Goal: Use online tool/utility: Utilize a website feature to perform a specific function

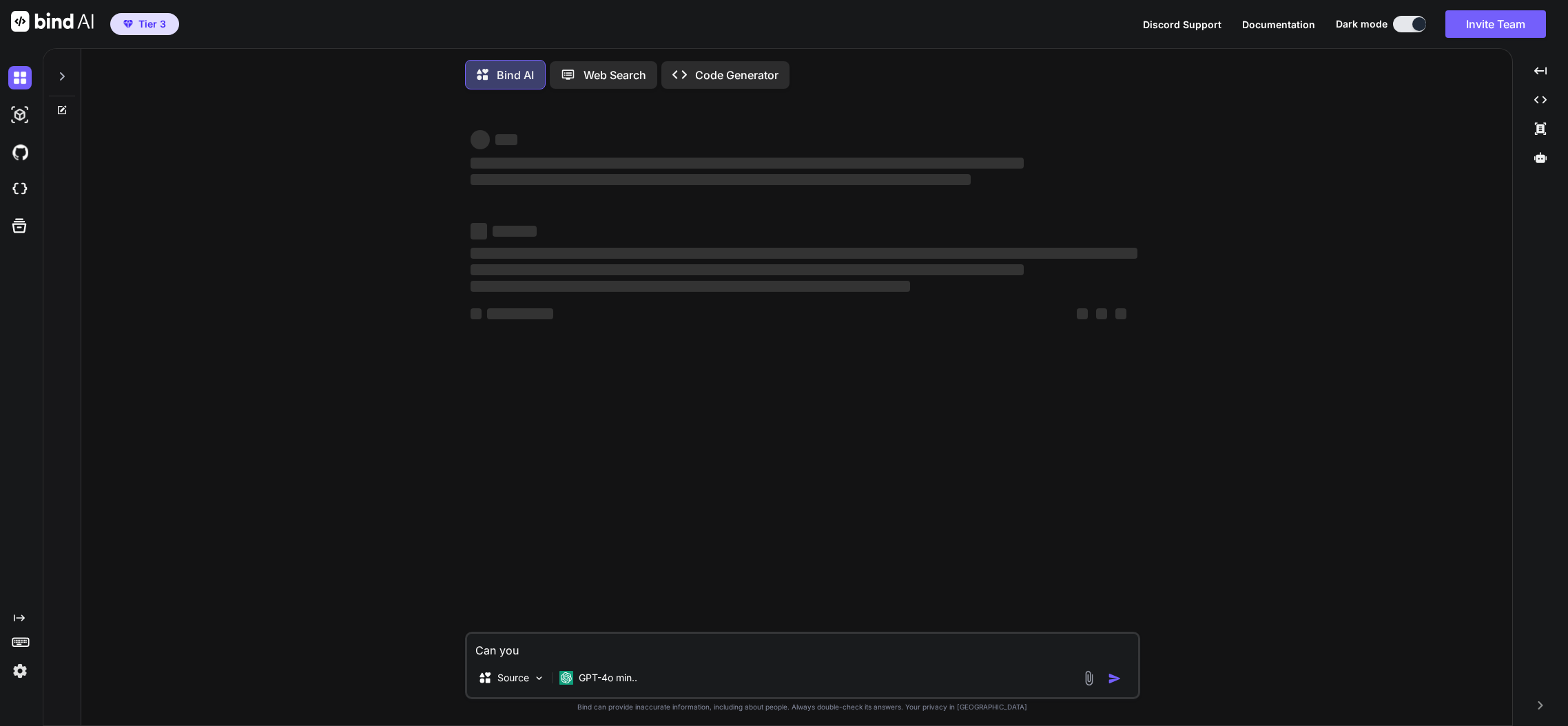
type textarea "x"
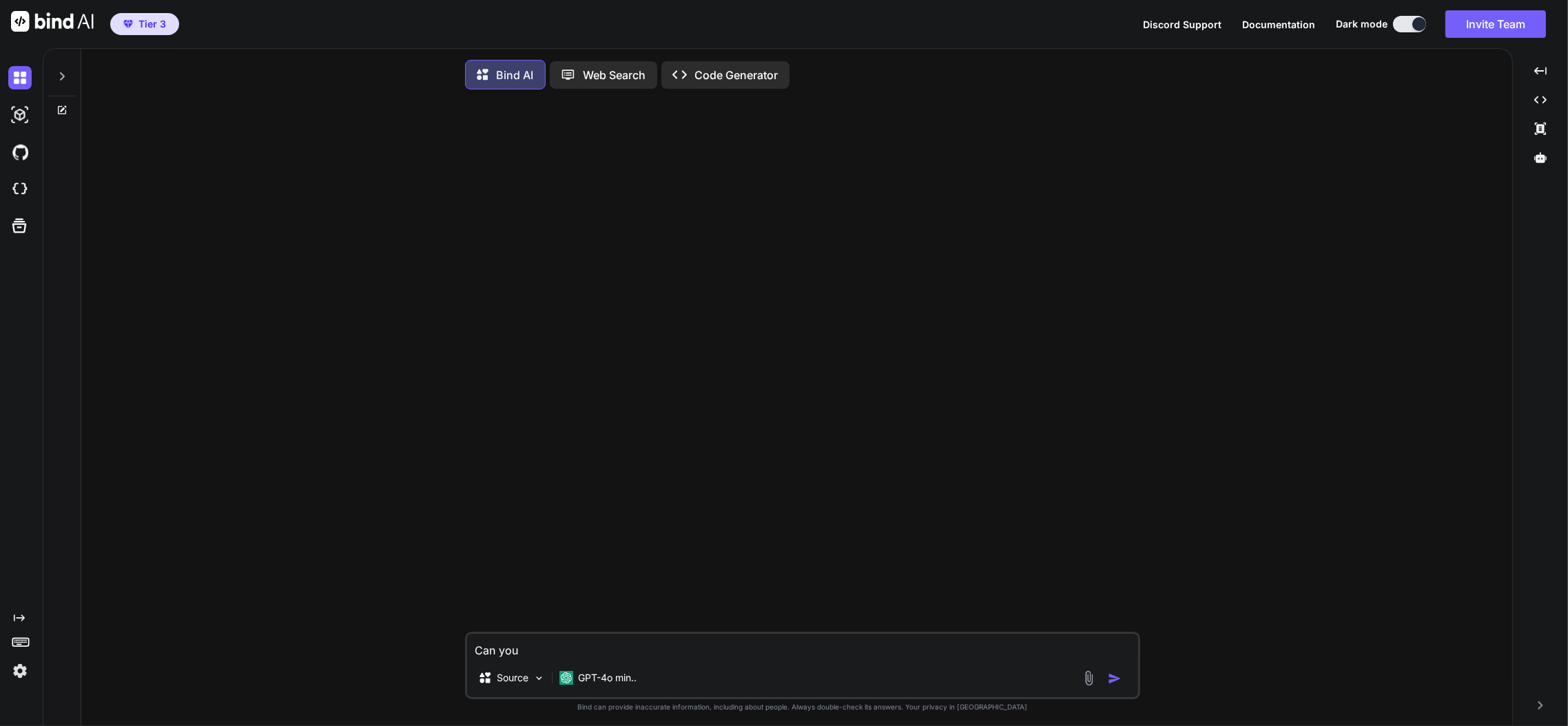
type textarea "Can you"
type textarea "x"
type textarea "Can yo"
type textarea "x"
type textarea "Can y"
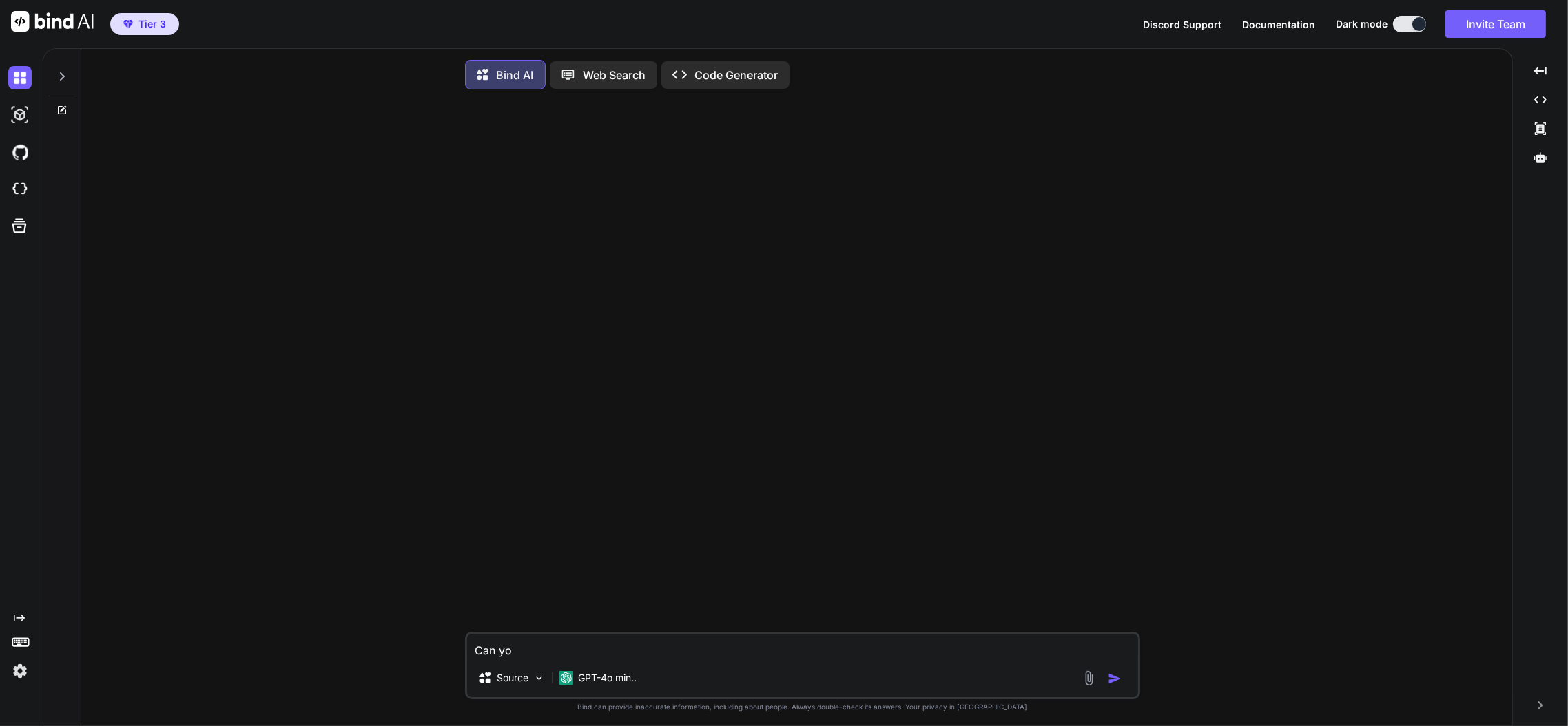
type textarea "x"
type textarea "Can"
type textarea "x"
type textarea "Can"
type textarea "x"
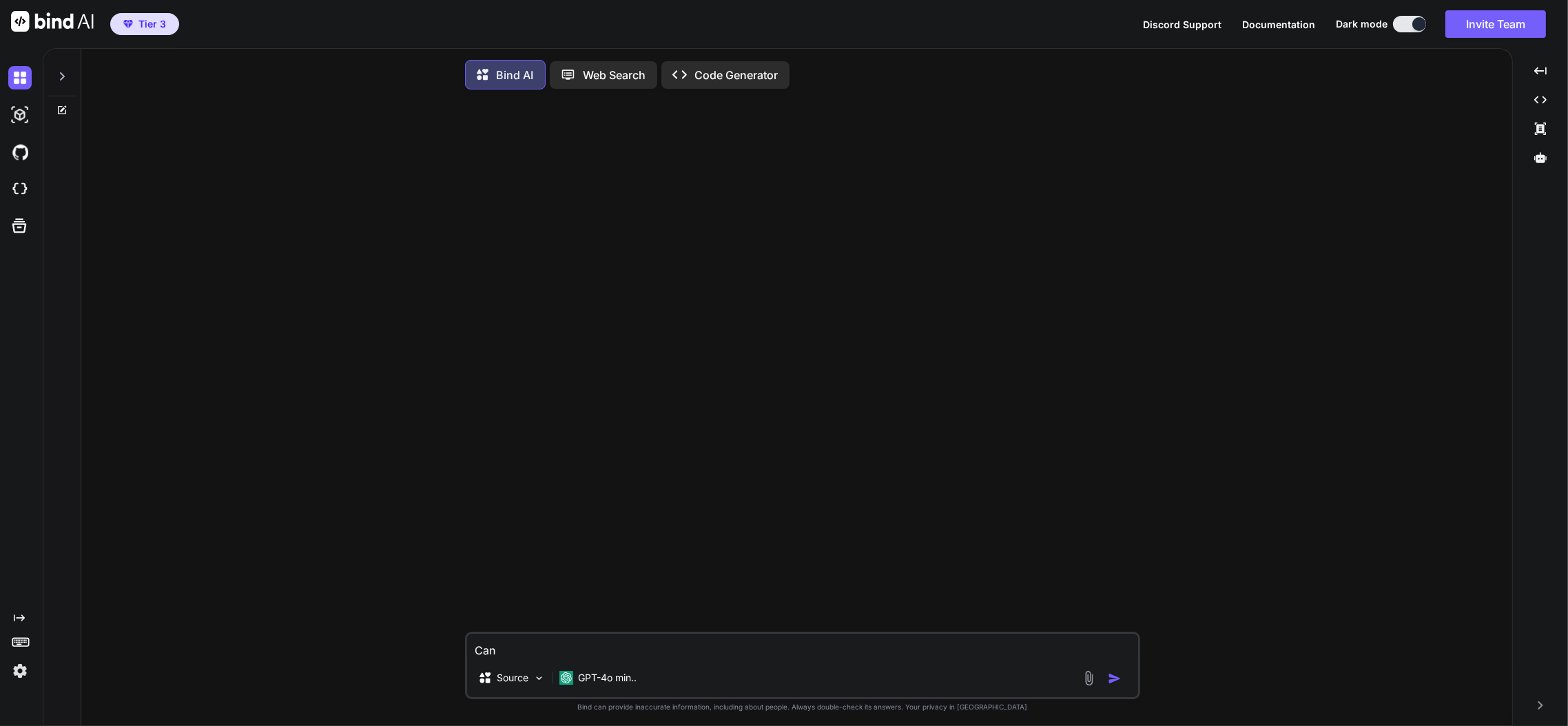
type textarea "Ca"
type textarea "x"
type textarea "C"
type textarea "x"
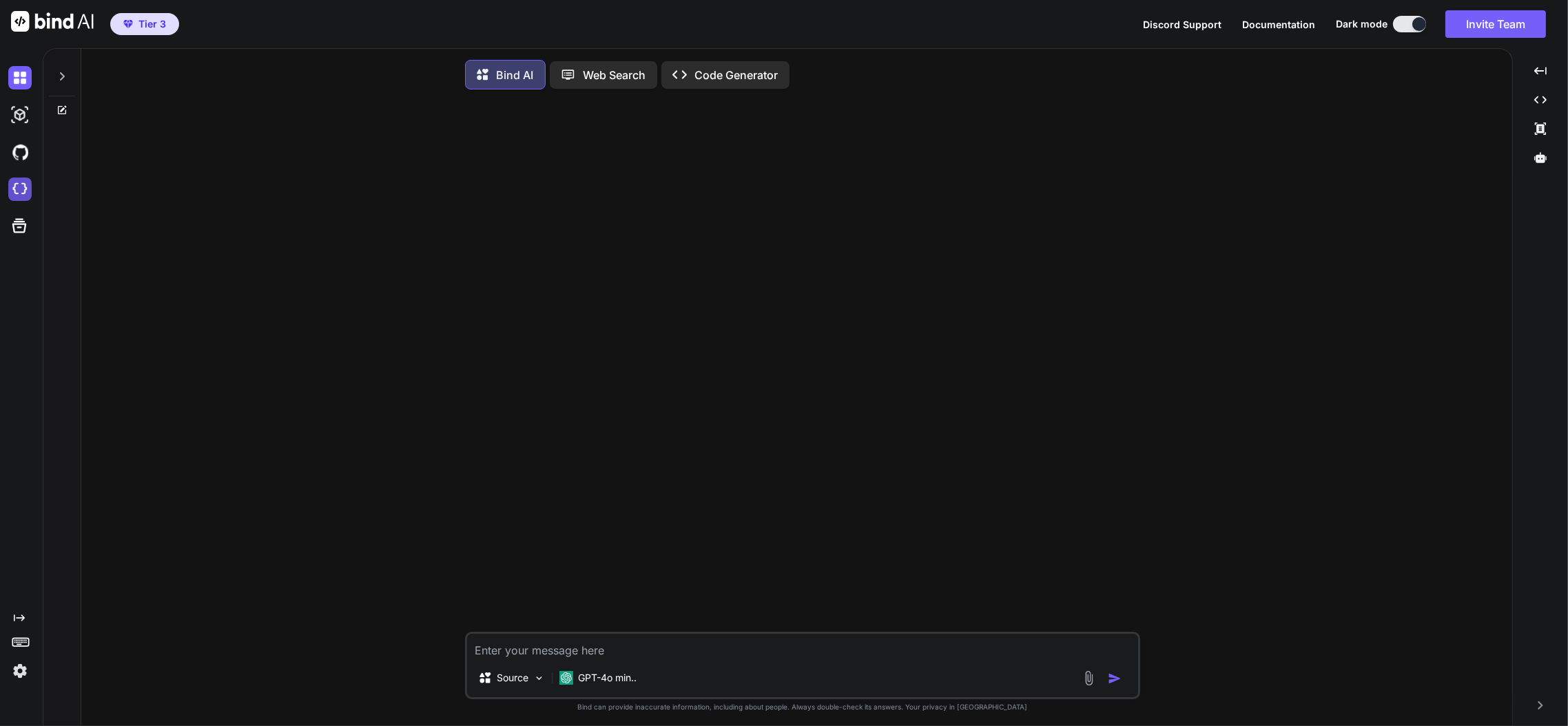
click at [22, 185] on img at bounding box center [19, 189] width 24 height 24
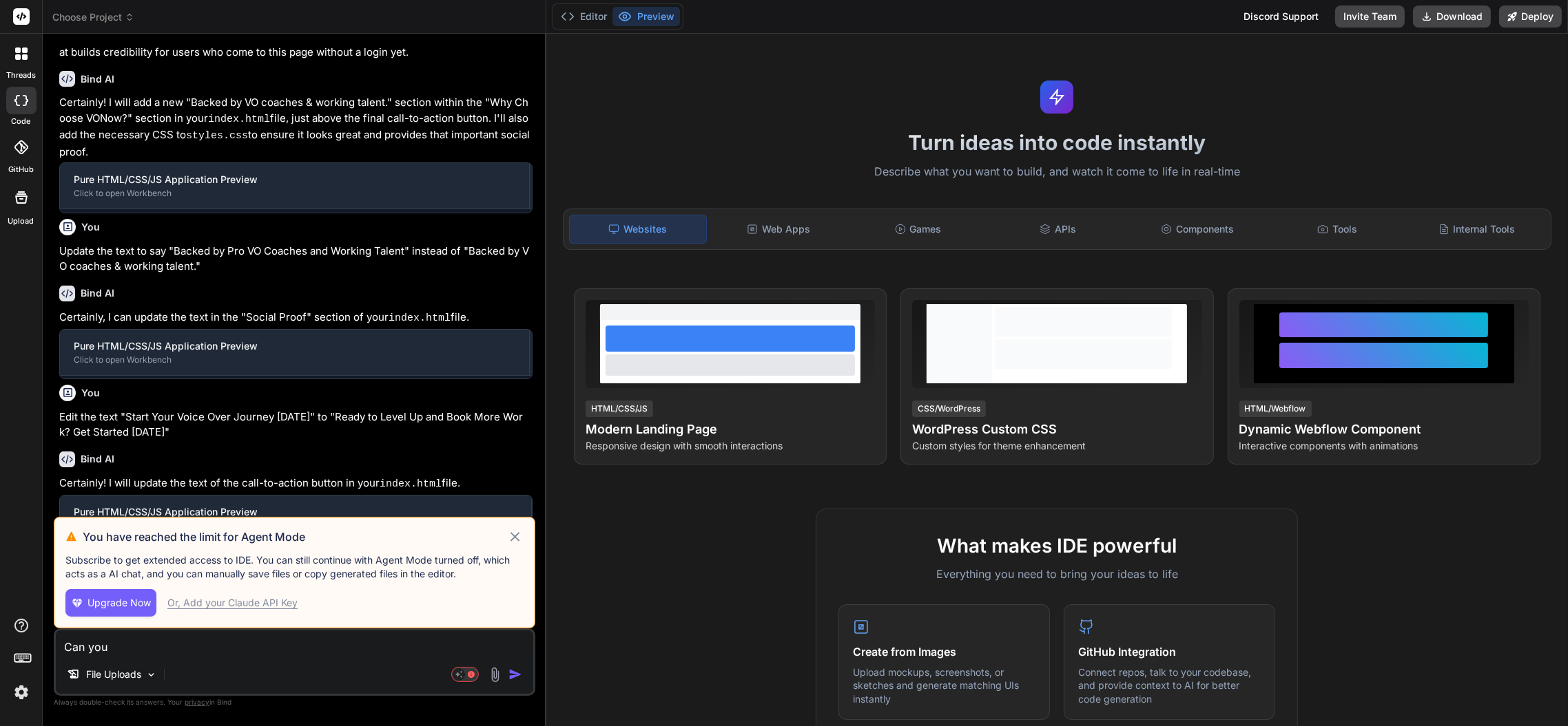
scroll to position [752, 0]
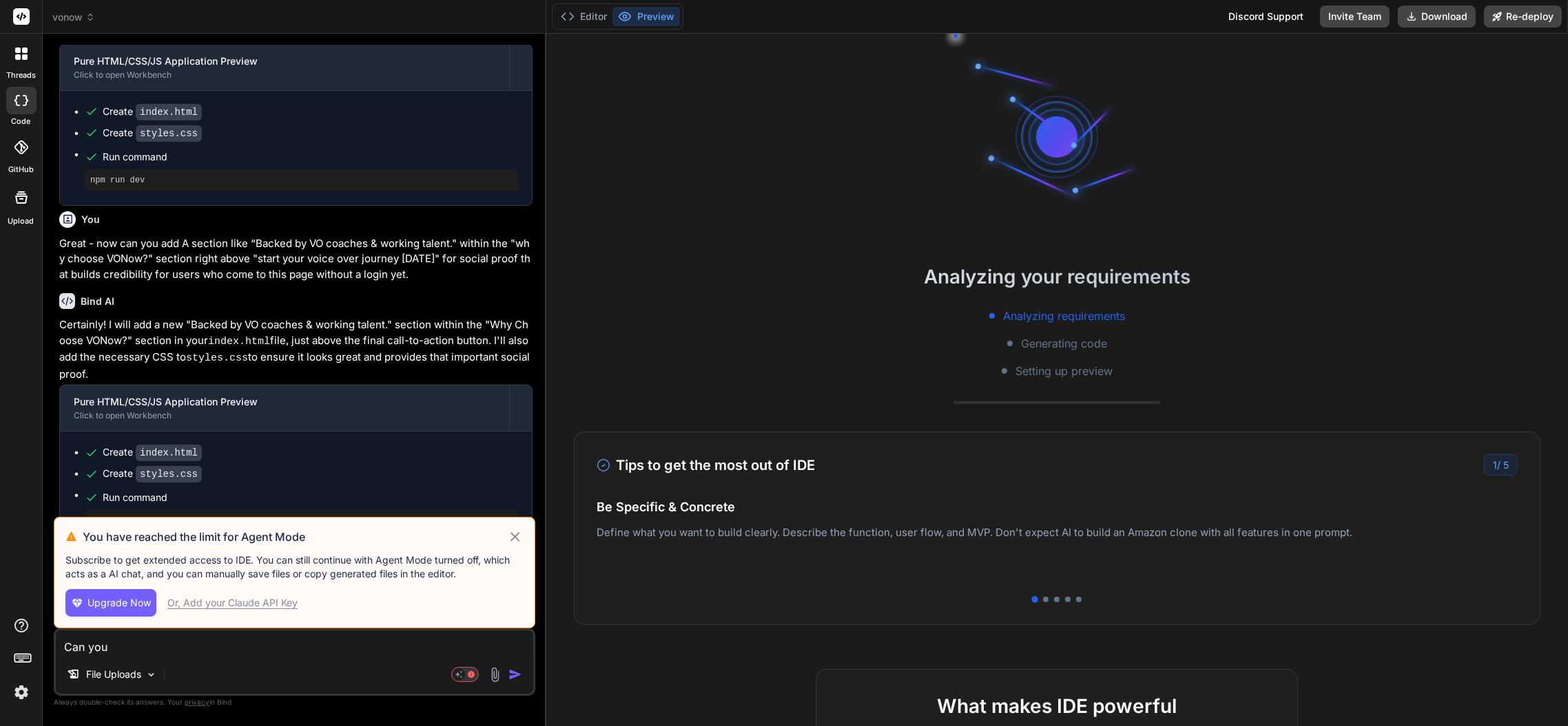
click at [515, 539] on icon at bounding box center [515, 537] width 16 height 17
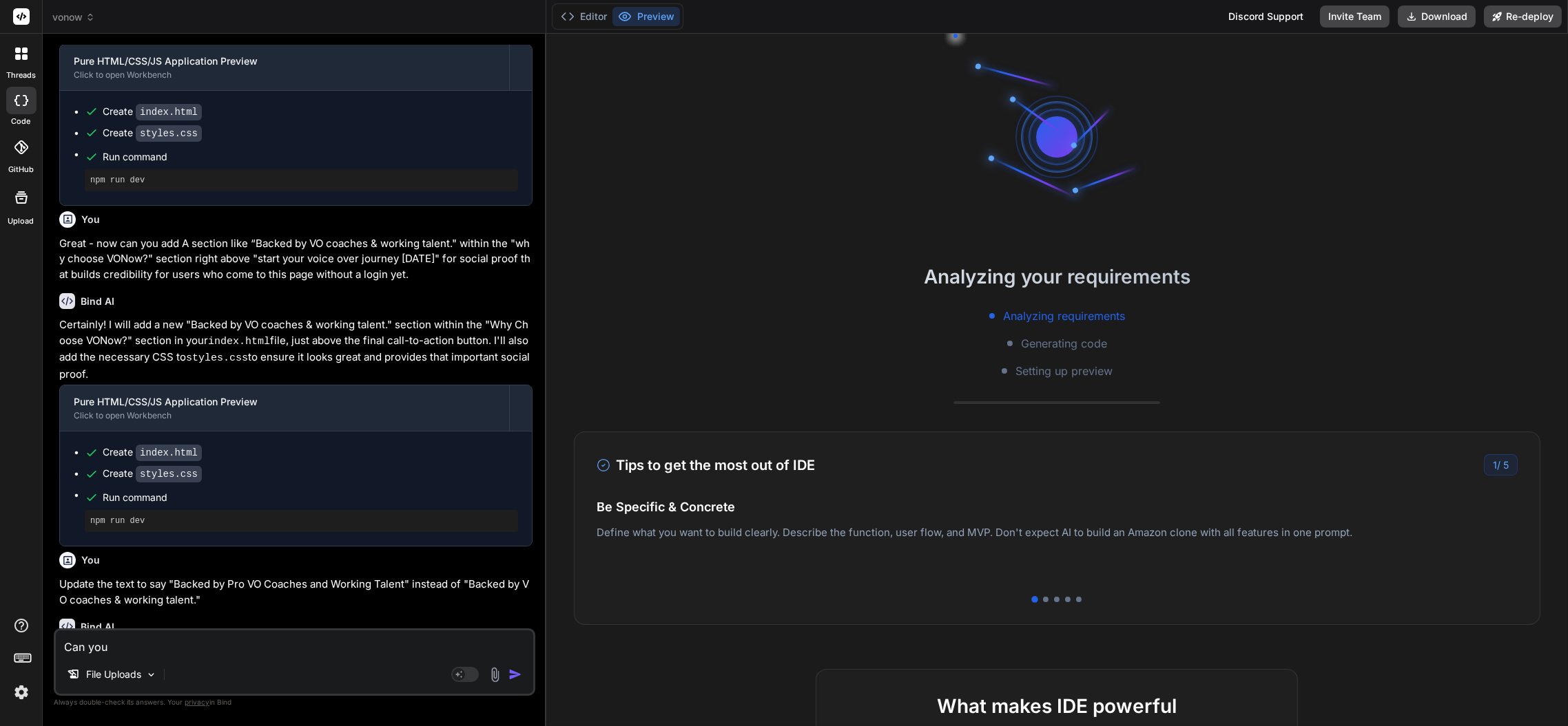
scroll to position [37, 0]
type textarea "x"
click at [295, 644] on textarea "Can you" at bounding box center [294, 642] width 477 height 24
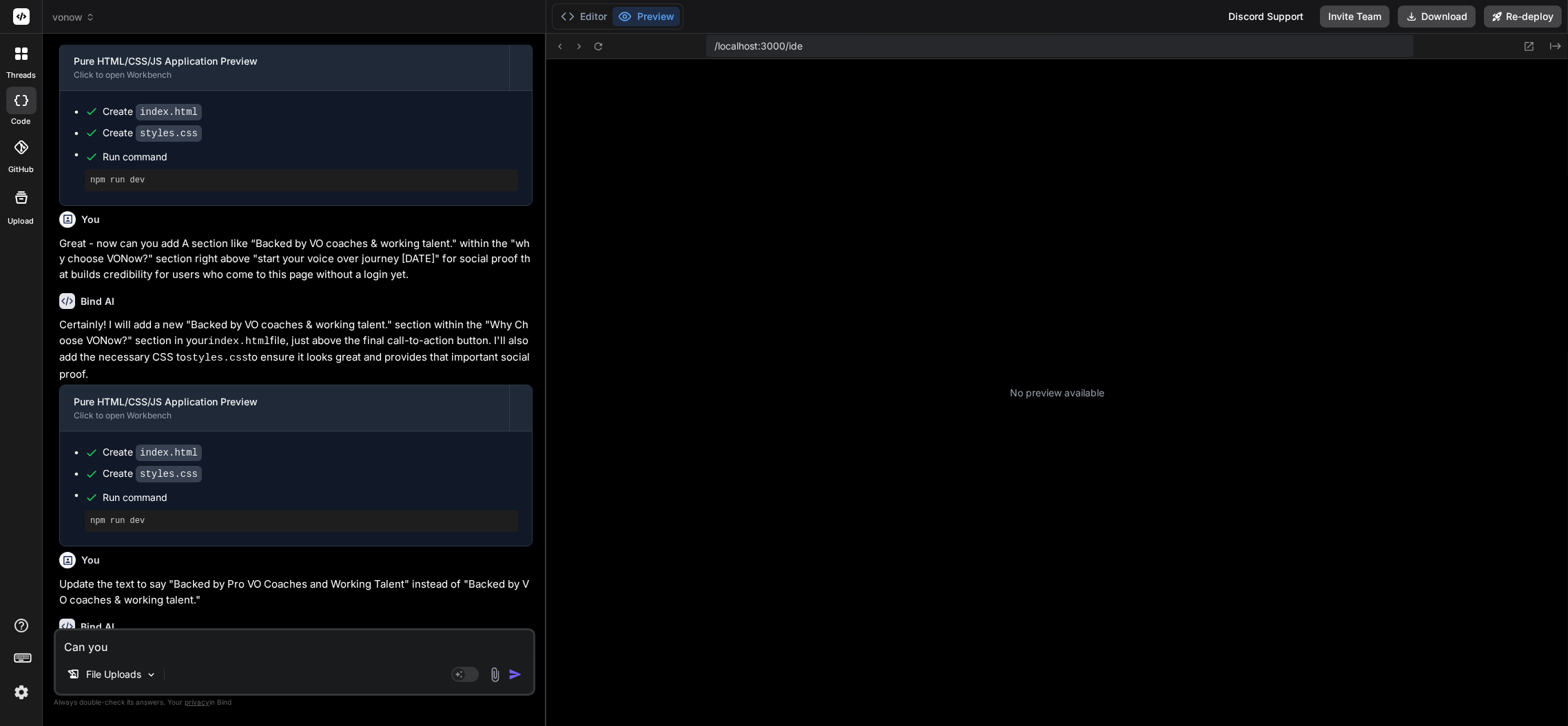
type textarea "Can you"
type textarea "x"
type textarea "Can yo"
type textarea "x"
type textarea "Can y"
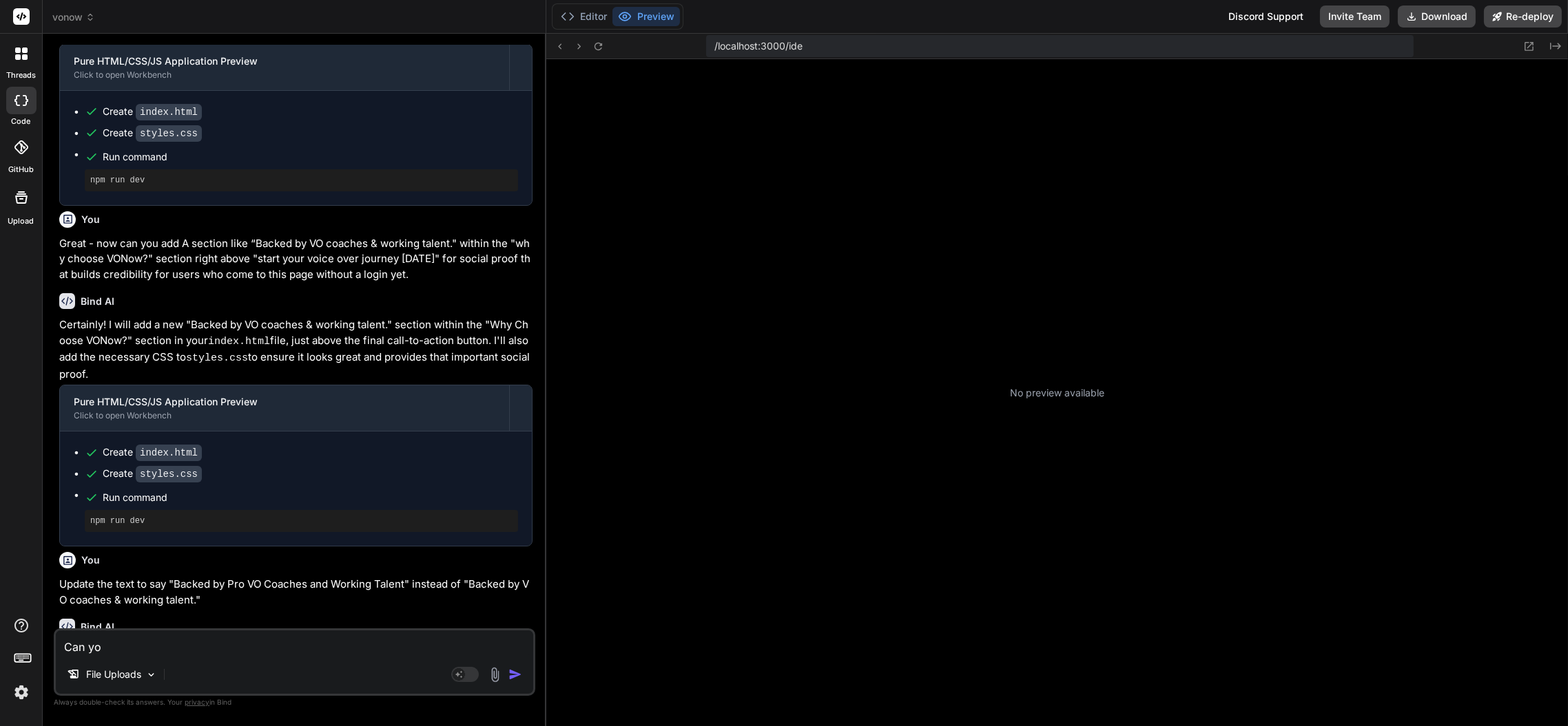
type textarea "x"
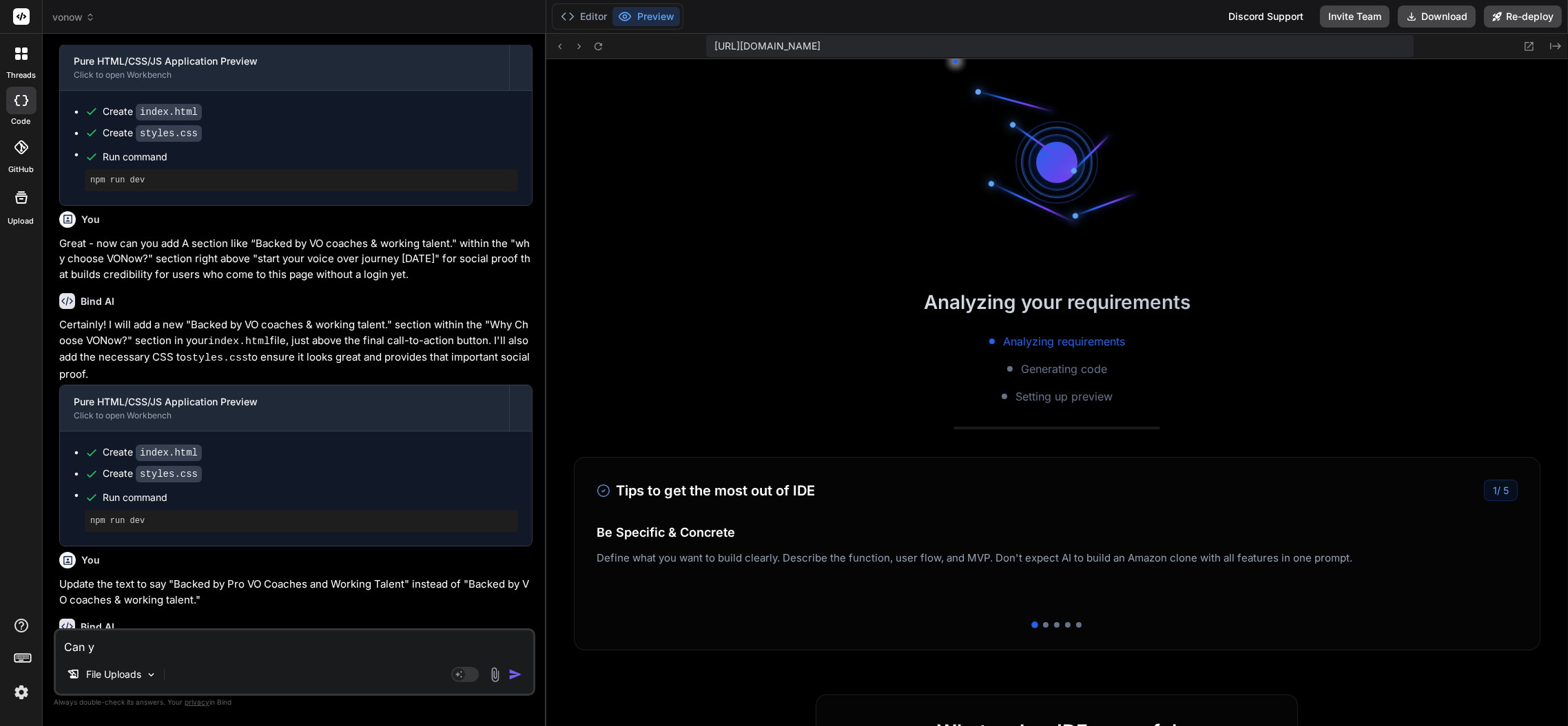
type textarea "Can"
type textarea "x"
type textarea "Can"
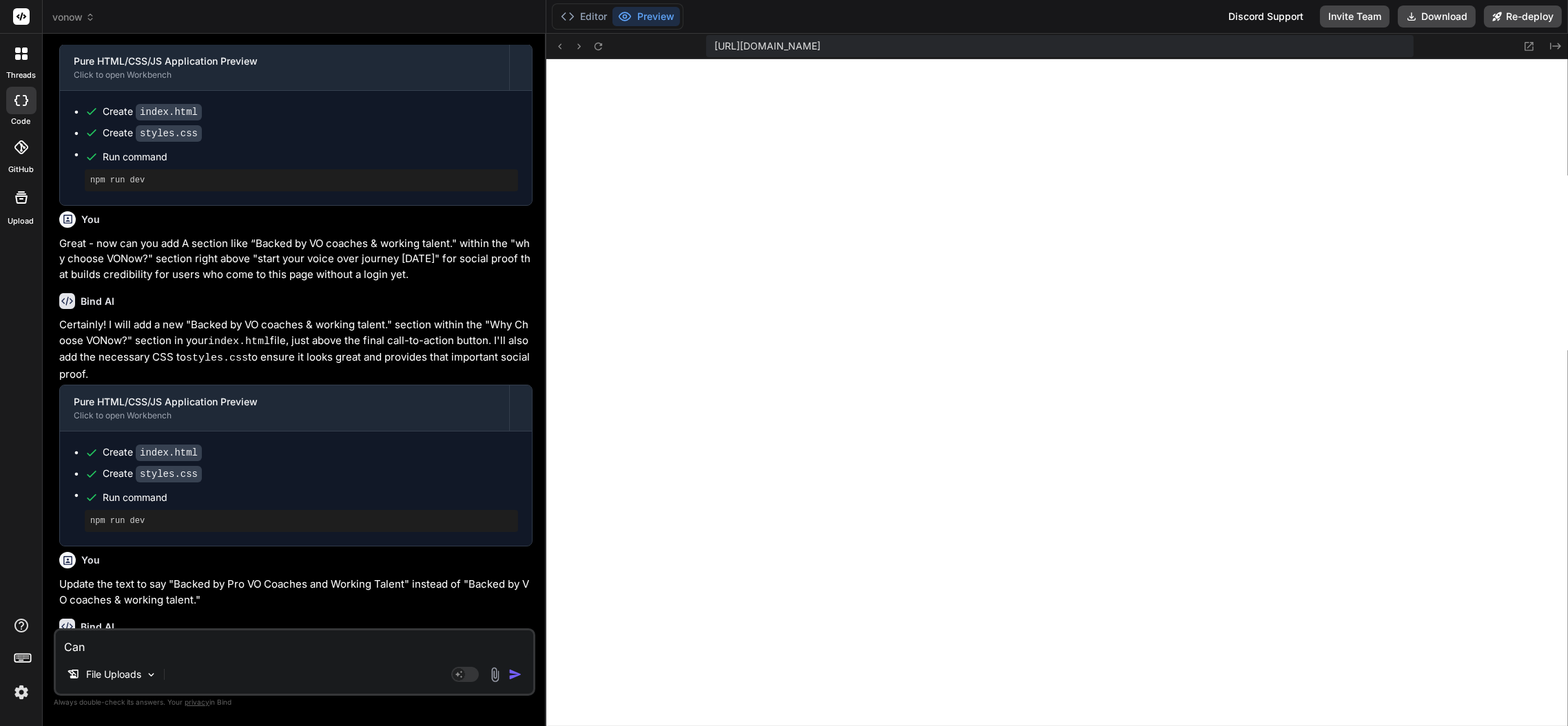
type textarea "x"
type textarea "Ca"
type textarea "x"
type textarea "C"
type textarea "x"
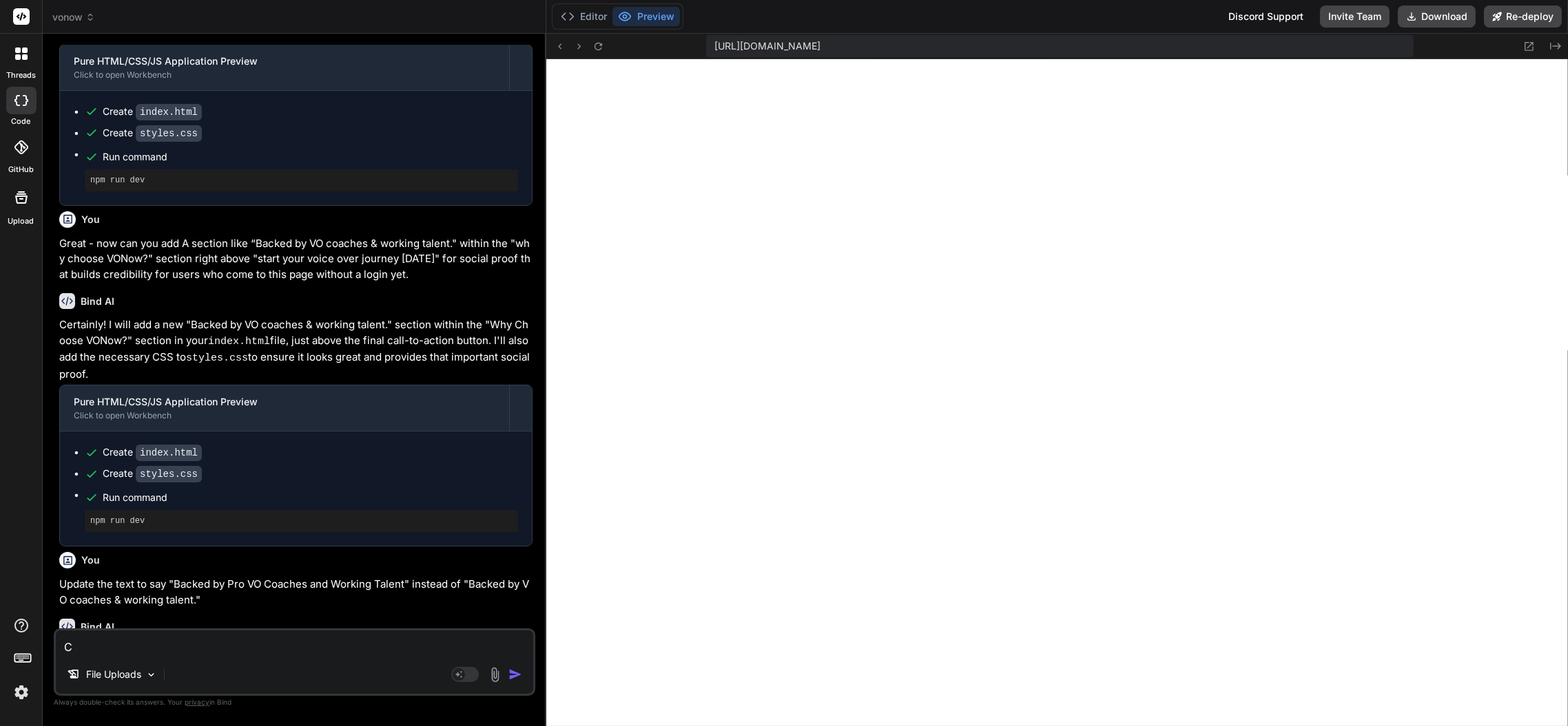
scroll to position [444, 0]
type textarea "x"
click at [188, 640] on textarea at bounding box center [294, 642] width 477 height 24
paste textarea "Replace the "Dashboard", "Find Coaches", "My Sessions", and "Scripts" navigatio…"
type textarea "Replace the "Dashboard", "Find Coaches", "My Sessions", and "Scripts" navigatio…"
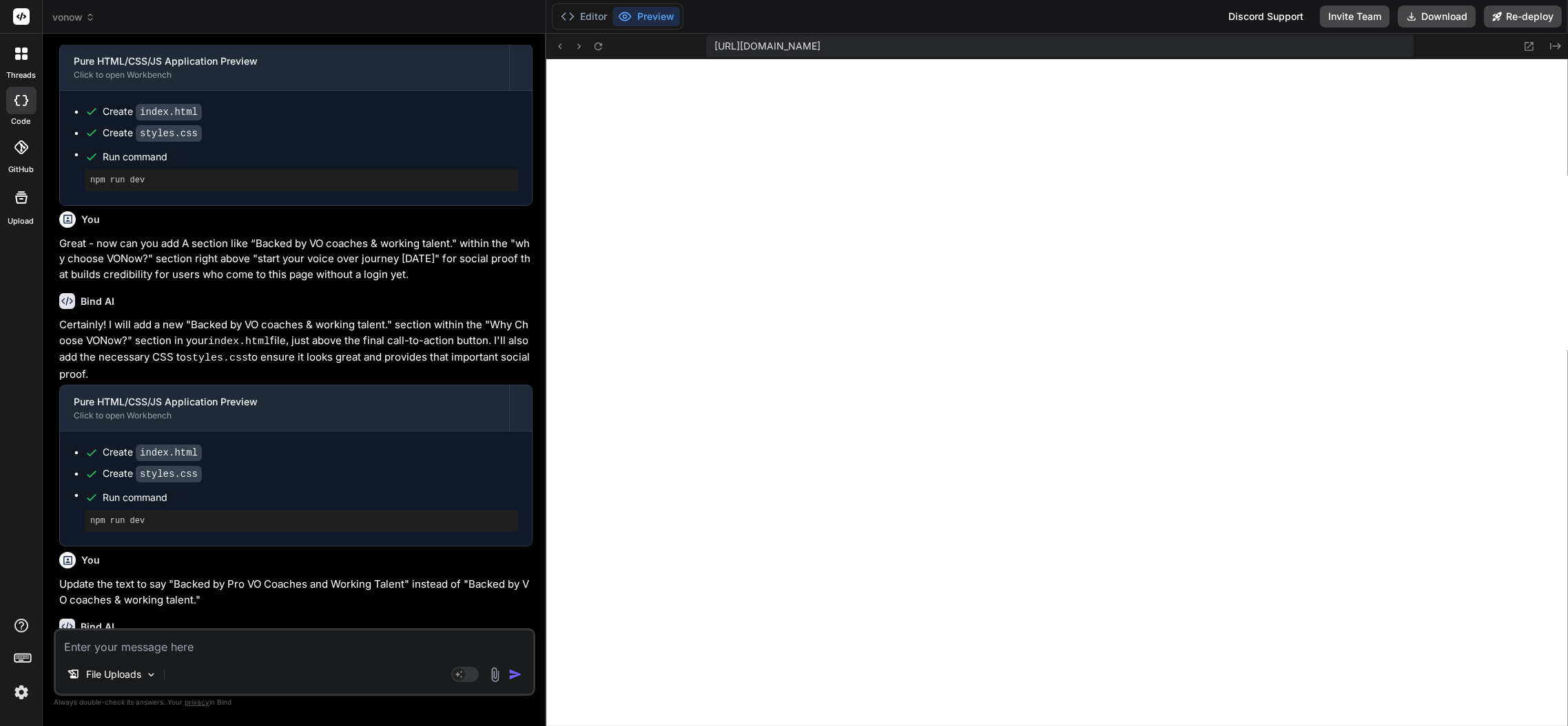
type textarea "x"
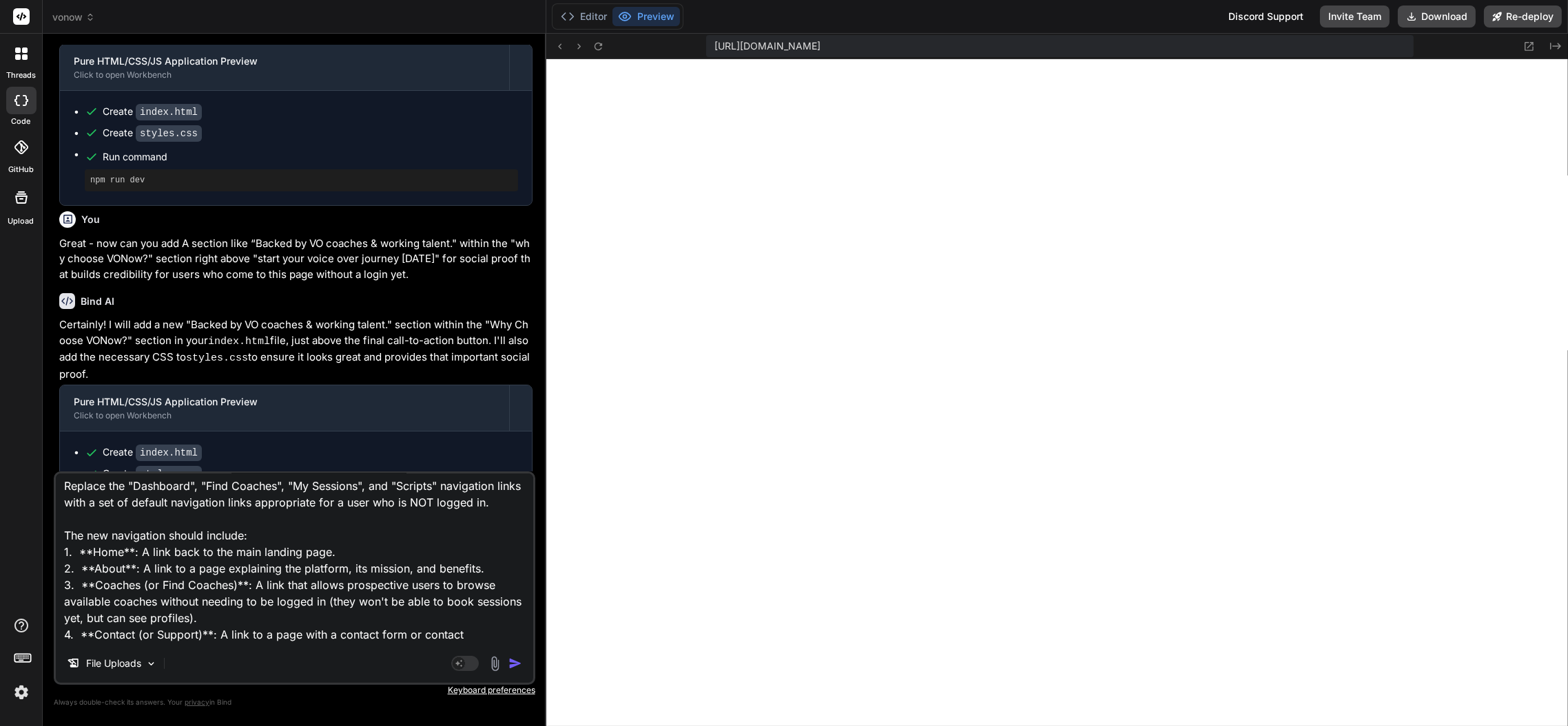
scroll to position [0, 0]
click at [514, 503] on textarea "Replace the "Dashboard", "Find Coaches", "My Sessions", and "Scripts" navigatio…" at bounding box center [294, 559] width 477 height 171
type textarea "Replace the "Dashboard", "Find Coaches", "My Sessions", and "Scripts" navigatio…"
type textarea "x"
type textarea "Replace the "Dashboard", "Find Coaches", "My Sessions", and "Scripts" navigatio…"
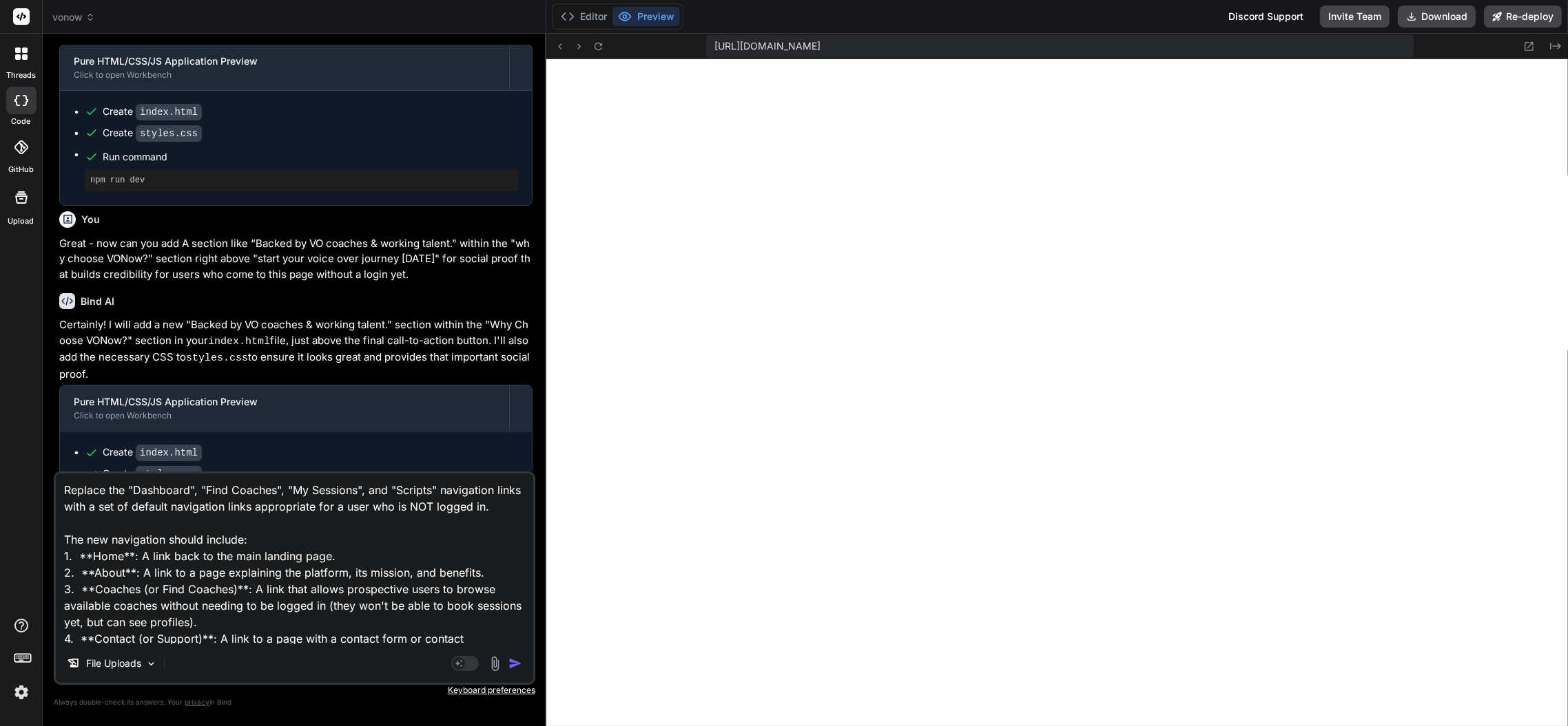
type textarea "x"
type textarea "Replace the "Dashboard", "Find Coaches", "My Sessions", and "Scripts" navigatio…"
type textarea "x"
type textarea "Replace the "Dashboard", "Find Coaches", "My Sessions", and "Scripts" navigatio…"
type textarea "x"
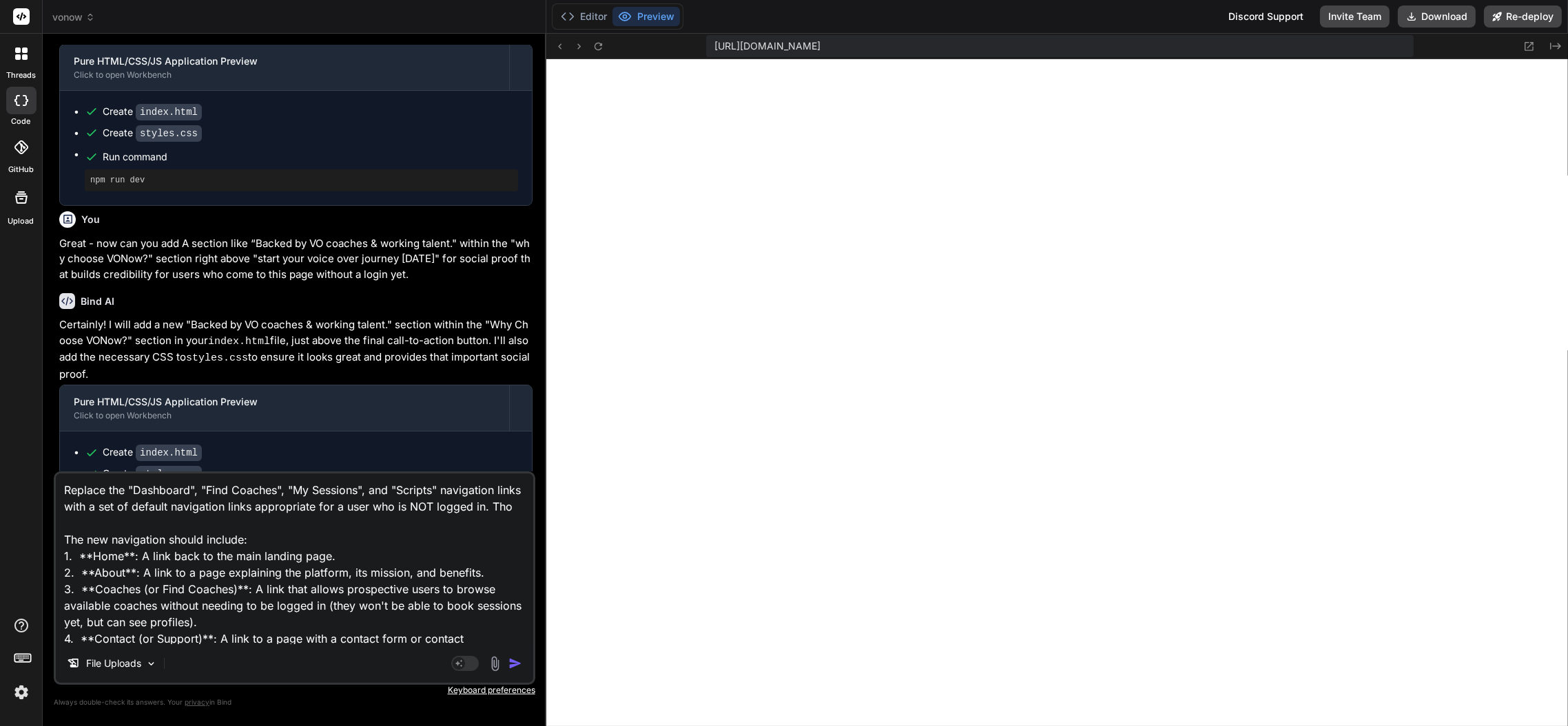
type textarea "Replace the "Dashboard", "Find Coaches", "My Sessions", and "Scripts" navigatio…"
type textarea "x"
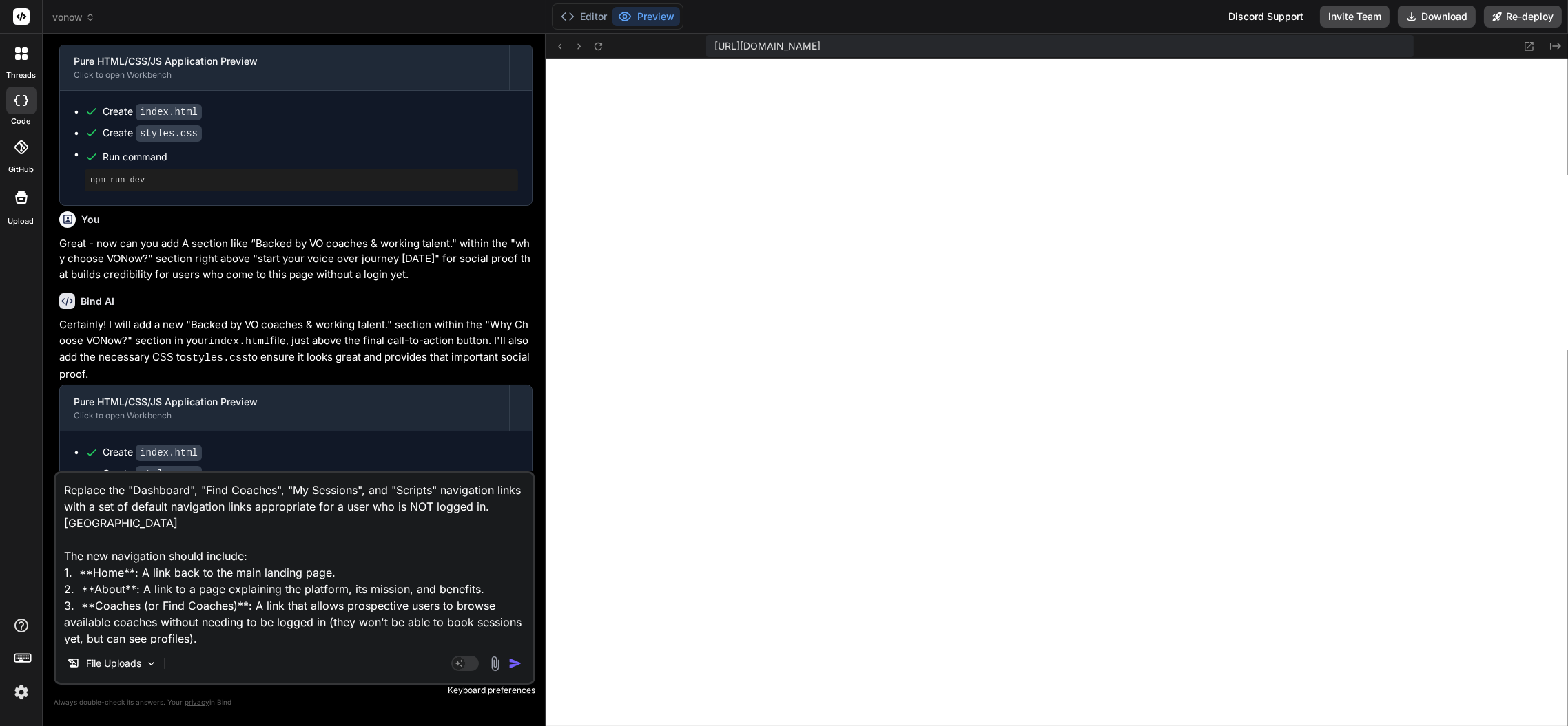
type textarea "Replace the "Dashboard", "Find Coaches", "My Sessions", and "Scripts" navigatio…"
type textarea "x"
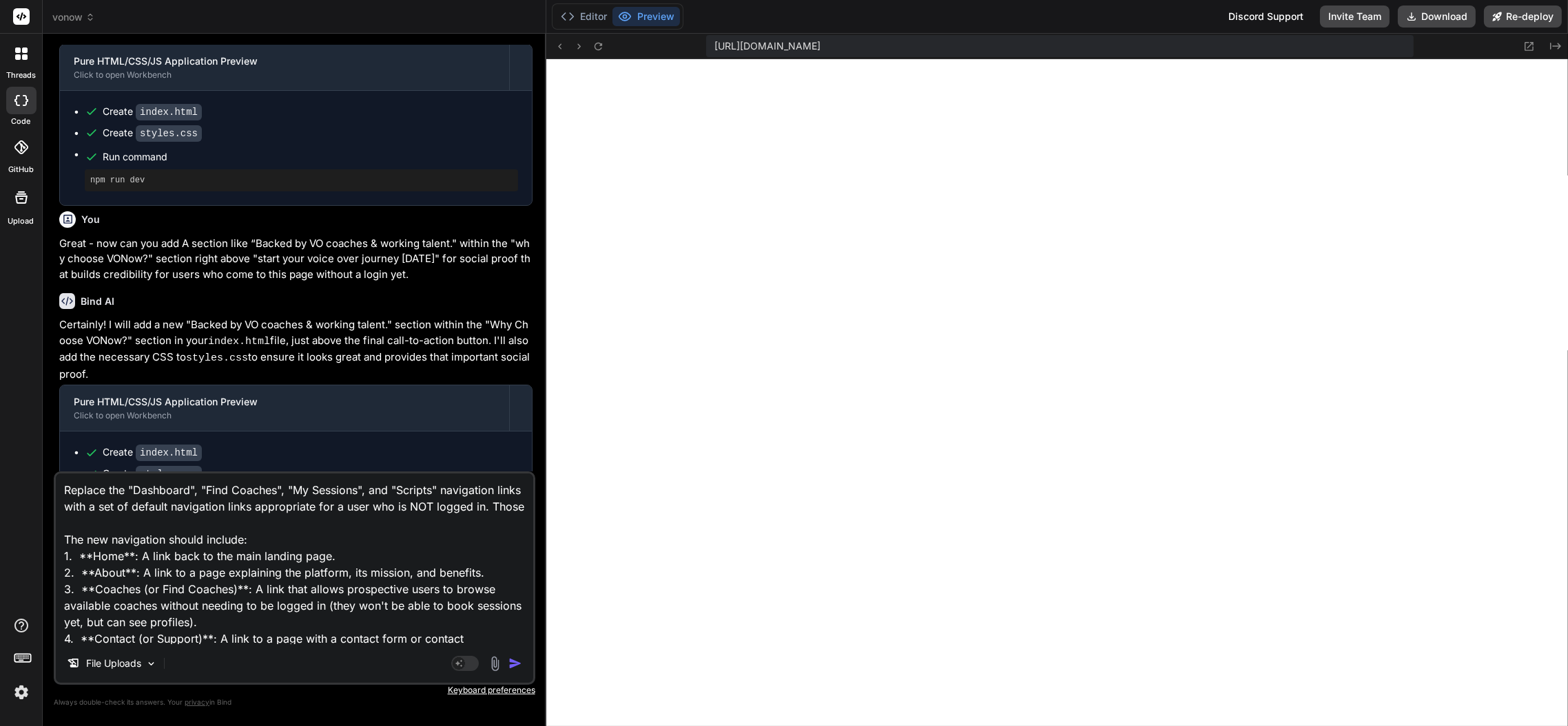
type textarea "Replace the "Dashboard", "Find Coaches", "My Sessions", and "Scripts" navigatio…"
type textarea "x"
type textarea "Replace the "Dashboard", "Find Coaches", "My Sessions", and "Scripts" navigatio…"
type textarea "x"
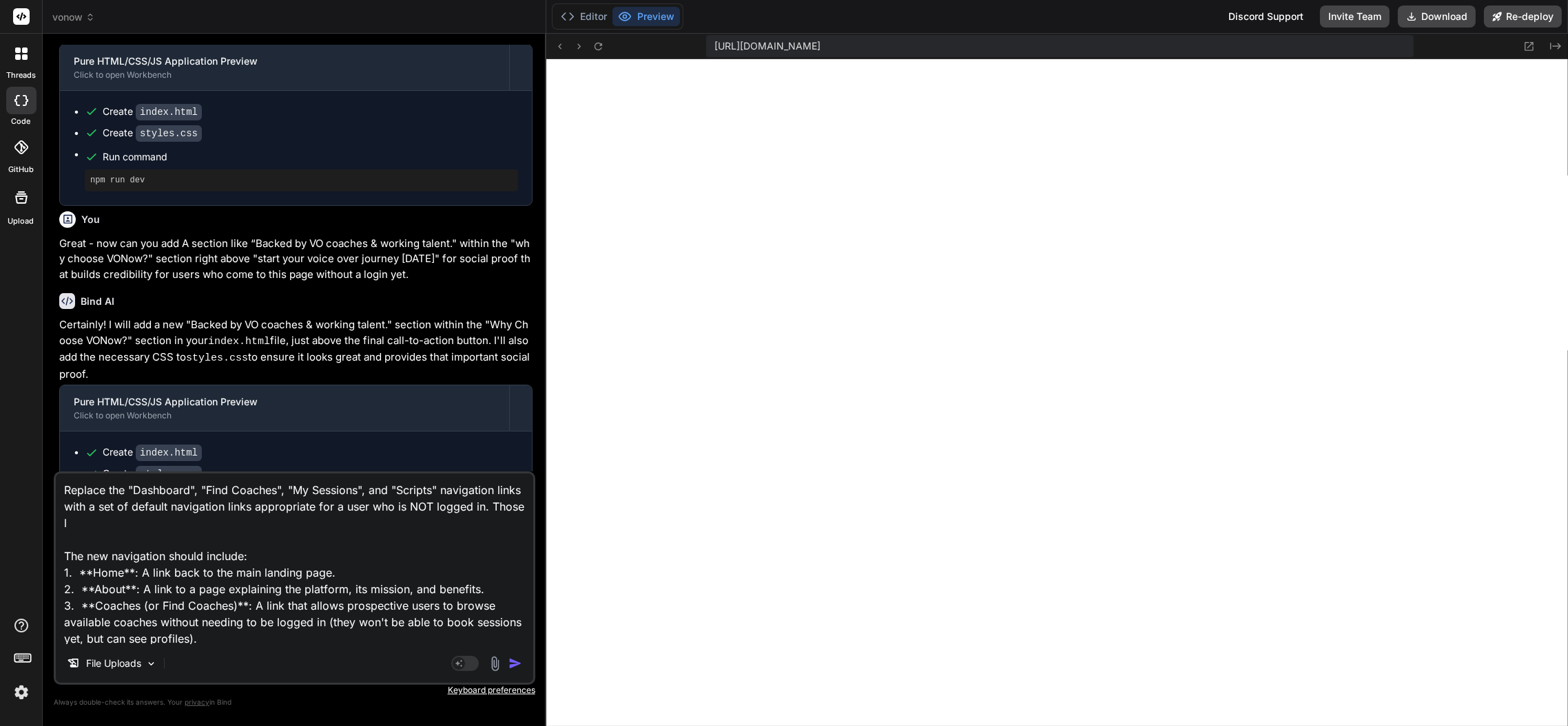
type textarea "Replace the "Dashboard", "Find Coaches", "My Sessions", and "Scripts" navigatio…"
type textarea "x"
type textarea "Replace the "Dashboard", "Find Coaches", "My Sessions", and "Scripts" navigatio…"
type textarea "x"
type textarea "Replace the "Dashboard", "Find Coaches", "My Sessions", and "Scripts" navigatio…"
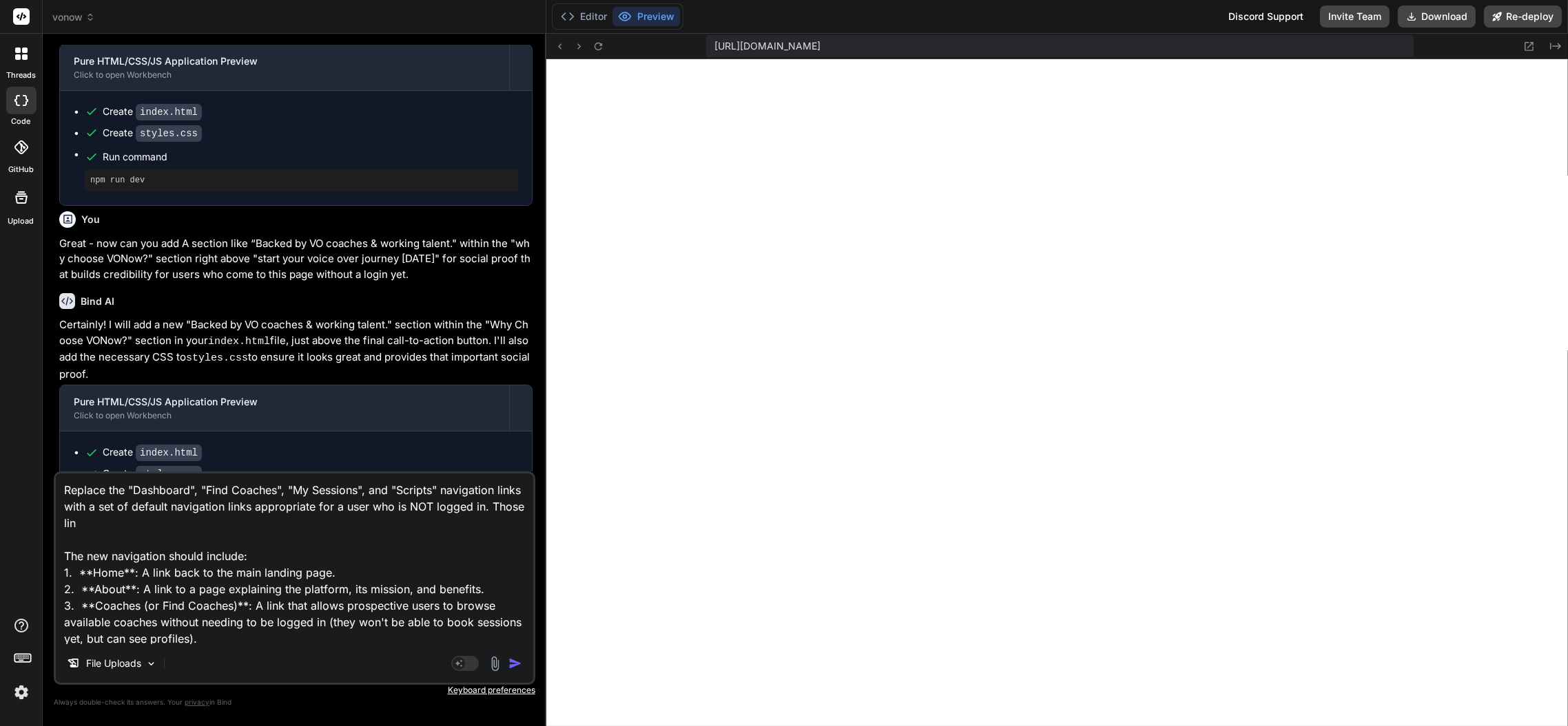
type textarea "x"
type textarea "Replace the "Dashboard", "Find Coaches", "My Sessions", and "Scripts" navigatio…"
type textarea "x"
type textarea "Replace the "Dashboard", "Find Coaches", "My Sessions", and "Scripts" navigatio…"
type textarea "x"
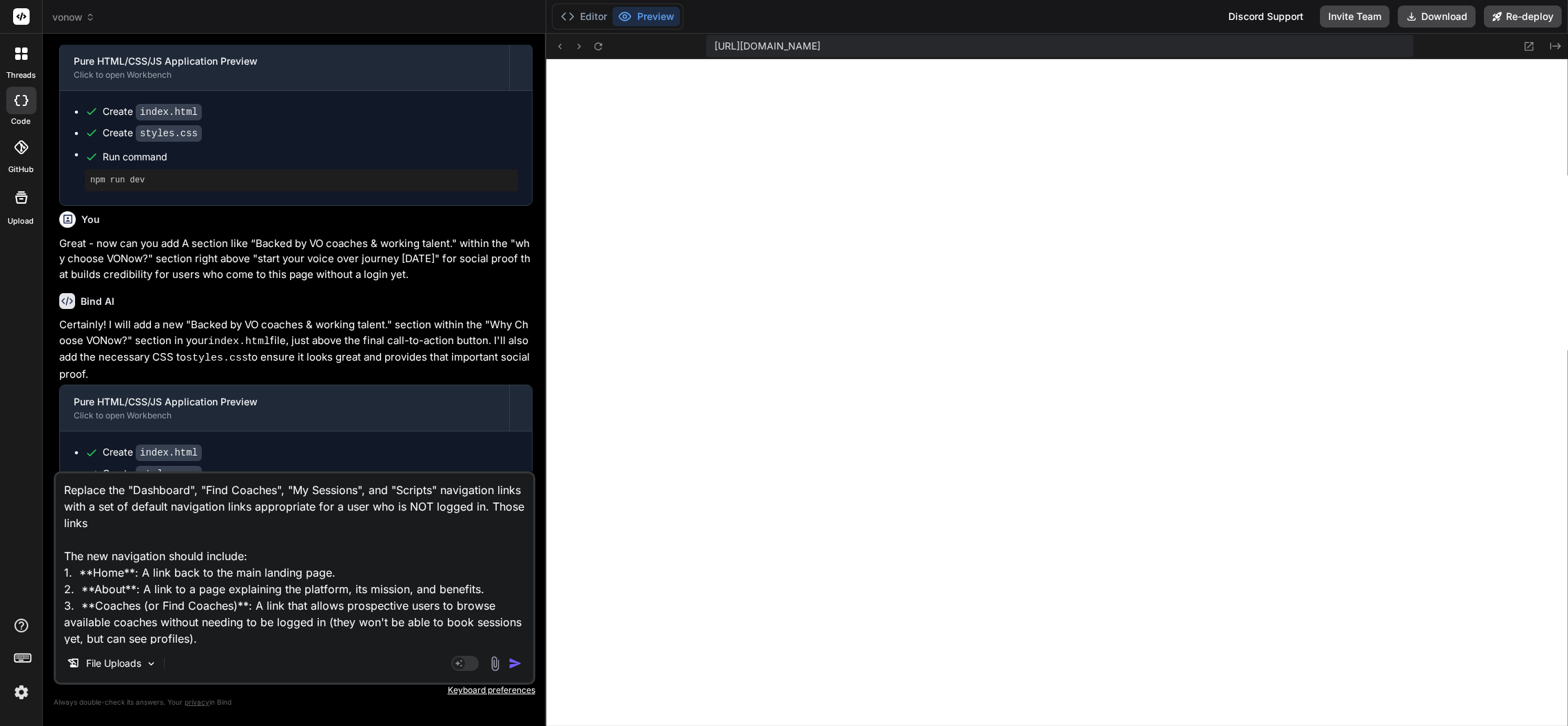
type textarea "Replace the "Dashboard", "Find Coaches", "My Sessions", and "Scripts" navigatio…"
type textarea "x"
type textarea "Replace the "Dashboard", "Find Coaches", "My Sessions", and "Scripts" navigatio…"
type textarea "x"
type textarea "Replace the "Dashboard", "Find Coaches", "My Sessions", and "Scripts" navigatio…"
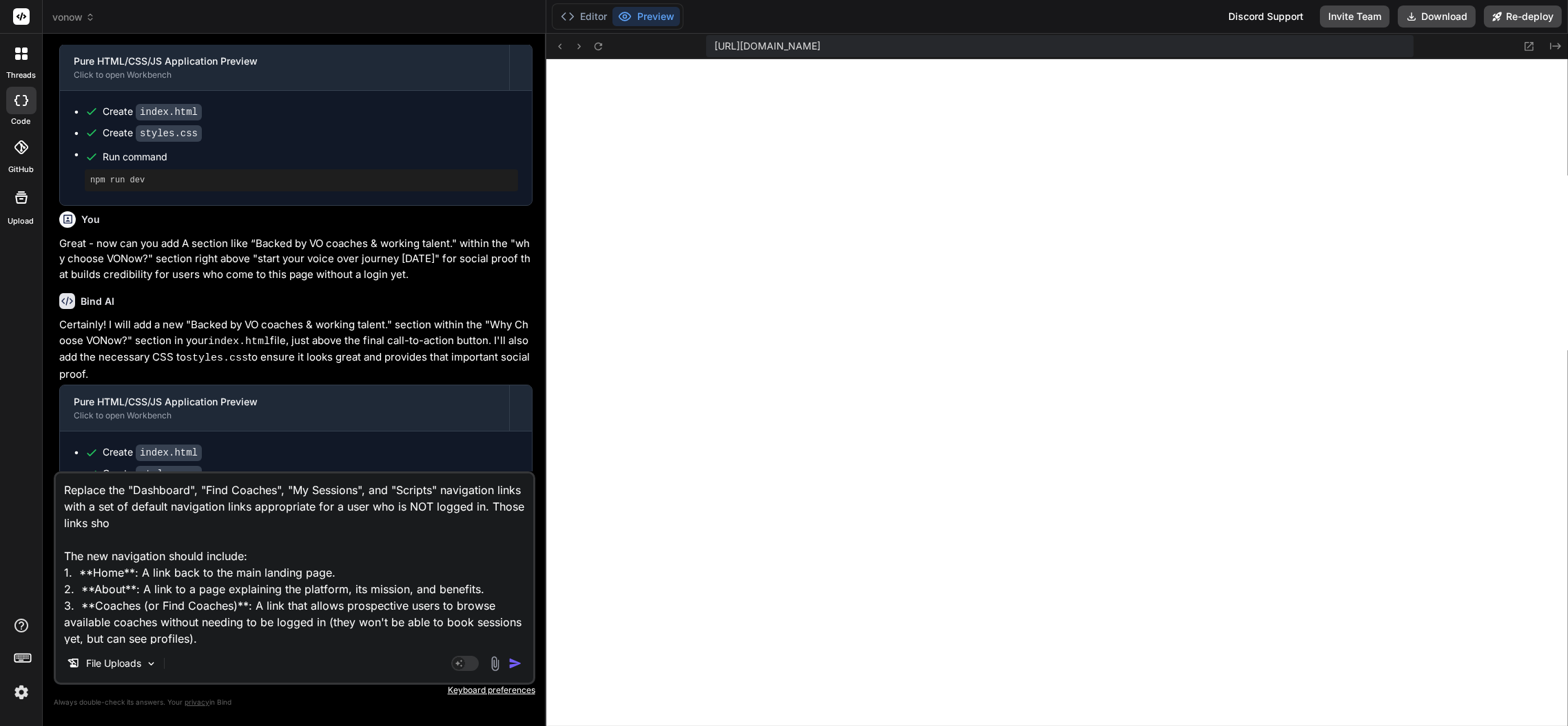
type textarea "x"
type textarea "Replace the "Dashboard", "Find Coaches", "My Sessions", and "Scripts" navigatio…"
type textarea "x"
type textarea "Replace the "Dashboard", "Find Coaches", "My Sessions", and "Scripts" navigatio…"
type textarea "x"
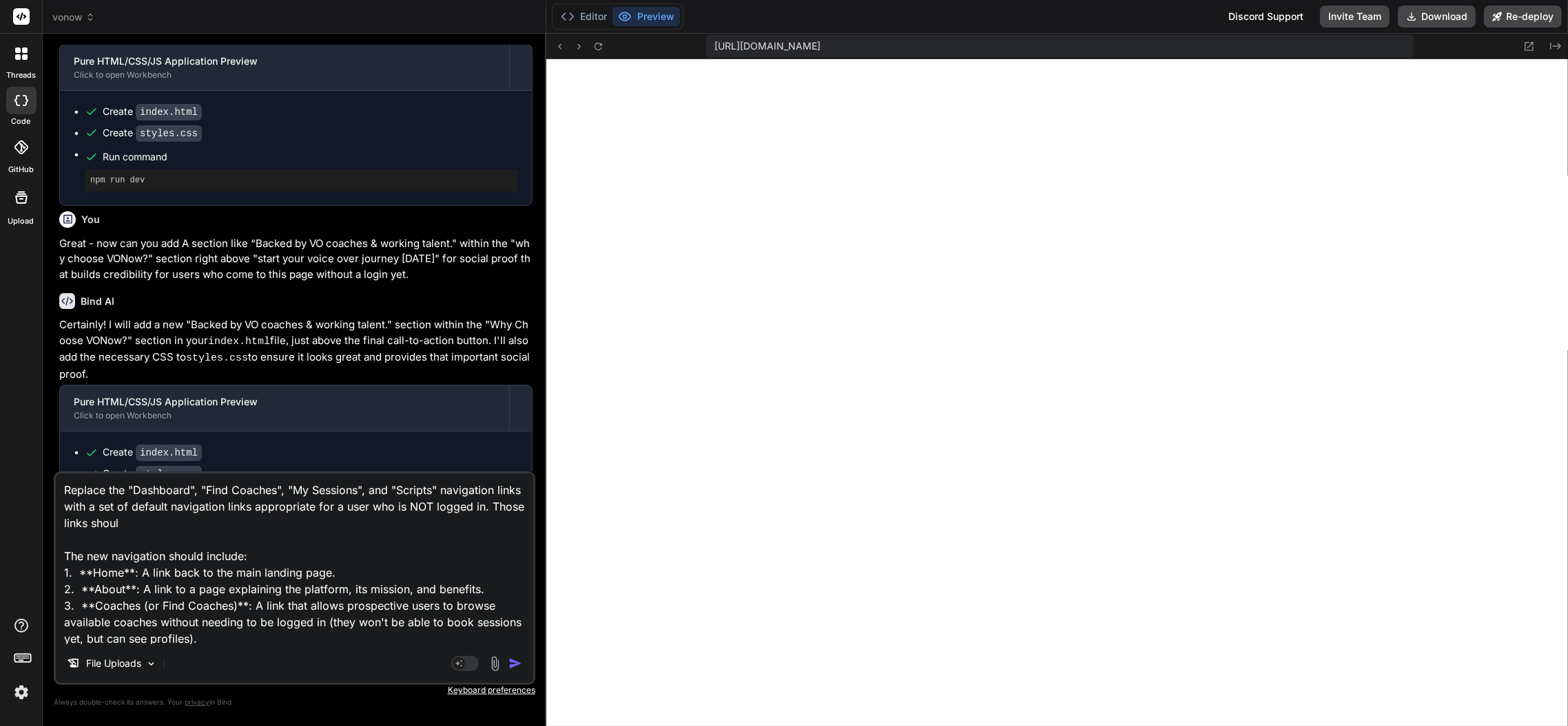
type textarea "Replace the "Dashboard", "Find Coaches", "My Sessions", and "Scripts" navigatio…"
type textarea "x"
type textarea "Replace the "Dashboard", "Find Coaches", "My Sessions", and "Scripts" navigatio…"
type textarea "x"
type textarea "Replace the "Dashboard", "Find Coaches", "My Sessions", and "Scripts" navigatio…"
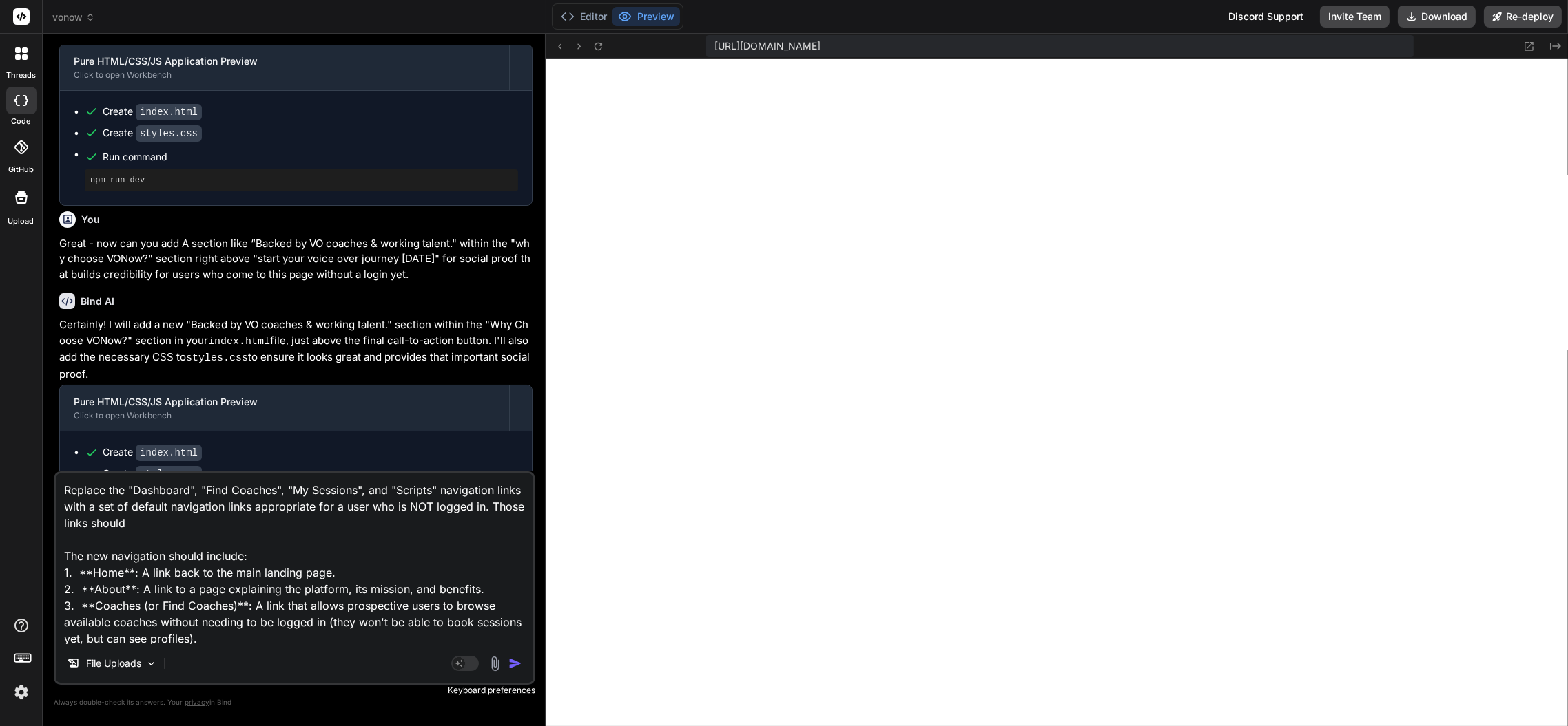
type textarea "x"
type textarea "Replace the "Dashboard", "Find Coaches", "My Sessions", and "Scripts" navigatio…"
type textarea "x"
type textarea "Replace the "Dashboard", "Find Coaches", "My Sessions", and "Scripts" navigatio…"
type textarea "x"
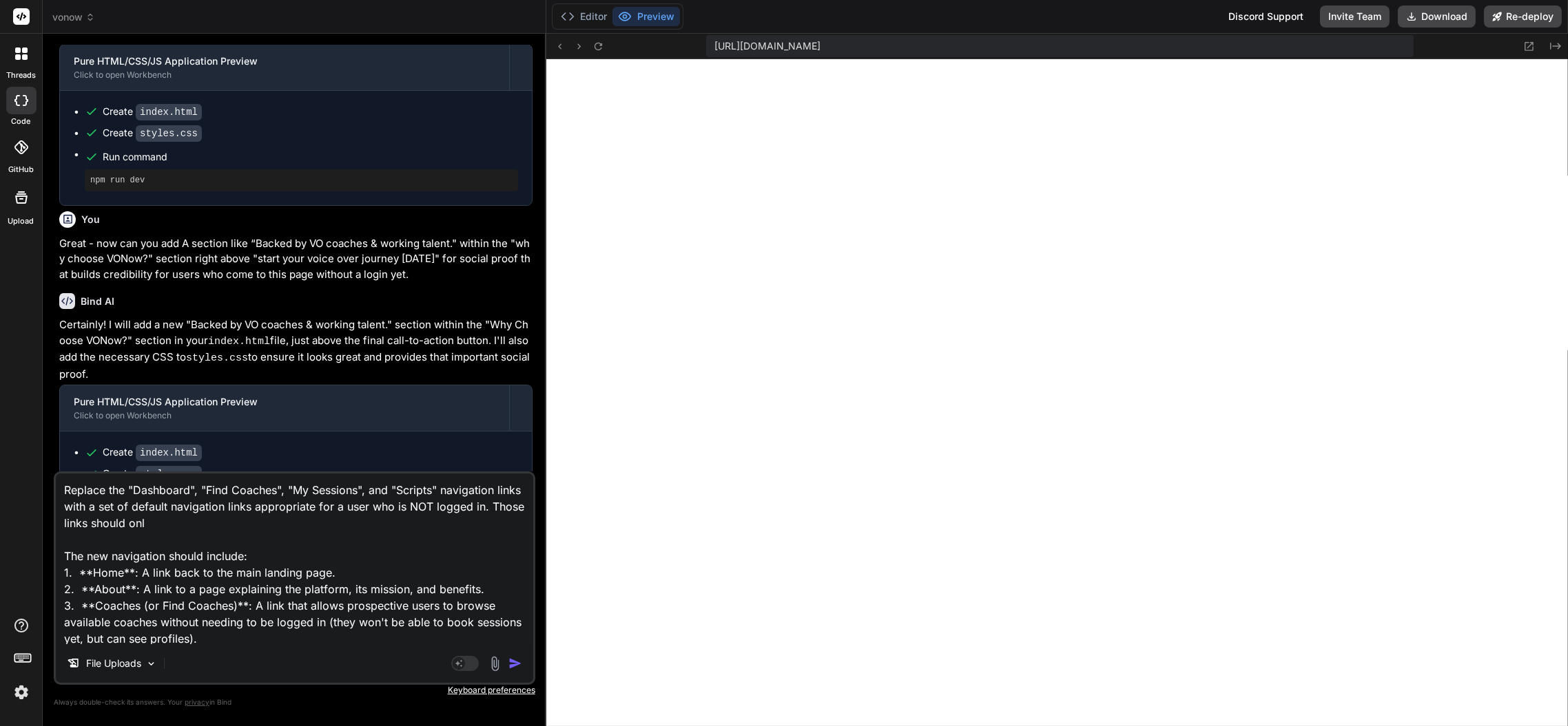
type textarea "Replace the "Dashboard", "Find Coaches", "My Sessions", and "Scripts" navigatio…"
type textarea "x"
type textarea "Replace the "Dashboard", "Find Coaches", "My Sessions", and "Scripts" navigatio…"
type textarea "x"
type textarea "Replace the "Dashboard", "Find Coaches", "My Sessions", and "Scripts" navigatio…"
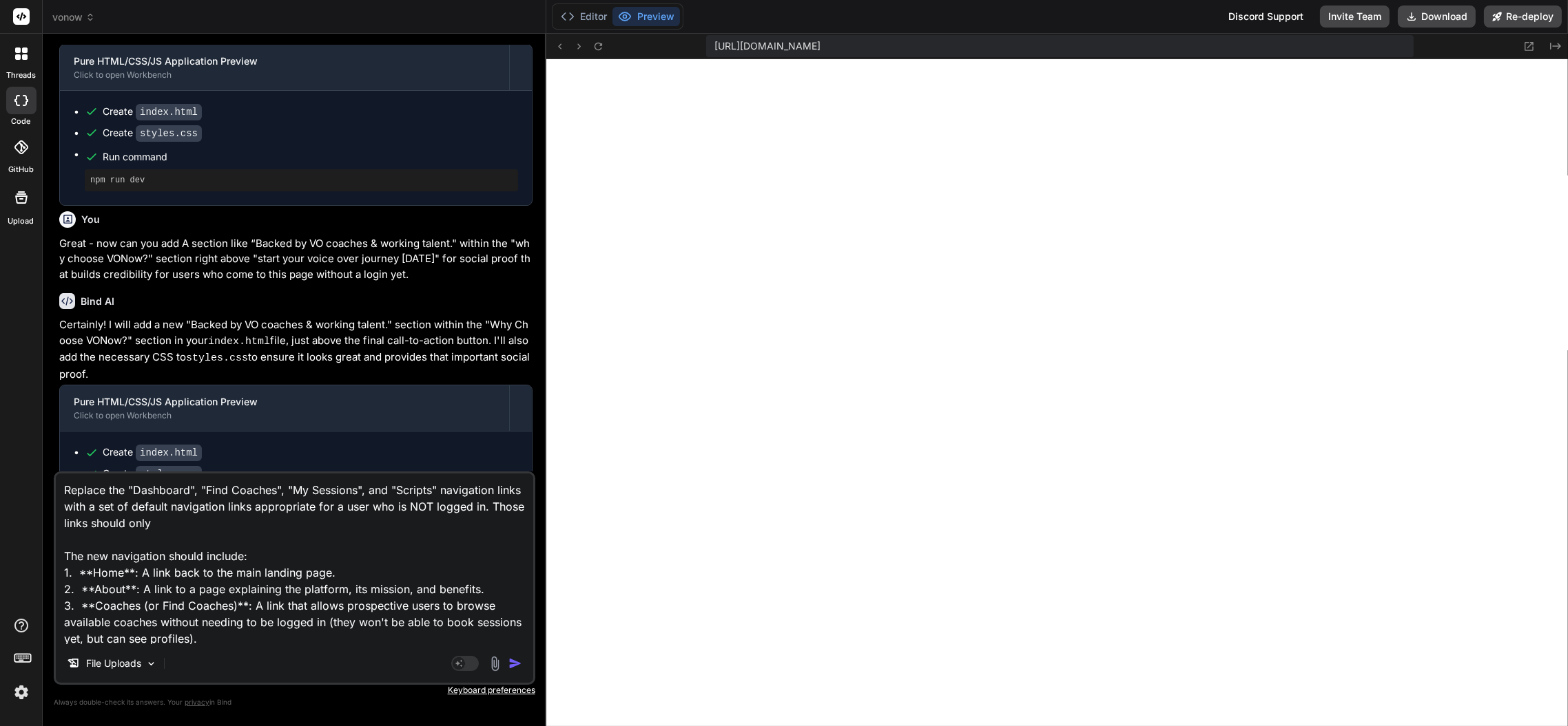
type textarea "x"
type textarea "Replace the "Dashboard", "Find Coaches", "My Sessions", and "Scripts" navigatio…"
type textarea "x"
type textarea "Replace the "Dashboard", "Find Coaches", "My Sessions", and "Scripts" navigatio…"
type textarea "x"
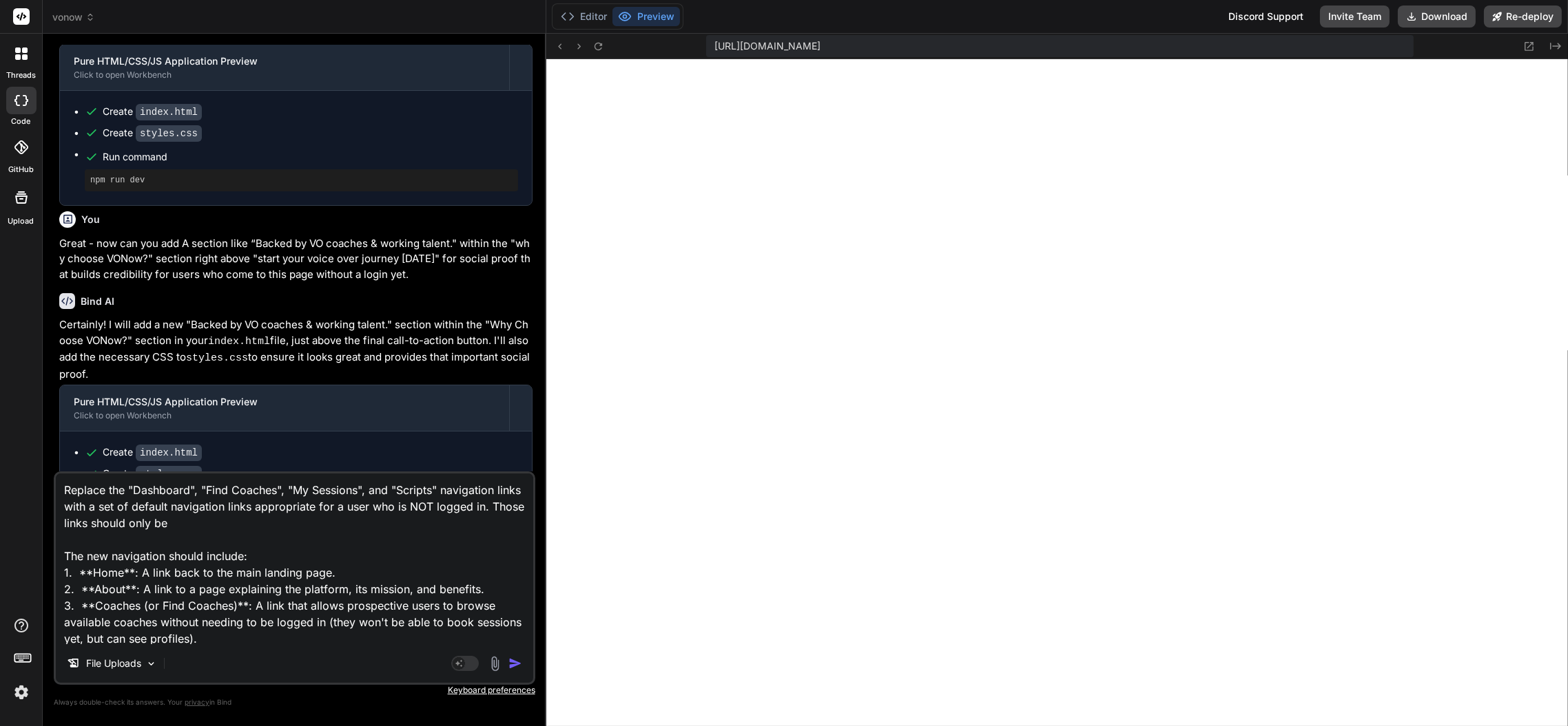
type textarea "Replace the "Dashboard", "Find Coaches", "My Sessions", and "Scripts" navigatio…"
type textarea "x"
type textarea "Replace the "Dashboard", "Find Coaches", "My Sessions", and "Scripts" navigatio…"
type textarea "x"
type textarea "Replace the "Dashboard", "Find Coaches", "My Sessions", and "Scripts" navigatio…"
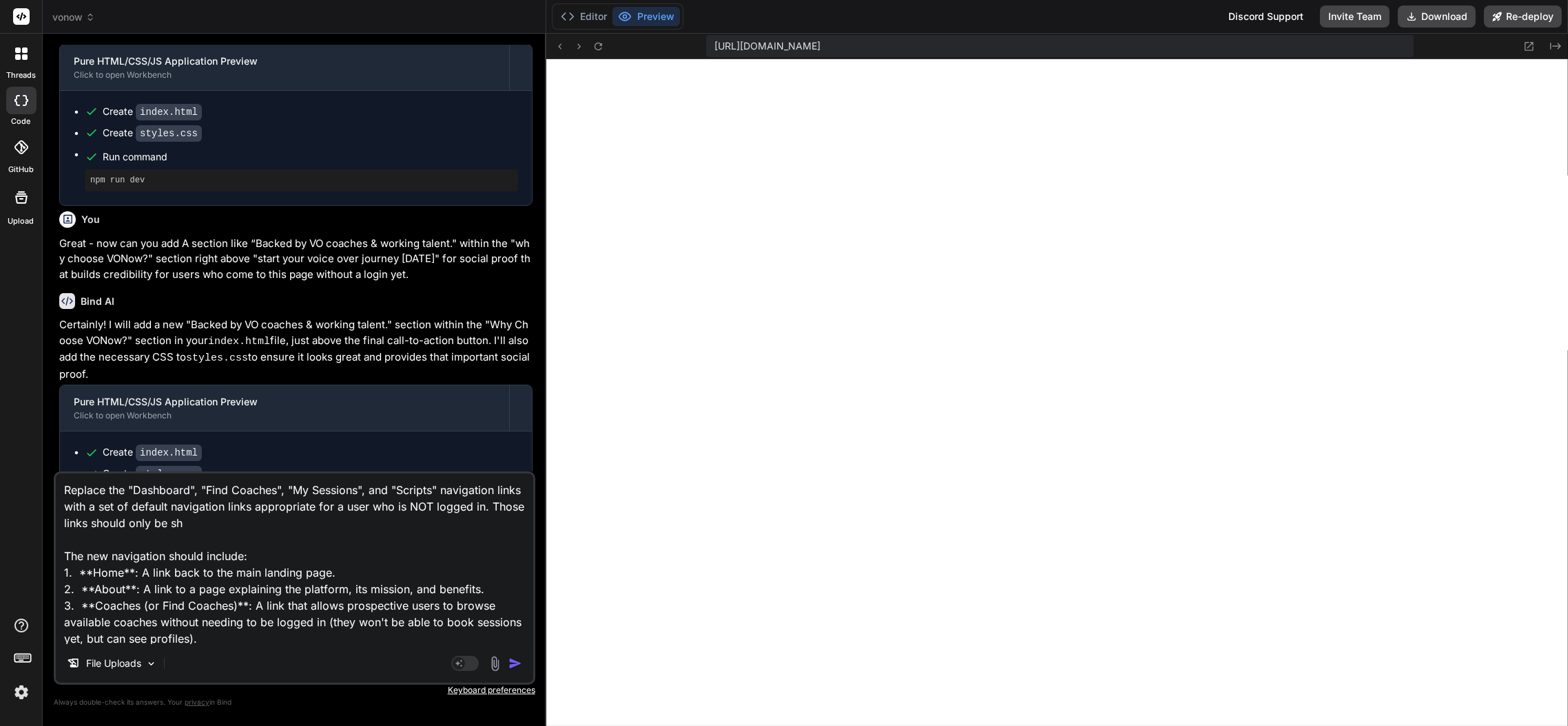
type textarea "x"
type textarea "Replace the "Dashboard", "Find Coaches", "My Sessions", and "Scripts" navigatio…"
type textarea "x"
type textarea "Replace the "Dashboard", "Find Coaches", "My Sessions", and "Scripts" navigatio…"
type textarea "x"
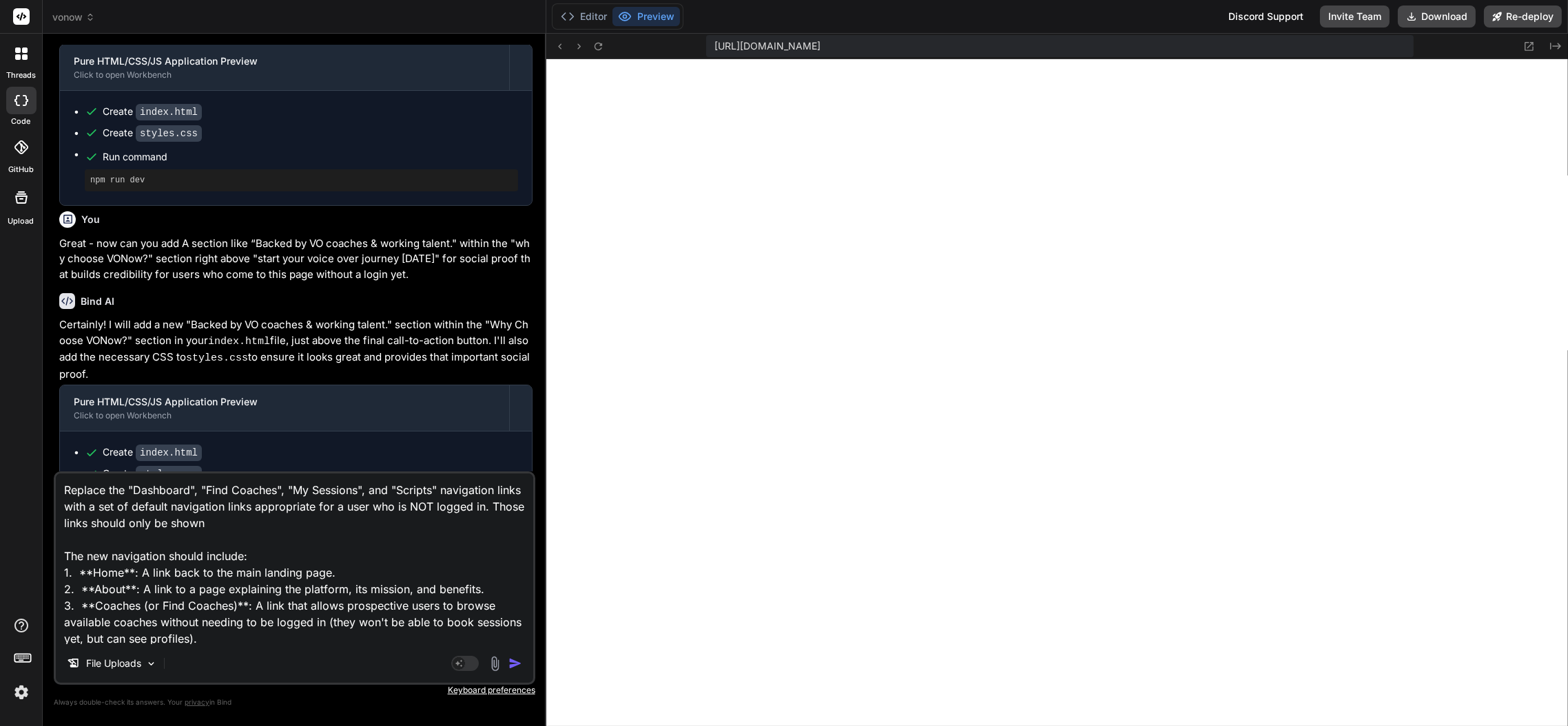
type textarea "Replace the "Dashboard", "Find Coaches", "My Sessions", and "Scripts" navigatio…"
type textarea "x"
type textarea "Replace the "Dashboard", "Find Coaches", "My Sessions", and "Scripts" navigatio…"
type textarea "x"
type textarea "Replace the "Dashboard", "Find Coaches", "My Sessions", and "Scripts" navigatio…"
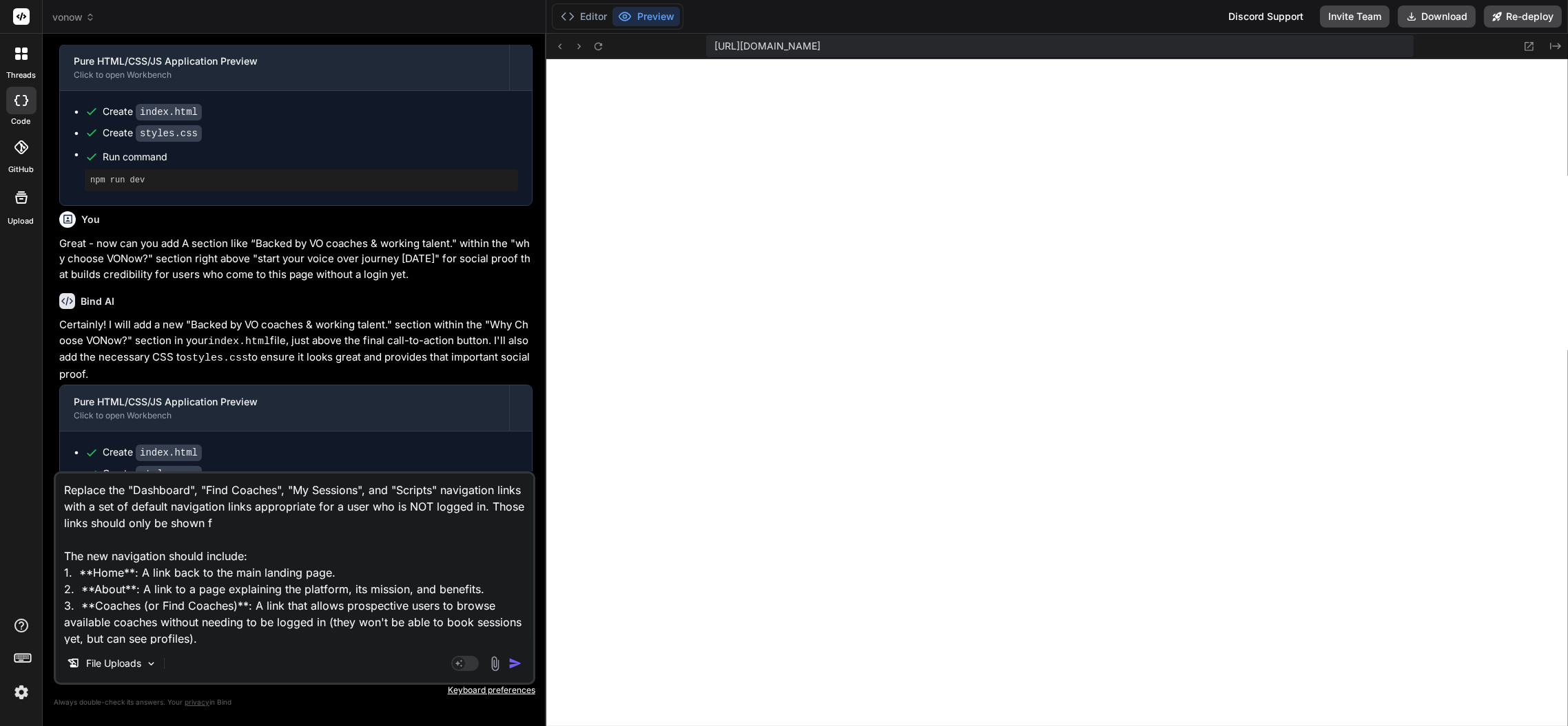
type textarea "x"
type textarea "Replace the "Dashboard", "Find Coaches", "My Sessions", and "Scripts" navigatio…"
type textarea "x"
type textarea "Replace the "Dashboard", "Find Coaches", "My Sessions", and "Scripts" navigatio…"
type textarea "x"
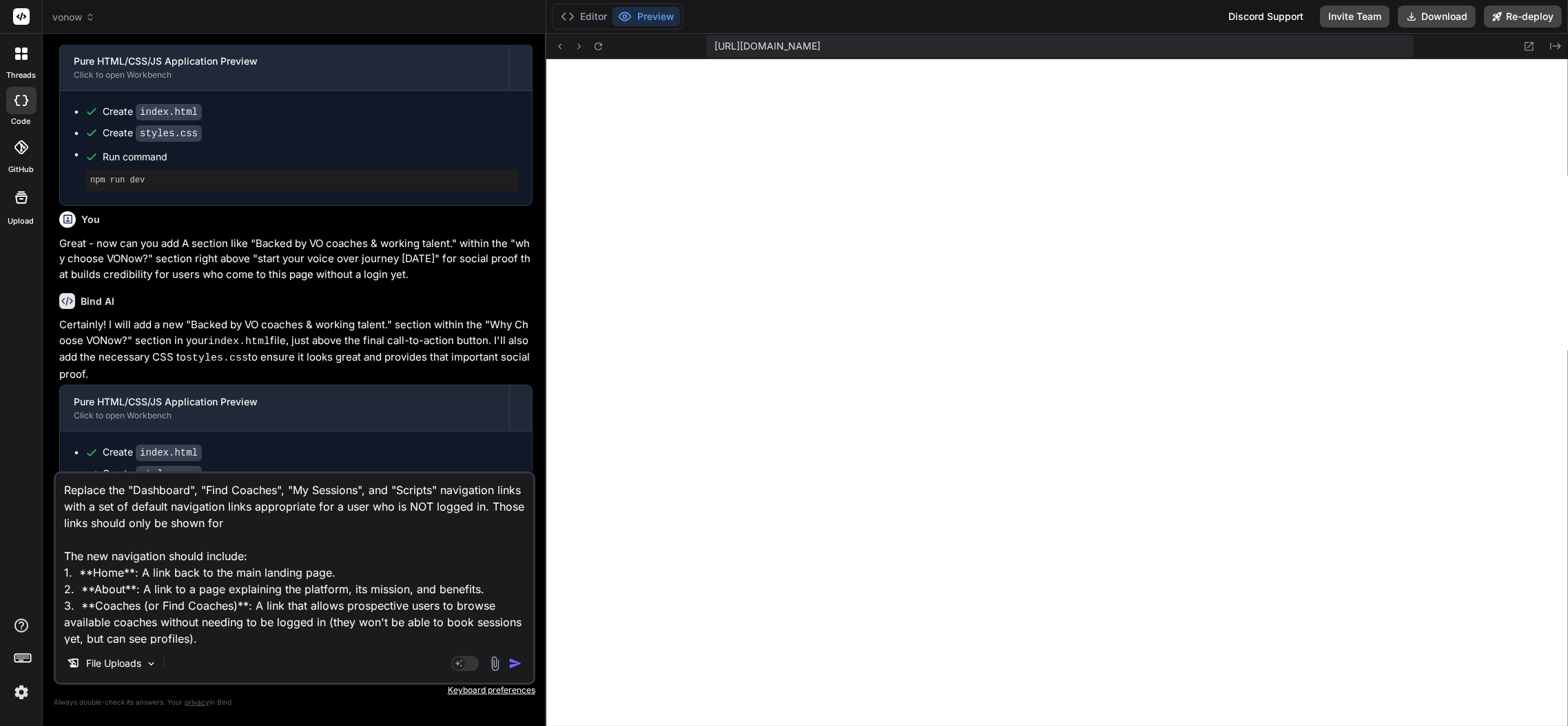
type textarea "Replace the "Dashboard", "Find Coaches", "My Sessions", and "Scripts" navigatio…"
type textarea "x"
type textarea "Replace the "Dashboard", "Find Coaches", "My Sessions", and "Scripts" navigatio…"
type textarea "x"
type textarea "Replace the "Dashboard", "Find Coaches", "My Sessions", and "Scripts" navigatio…"
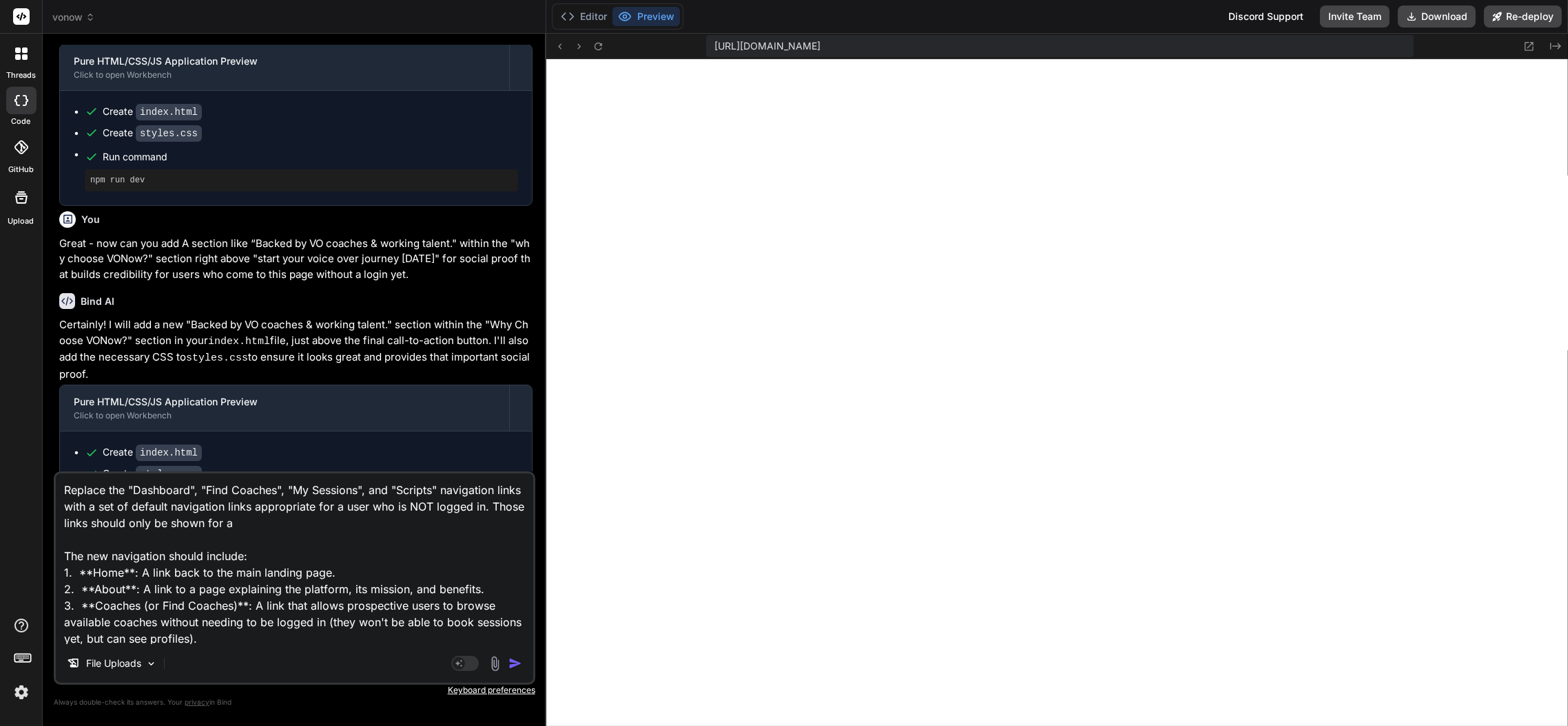
type textarea "x"
type textarea "Replace the "Dashboard", "Find Coaches", "My Sessions", and "Scripts" navigatio…"
type textarea "x"
type textarea "Replace the "Dashboard", "Find Coaches", "My Sessions", and "Scripts" navigatio…"
type textarea "x"
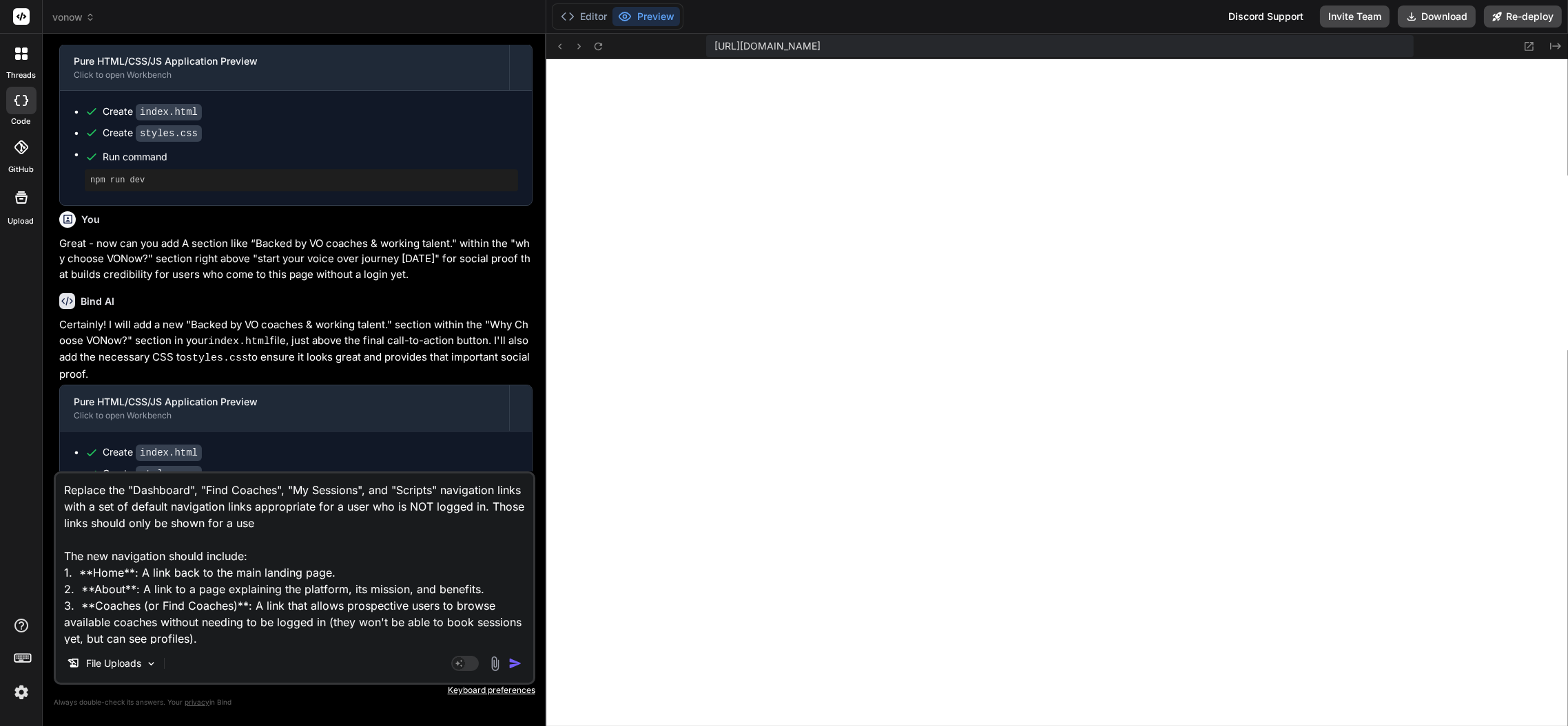
type textarea "Replace the "Dashboard", "Find Coaches", "My Sessions", and "Scripts" navigatio…"
type textarea "x"
type textarea "Replace the "Dashboard", "Find Coaches", "My Sessions", and "Scripts" navigatio…"
type textarea "x"
type textarea "Replace the "Dashboard", "Find Coaches", "My Sessions", and "Scripts" navigatio…"
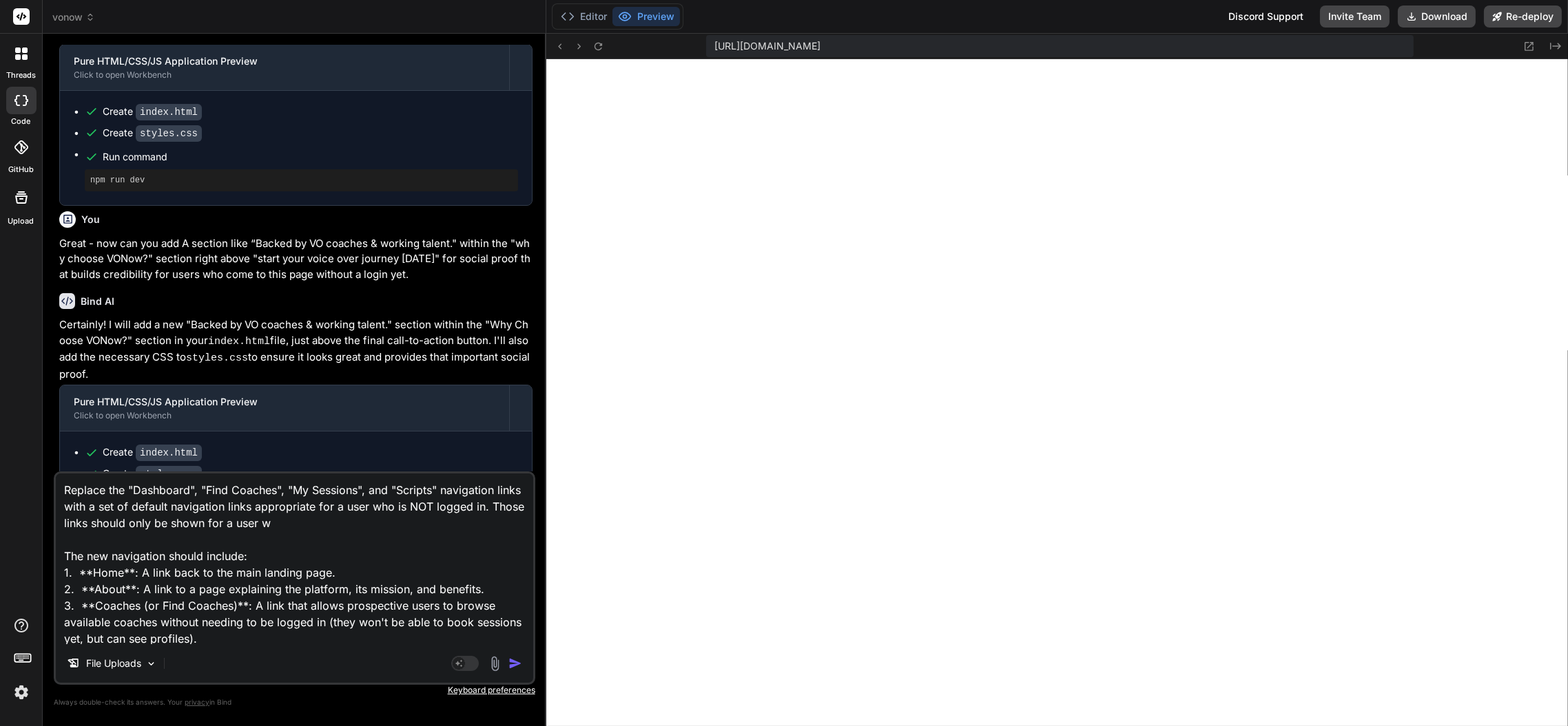
type textarea "x"
type textarea "Replace the "Dashboard", "Find Coaches", "My Sessions", and "Scripts" navigatio…"
type textarea "x"
type textarea "Replace the "Dashboard", "Find Coaches", "My Sessions", and "Scripts" navigatio…"
type textarea "x"
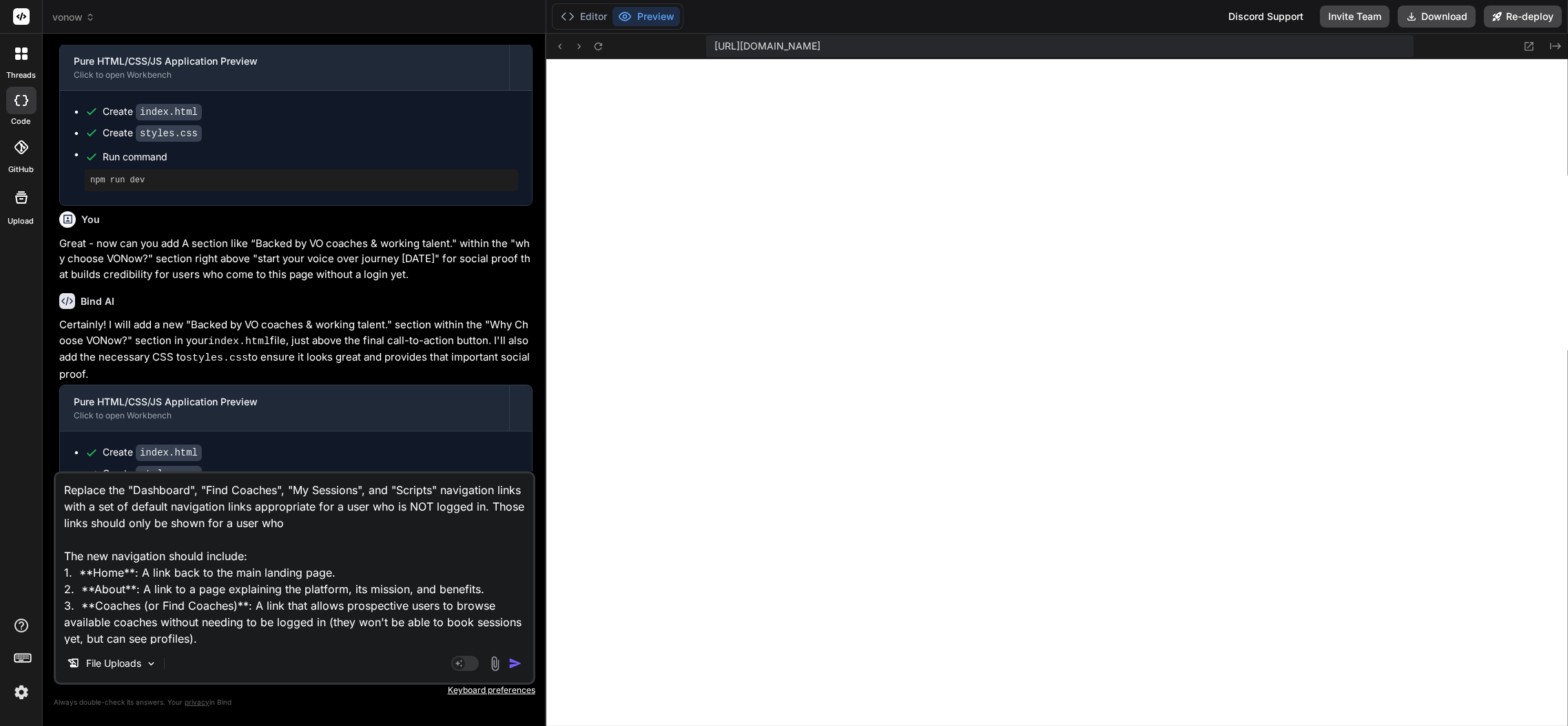
type textarea "Replace the "Dashboard", "Find Coaches", "My Sessions", and "Scripts" navigatio…"
type textarea "x"
type textarea "Replace the "Dashboard", "Find Coaches", "My Sessions", and "Scripts" navigatio…"
type textarea "x"
type textarea "Replace the "Dashboard", "Find Coaches", "My Sessions", and "Scripts" navigatio…"
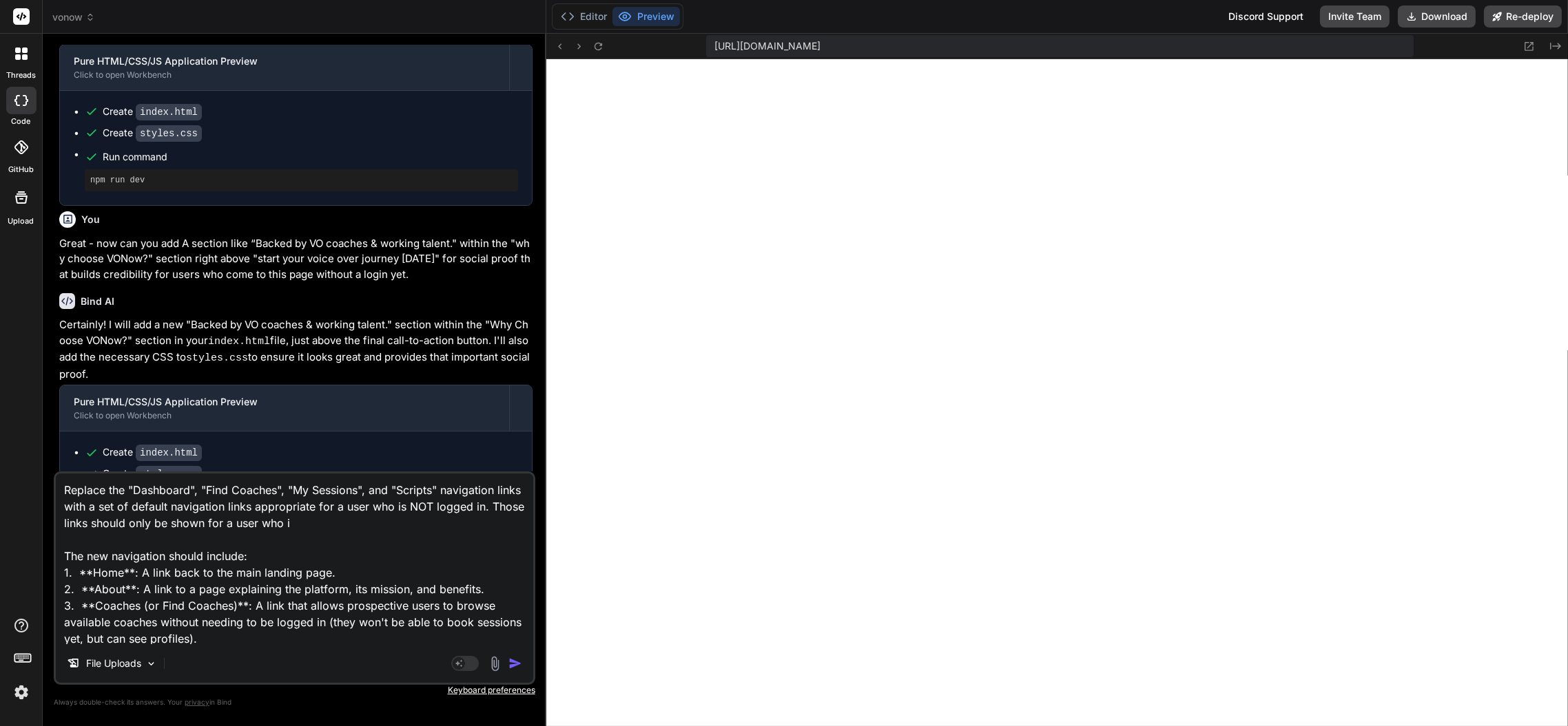
type textarea "x"
type textarea "Replace the "Dashboard", "Find Coaches", "My Sessions", and "Scripts" navigatio…"
type textarea "x"
type textarea "Replace the "Dashboard", "Find Coaches", "My Sessions", and "Scripts" navigatio…"
type textarea "x"
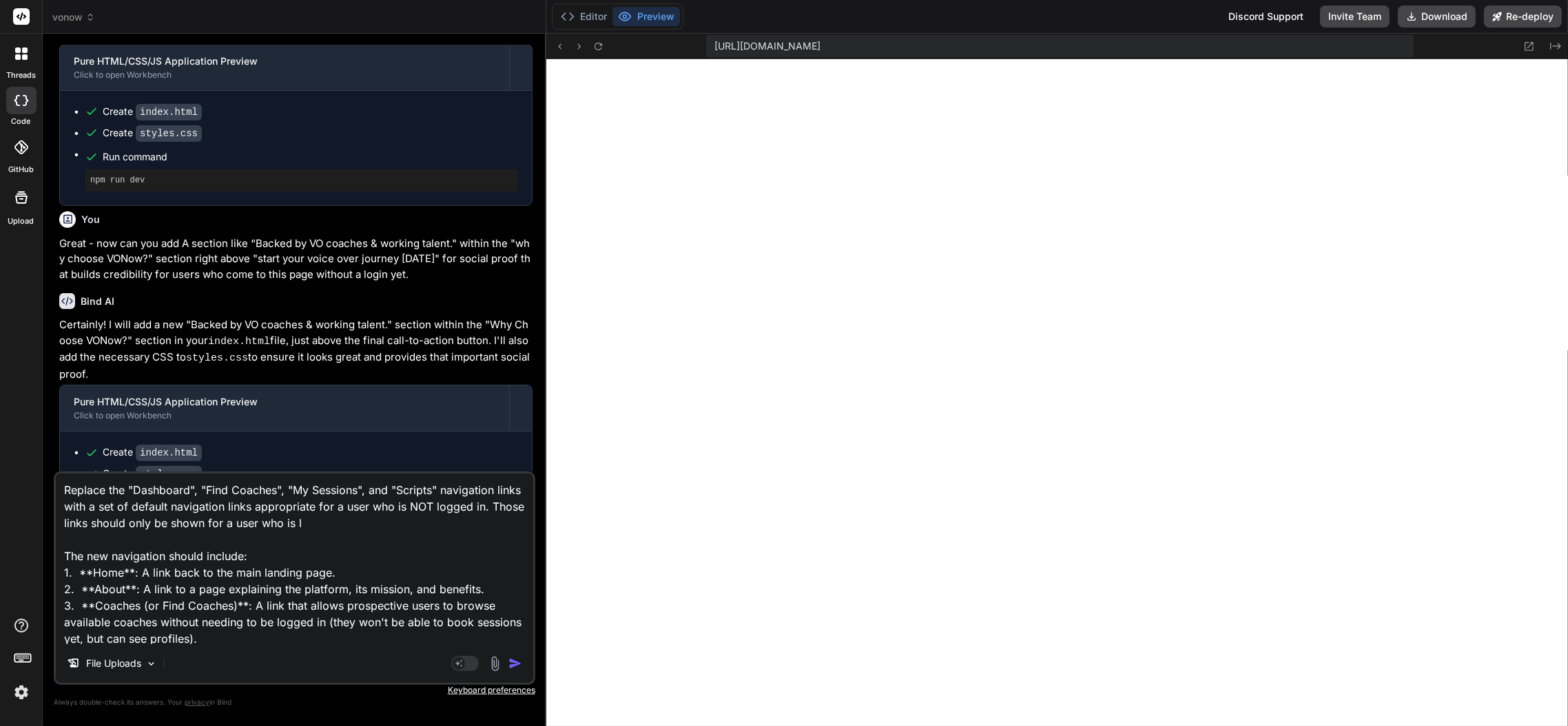
type textarea "Replace the "Dashboard", "Find Coaches", "My Sessions", and "Scripts" navigatio…"
type textarea "x"
type textarea "Replace the "Dashboard", "Find Coaches", "My Sessions", and "Scripts" navigatio…"
type textarea "x"
type textarea "Replace the "Dashboard", "Find Coaches", "My Sessions", and "Scripts" navigatio…"
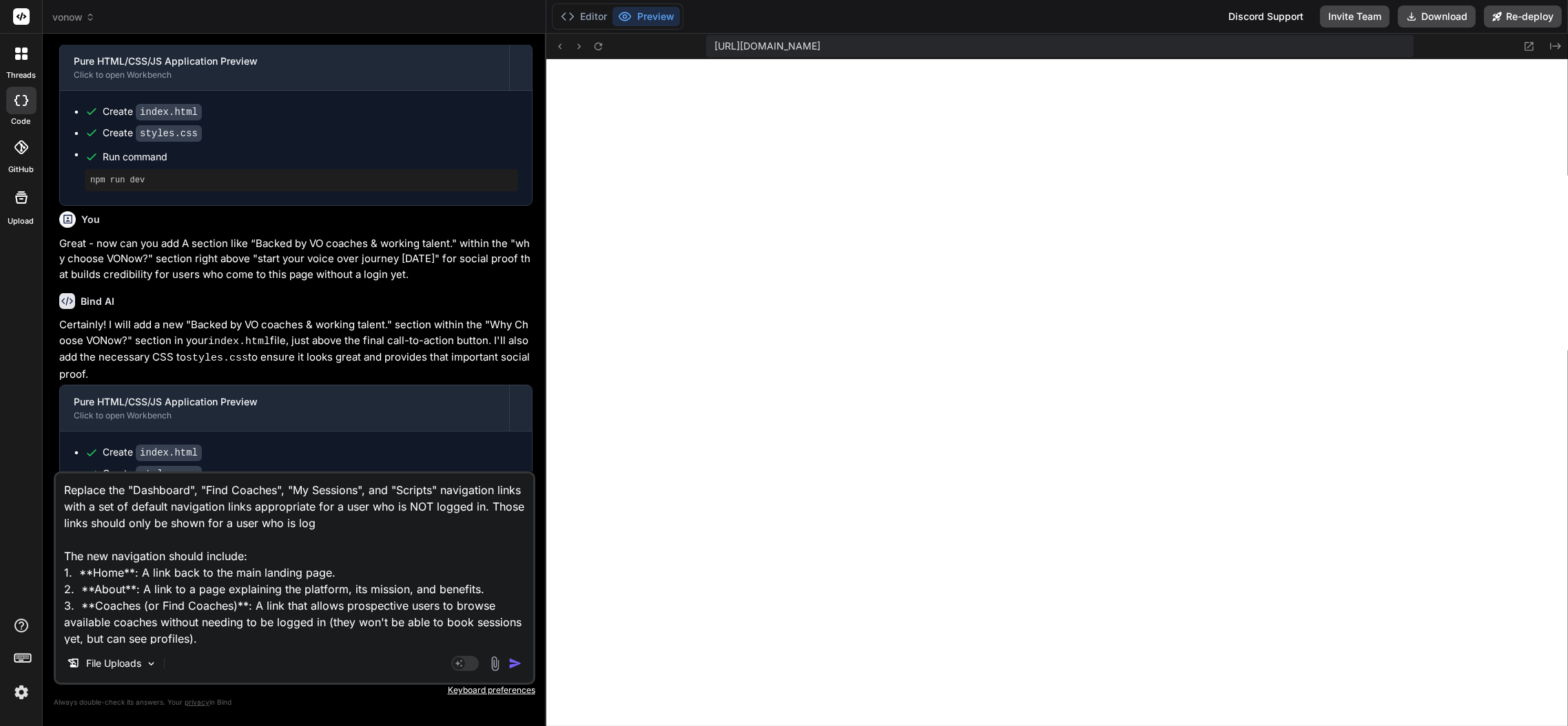
type textarea "x"
type textarea "Replace the "Dashboard", "Find Coaches", "My Sessions", and "Scripts" navigatio…"
type textarea "x"
type textarea "Replace the "Dashboard", "Find Coaches", "My Sessions", and "Scripts" navigatio…"
type textarea "x"
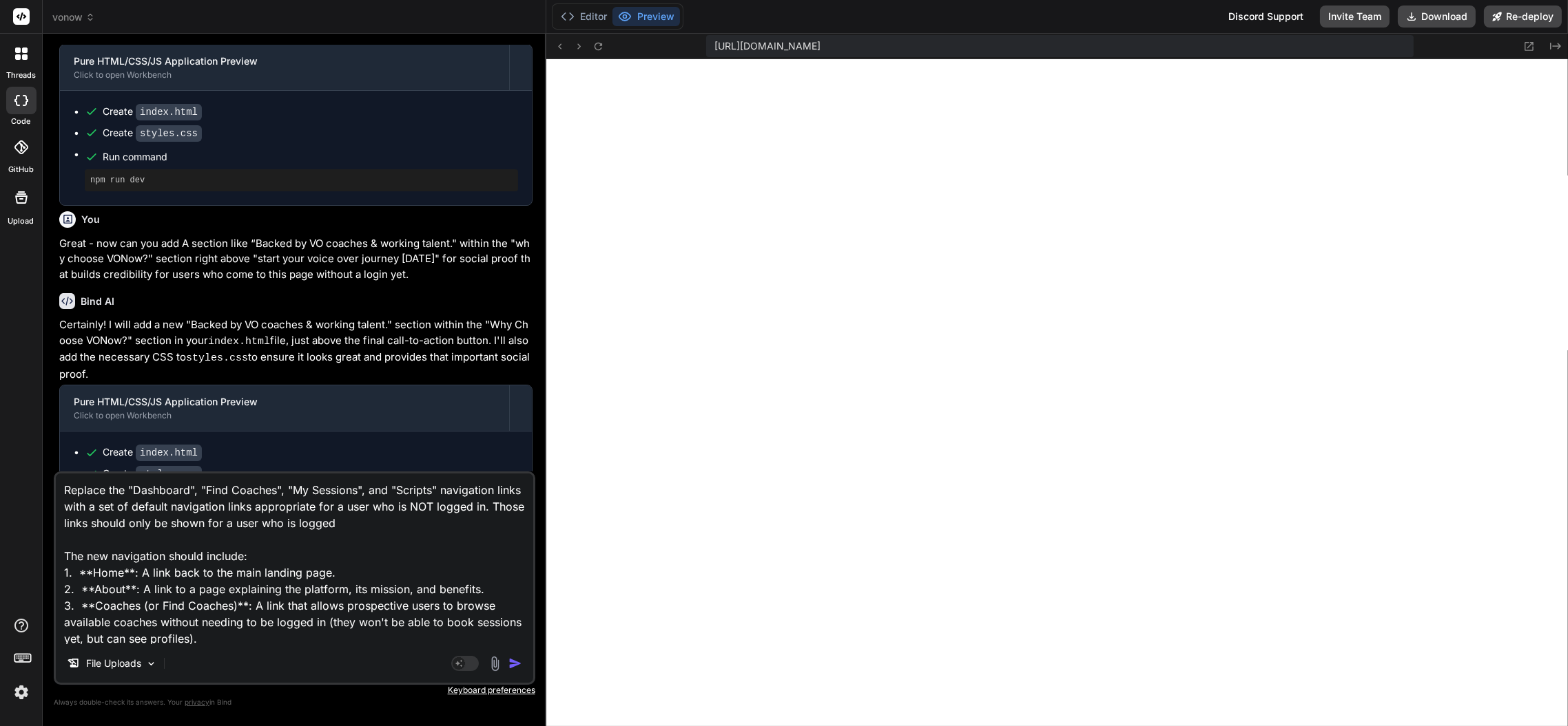
type textarea "Replace the "Dashboard", "Find Coaches", "My Sessions", and "Scripts" navigatio…"
type textarea "x"
type textarea "Replace the "Dashboard", "Find Coaches", "My Sessions", and "Scripts" navigatio…"
type textarea "x"
type textarea "Replace the "Dashboard", "Find Coaches", "My Sessions", and "Scripts" navigatio…"
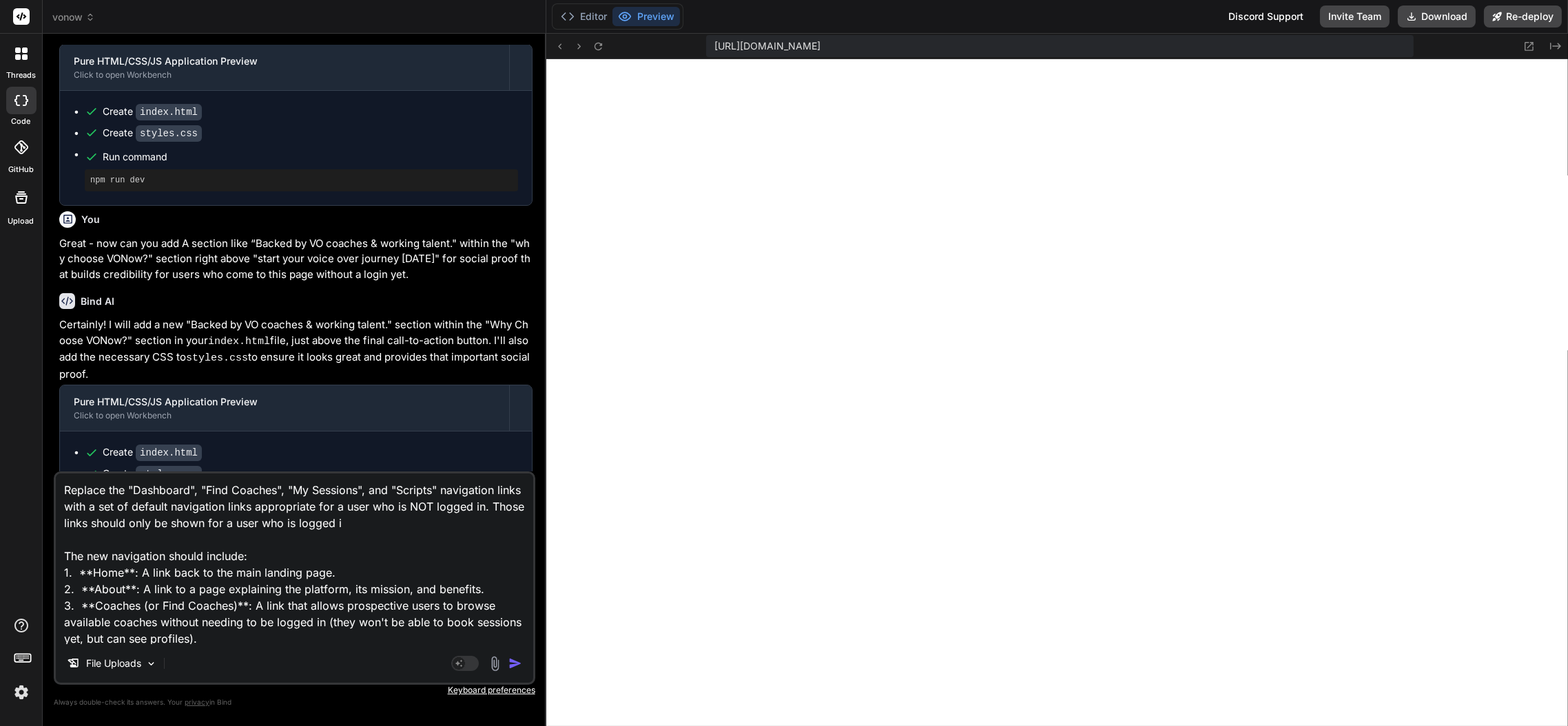
type textarea "x"
type textarea "Replace the "Dashboard", "Find Coaches", "My Sessions", and "Scripts" navigatio…"
type textarea "x"
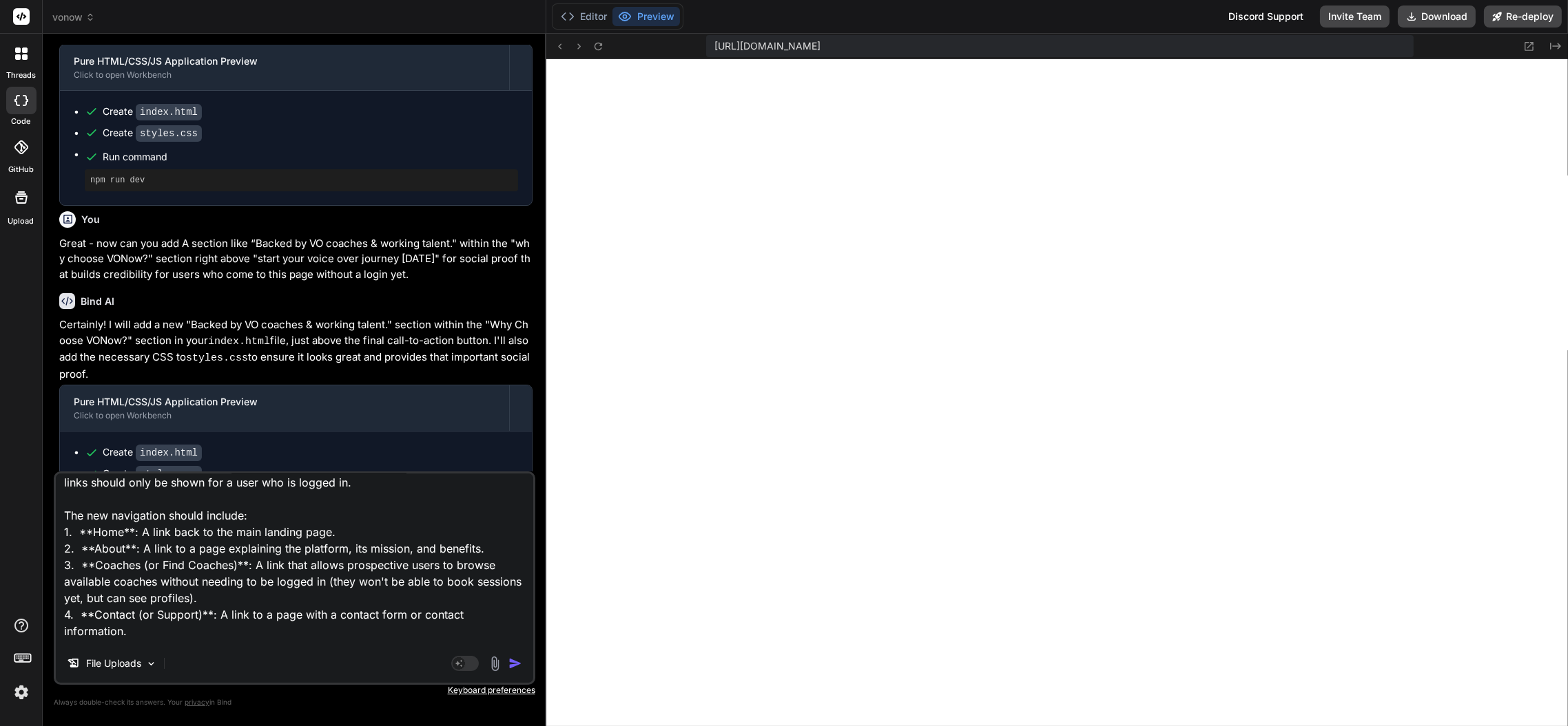
scroll to position [40, 0]
click at [171, 517] on textarea "Replace the "Dashboard", "Find Coaches", "My Sessions", and "Scripts" navigatio…" at bounding box center [294, 559] width 477 height 171
type textarea "Replace the "Dashboard", "Find Coaches", "My Sessions", and "Scripts" navigatio…"
type textarea "x"
type textarea "Replace the "Dashboard", "Find Coaches", "My Sessions", and "Scripts" navigatio…"
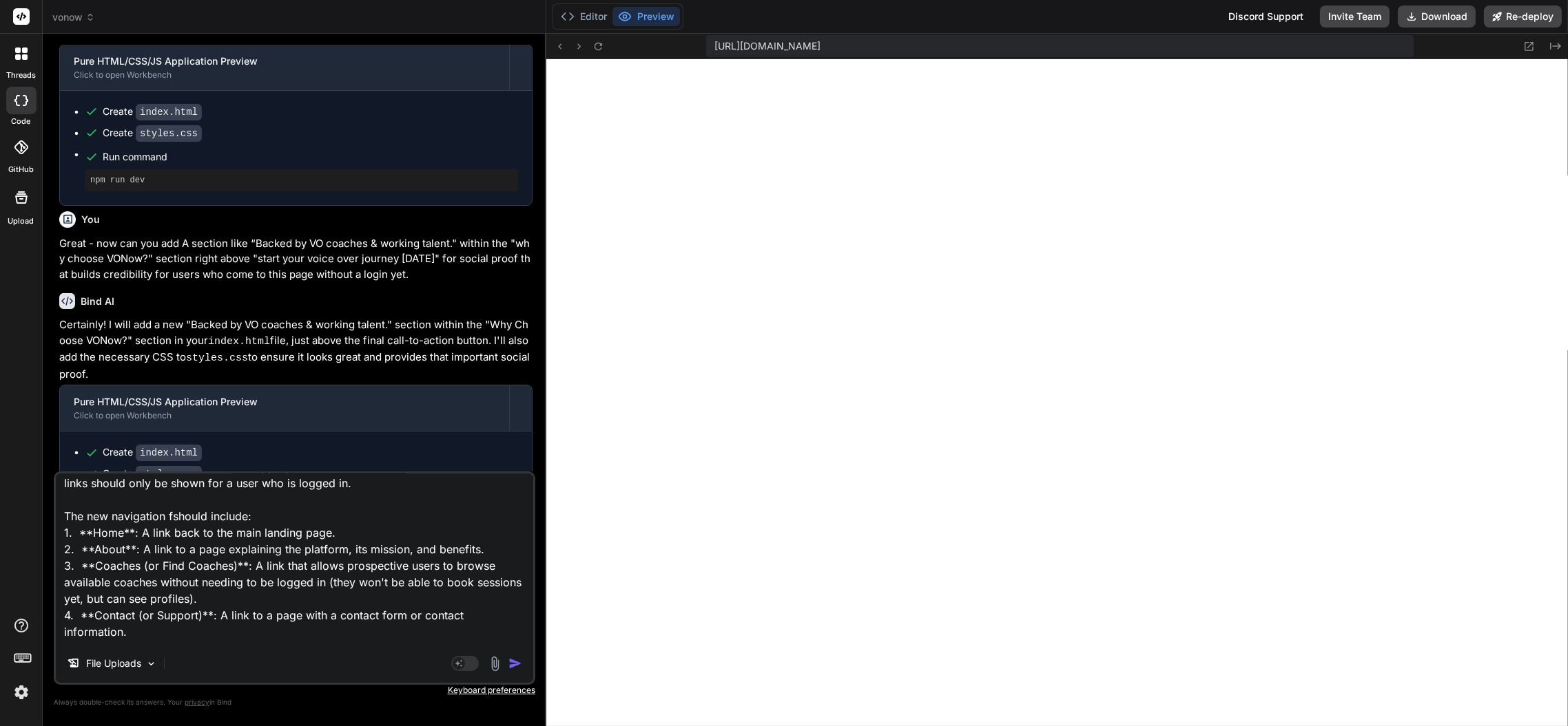
type textarea "x"
type textarea "Replace the "Dashboard", "Find Coaches", "My Sessions", and "Scripts" navigatio…"
type textarea "x"
type textarea "Replace the "Dashboard", "Find Coaches", "My Sessions", and "Scripts" navigatio…"
type textarea "x"
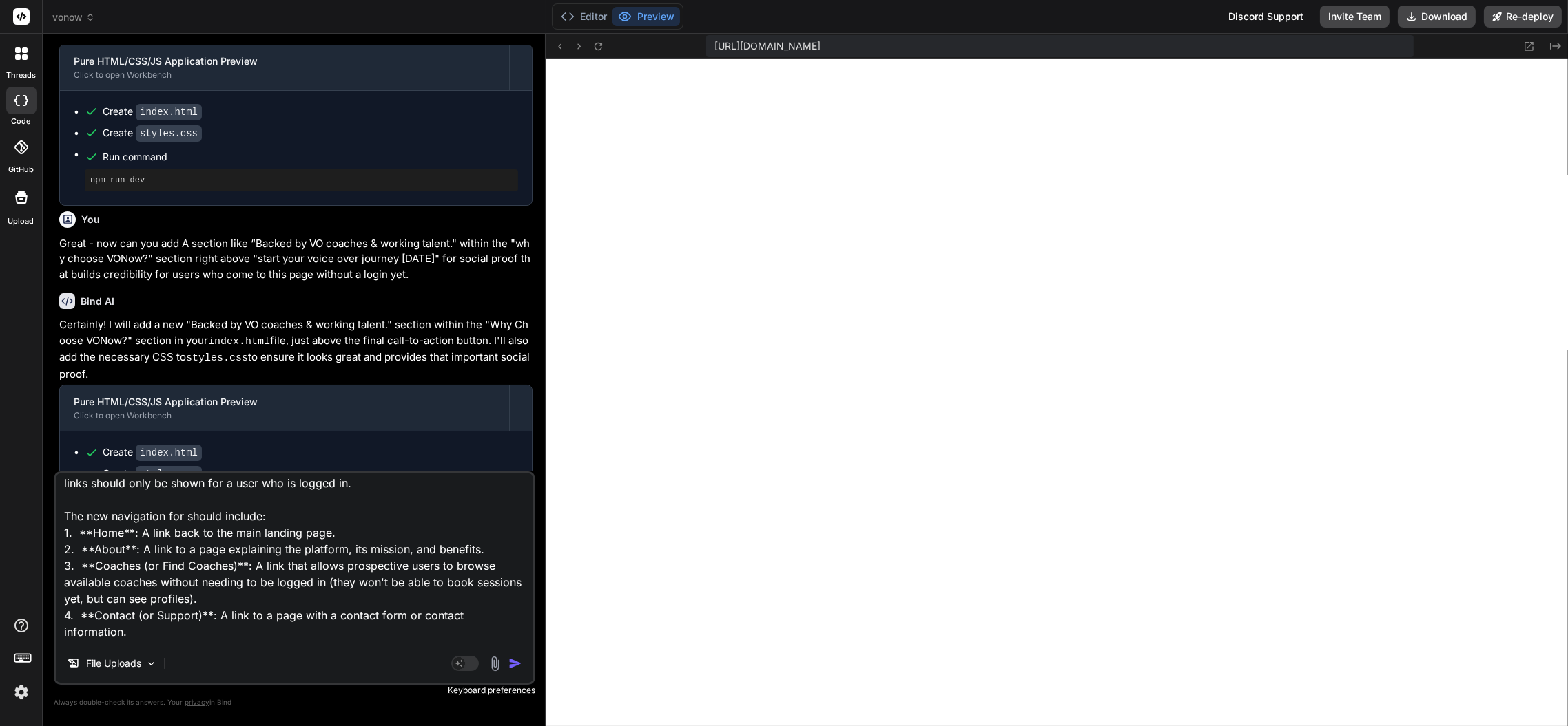
type textarea "Replace the "Dashboard", "Find Coaches", "My Sessions", and "Scripts" navigatio…"
type textarea "x"
type textarea "Replace the "Dashboard", "Find Coaches", "My Sessions", and "Scripts" navigatio…"
type textarea "x"
type textarea "Replace the "Dashboard", "Find Coaches", "My Sessions", and "Scripts" navigatio…"
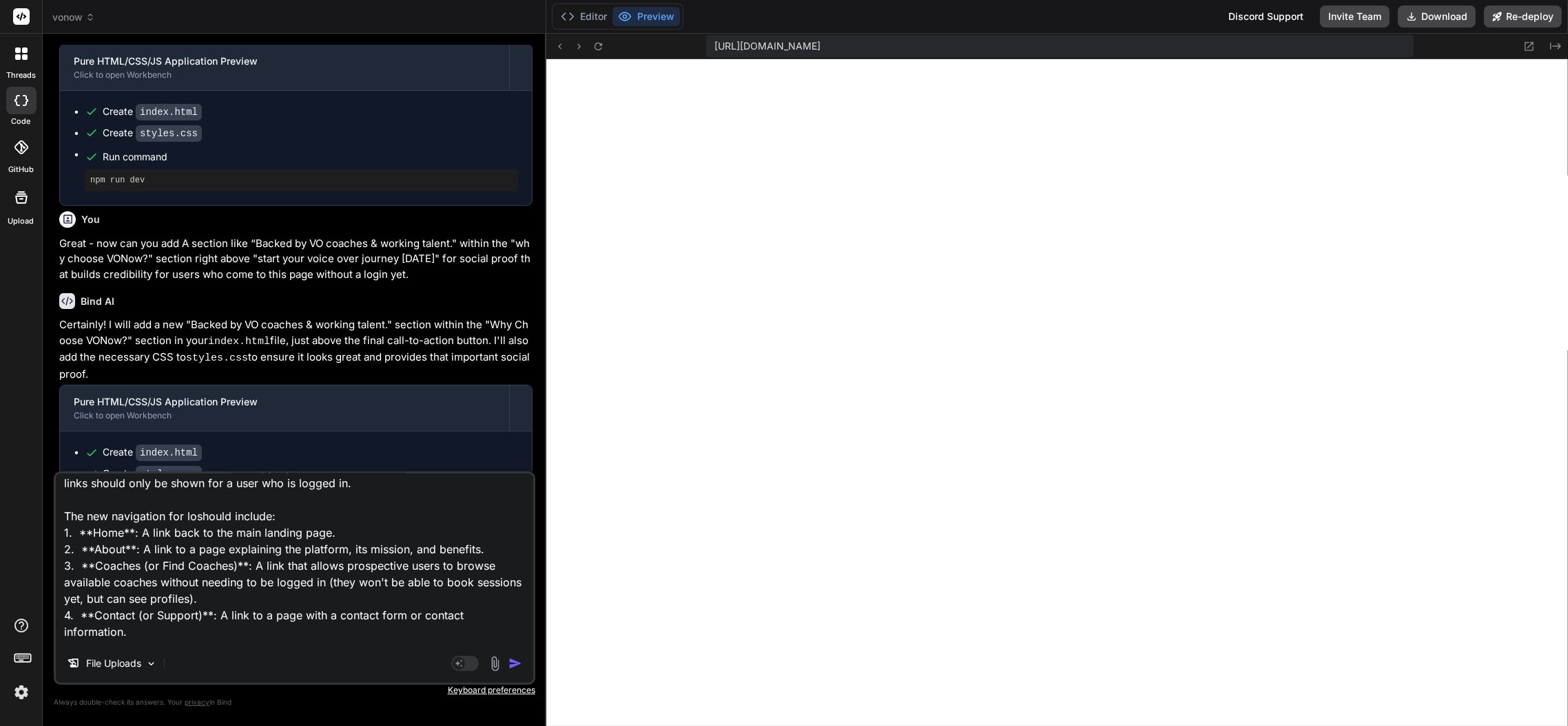
type textarea "x"
type textarea "Replace the "Dashboard", "Find Coaches", "My Sessions", and "Scripts" navigatio…"
type textarea "x"
type textarea "Replace the "Dashboard", "Find Coaches", "My Sessions", and "Scripts" navigatio…"
type textarea "x"
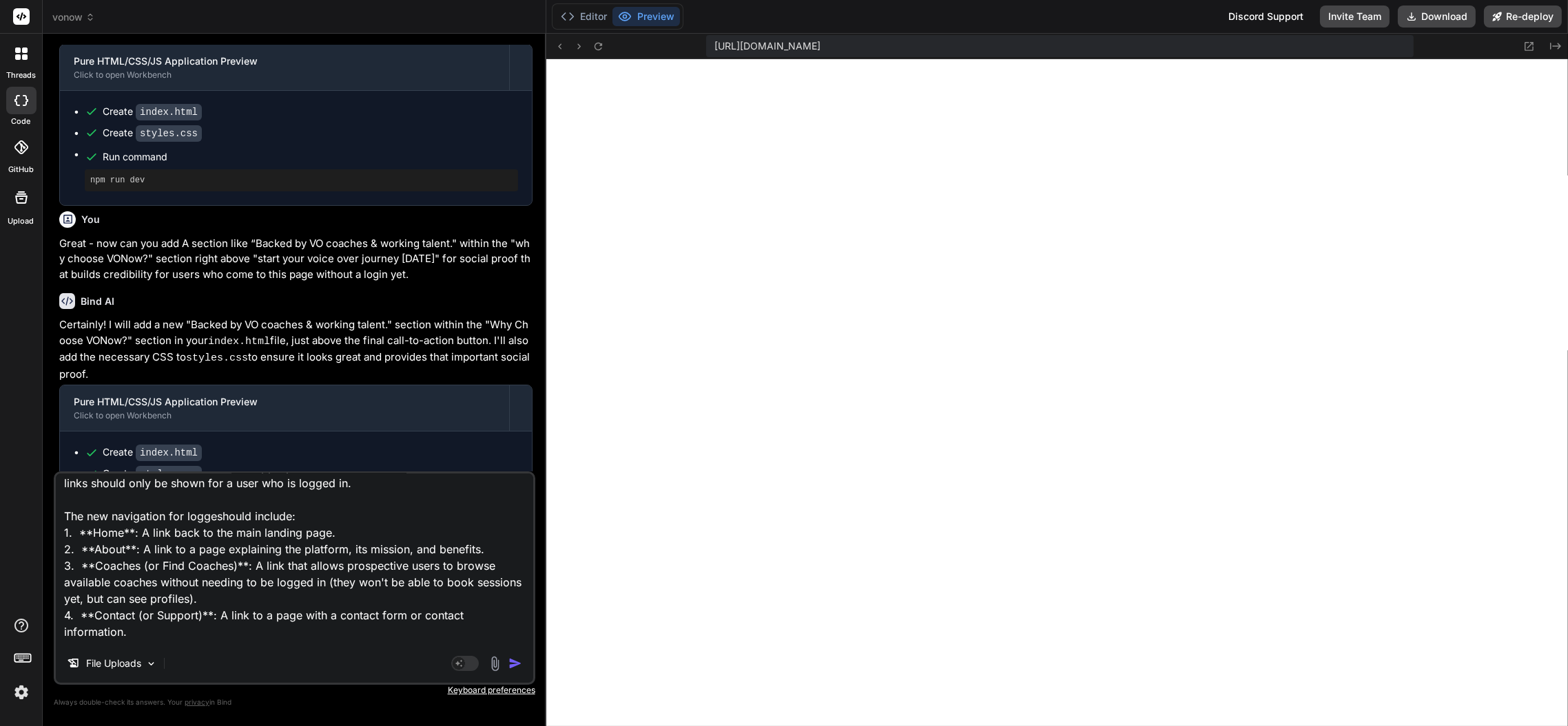
type textarea "Replace the "Dashboard", "Find Coaches", "My Sessions", and "Scripts" navigatio…"
type textarea "x"
type textarea "Replace the "Dashboard", "Find Coaches", "My Sessions", and "Scripts" navigatio…"
type textarea "x"
type textarea "Replace the "Dashboard", "Find Coaches", "My Sessions", and "Scripts" navigatio…"
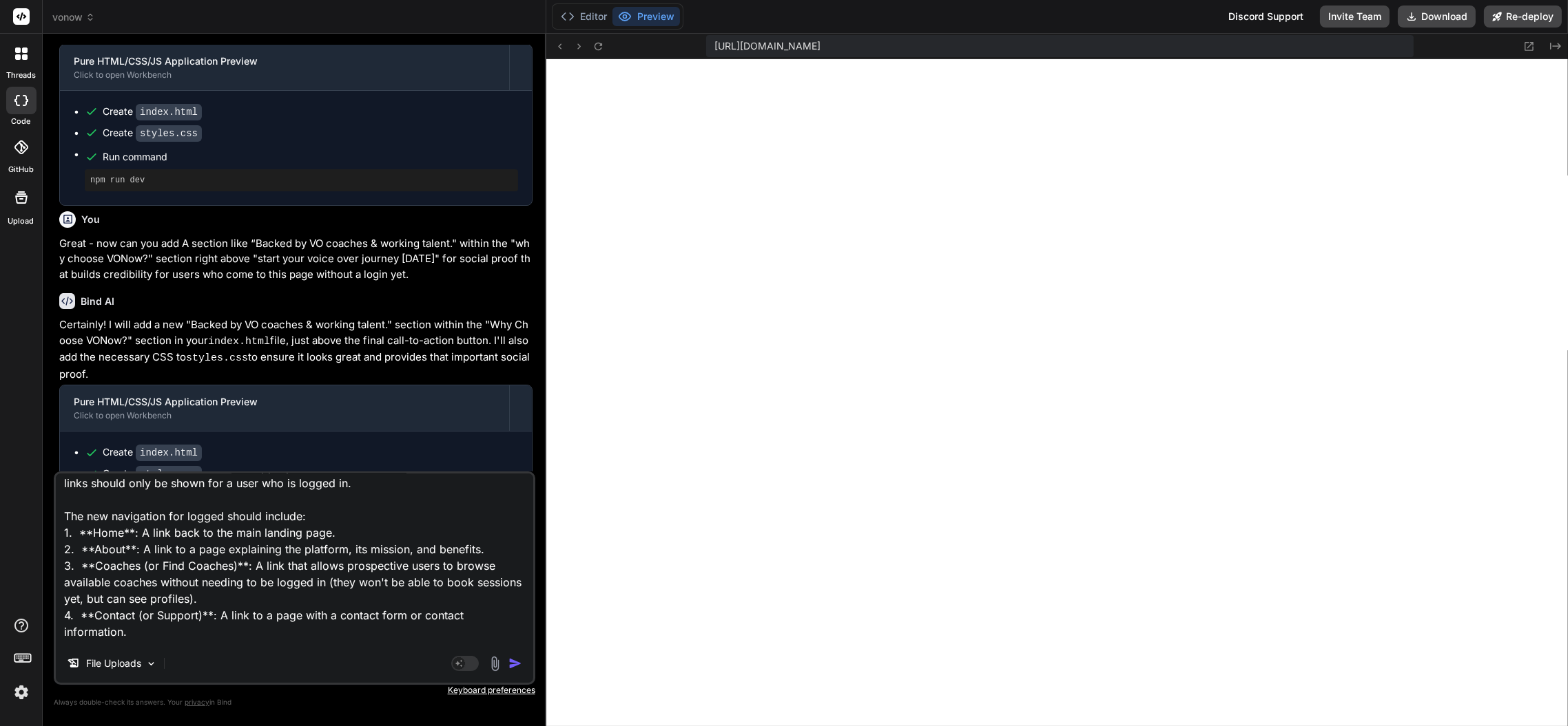
type textarea "x"
type textarea "Replace the "Dashboard", "Find Coaches", "My Sessions", and "Scripts" navigatio…"
type textarea "x"
type textarea "Replace the "Dashboard", "Find Coaches", "My Sessions", and "Scripts" navigatio…"
type textarea "x"
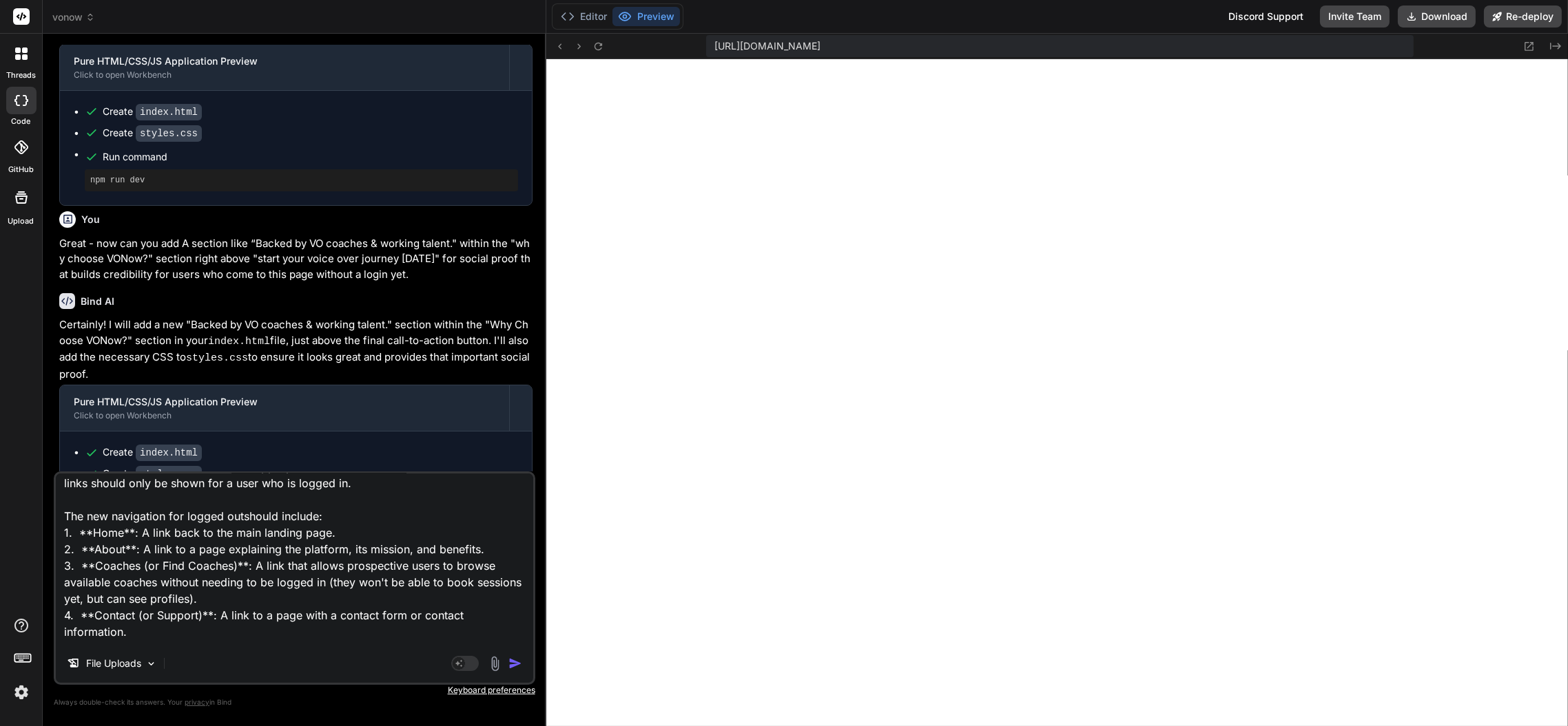
type textarea "Replace the "Dashboard", "Find Coaches", "My Sessions", and "Scripts" navigatio…"
type textarea "x"
type textarea "Replace the "Dashboard", "Find Coaches", "My Sessions", and "Scripts" navigatio…"
type textarea "x"
type textarea "Replace the "Dashboard", "Find Coaches", "My Sessions", and "Scripts" navigatio…"
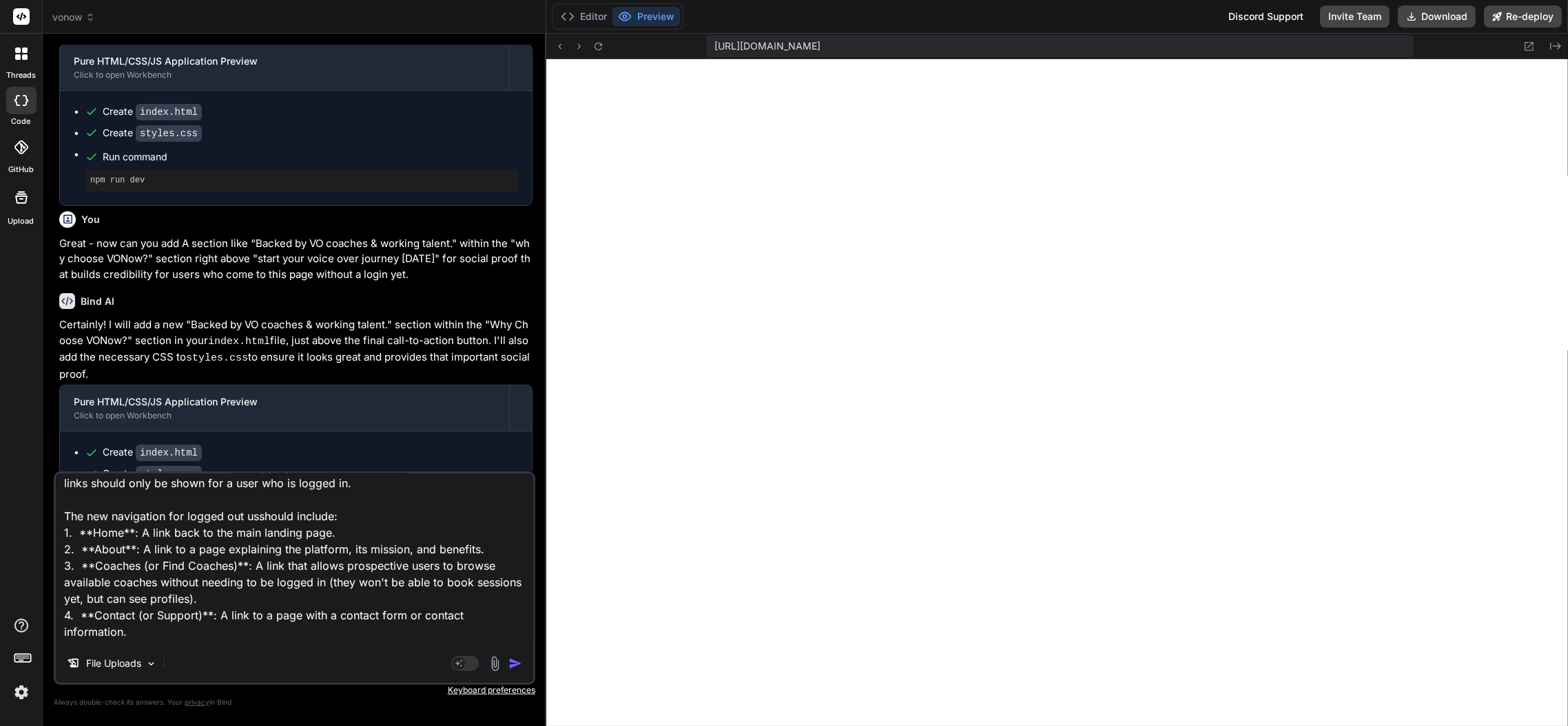
type textarea "x"
type textarea "Replace the "Dashboard", "Find Coaches", "My Sessions", and "Scripts" navigatio…"
type textarea "x"
type textarea "Replace the "Dashboard", "Find Coaches", "My Sessions", and "Scripts" navigatio…"
type textarea "x"
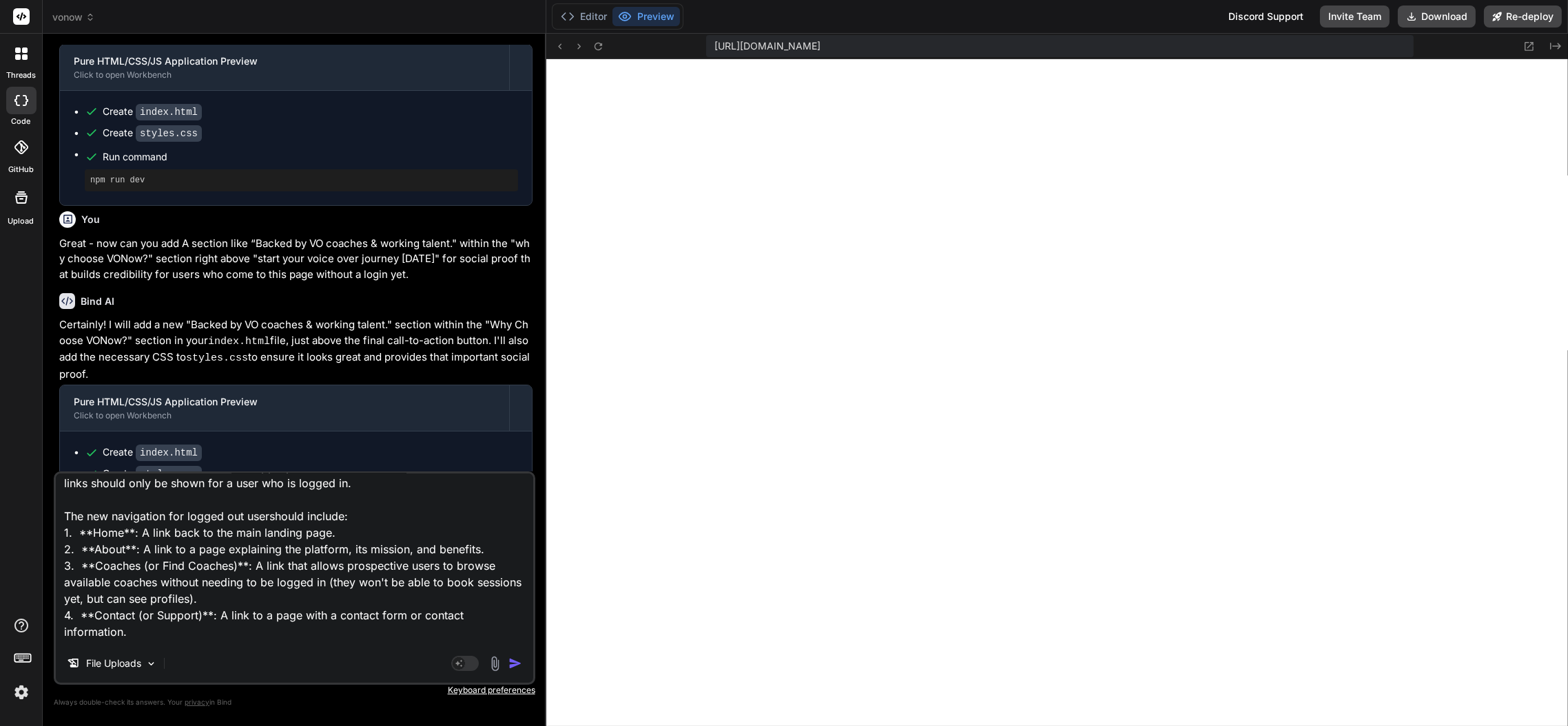
type textarea "Replace the "Dashboard", "Find Coaches", "My Sessions", and "Scripts" navigatio…"
type textarea "x"
type textarea "Replace the "Dashboard", "Find Coaches", "My Sessions", and "Scripts" navigatio…"
type textarea "x"
click at [235, 565] on textarea "Replace the "Dashboard", "Find Coaches", "My Sessions", and "Scripts" navigatio…" at bounding box center [294, 559] width 477 height 171
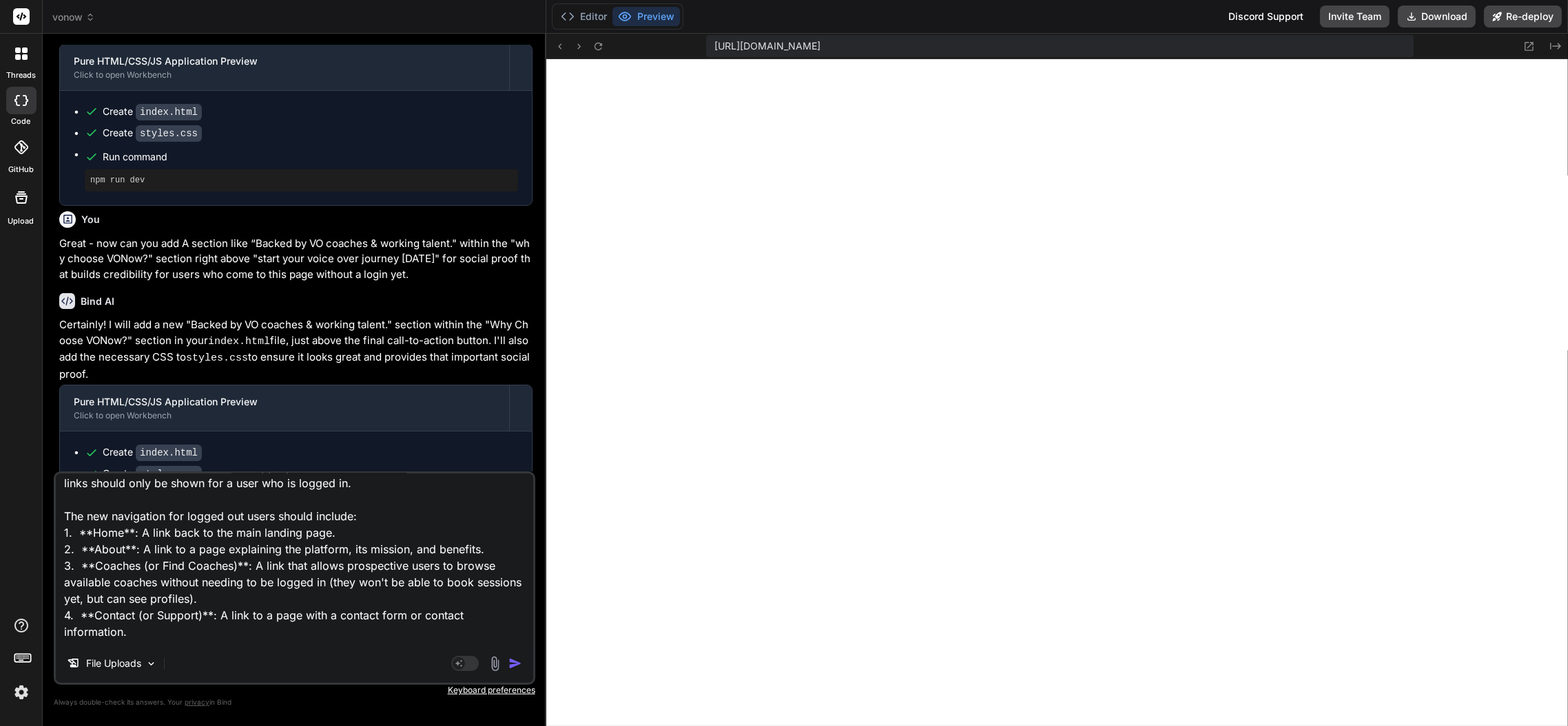
click at [162, 566] on textarea "Replace the "Dashboard", "Find Coaches", "My Sessions", and "Scripts" navigatio…" at bounding box center [294, 559] width 477 height 171
type textarea "Replace the "Dashboard", "Find Coaches", "My Sessions", and "Scripts" navigatio…"
type textarea "x"
type textarea "Replace the "Dashboard", "Find Coaches", "My Sessions", and "Scripts" navigatio…"
type textarea "x"
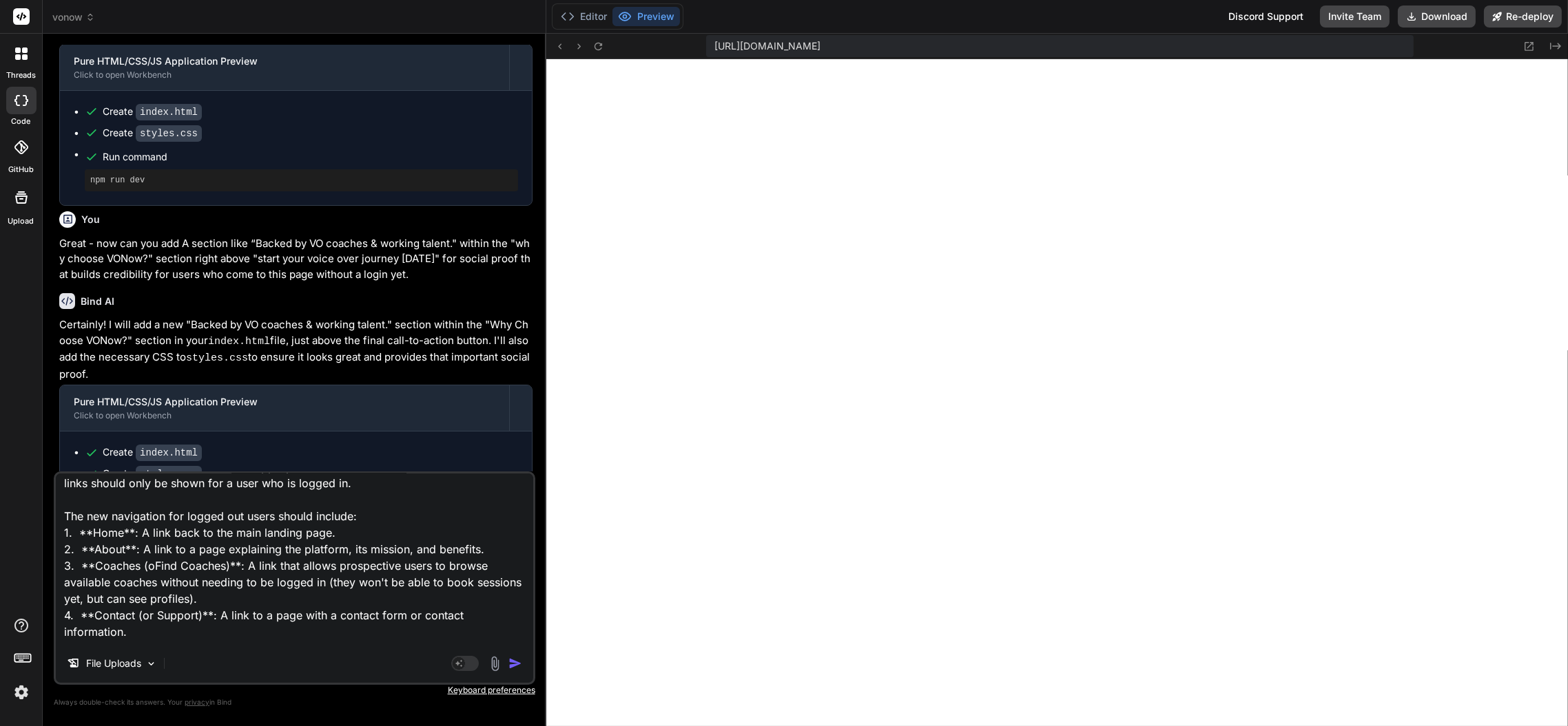
type textarea "Replace the "Dashboard", "Find Coaches", "My Sessions", and "Scripts" navigatio…"
type textarea "x"
type textarea "Replace the "Dashboard", "Find Coaches", "My Sessions", and "Scripts" navigatio…"
type textarea "x"
type textarea "Replace the "Dashboard", "Find Coaches", "My Sessions", and "Scripts" navigatio…"
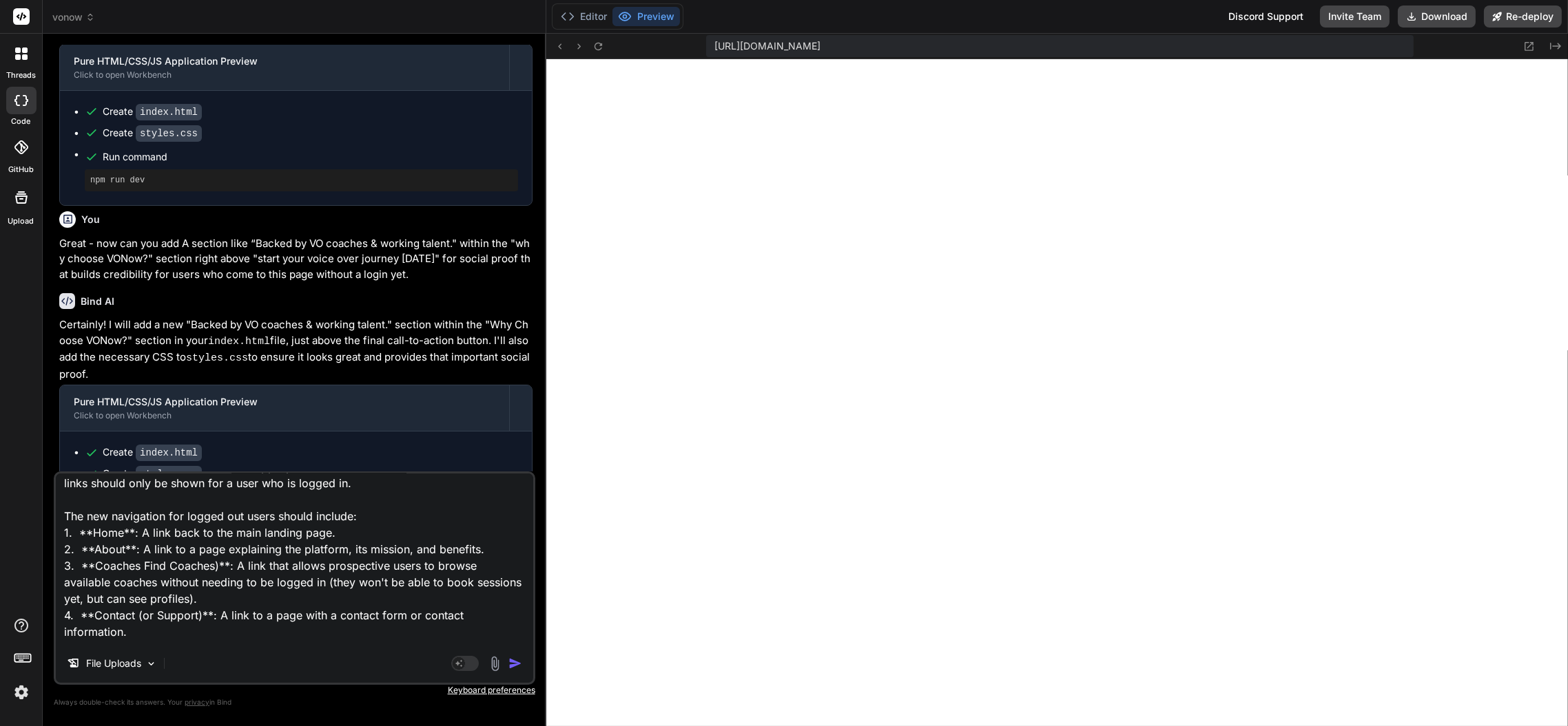
type textarea "x"
type textarea "Replace the "Dashboard", "Find Coaches", "My Sessions", and "Scripts" navigatio…"
type textarea "x"
type textarea "Replace the "Dashboard", "Find Coaches", "My Sessions", and "Scripts" navigatio…"
type textarea "x"
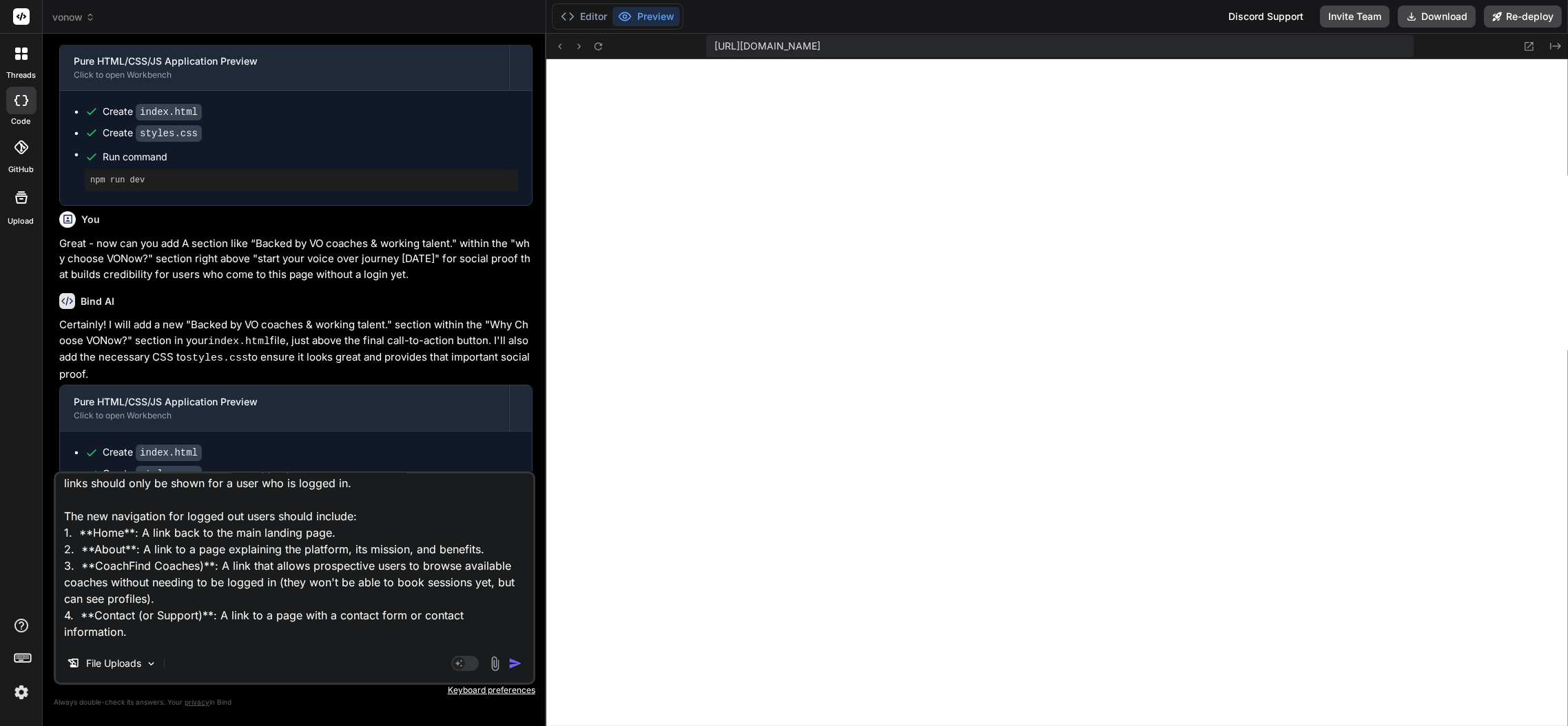
type textarea "Replace the "Dashboard", "Find Coaches", "My Sessions", and "Scripts" navigatio…"
click at [242, 596] on textarea "Replace the "Dashboard", "Find Coaches", "My Sessions", and "Scripts" navigatio…" at bounding box center [294, 559] width 477 height 171
click at [80, 598] on textarea "Replace the "Dashboard", "Find Coaches", "My Sessions", and "Scripts" navigatio…" at bounding box center [294, 559] width 477 height 171
click at [182, 617] on textarea "Replace the "Dashboard", "Find Coaches", "My Sessions", and "Scripts" navigatio…" at bounding box center [294, 559] width 477 height 171
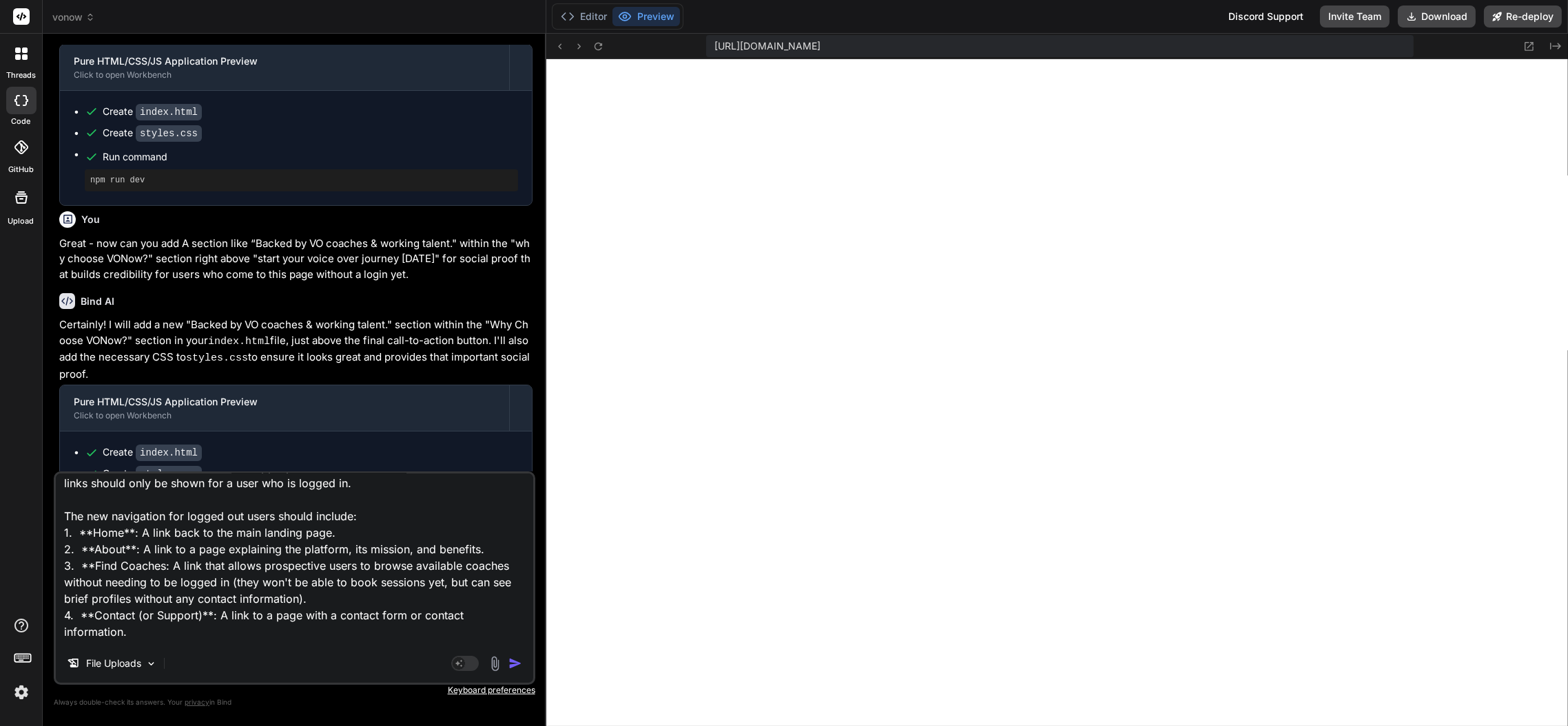
click at [182, 617] on textarea "Replace the "Dashboard", "Find Coaches", "My Sessions", and "Scripts" navigatio…" at bounding box center [294, 559] width 477 height 171
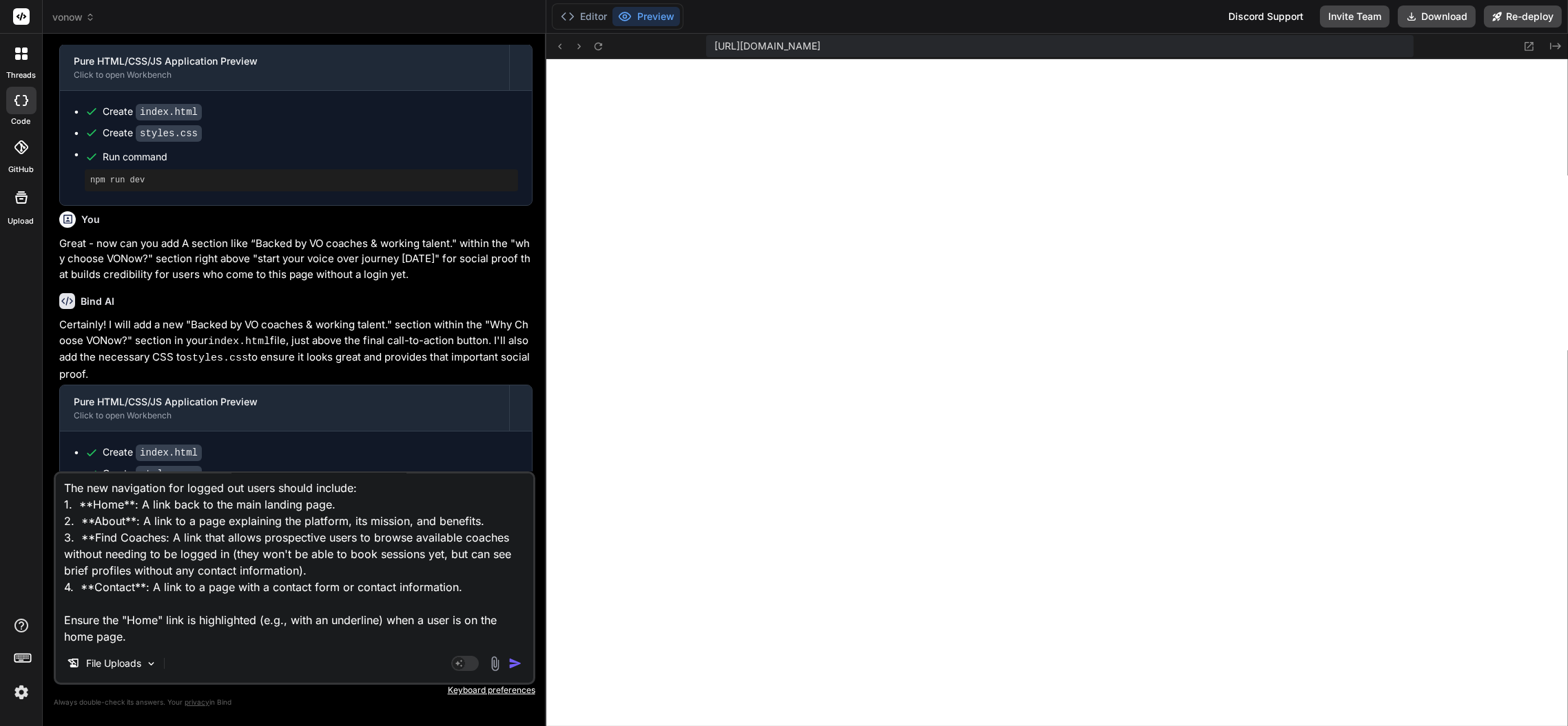
click at [336, 580] on textarea "Replace the "Dashboard", "Find Coaches", "My Sessions", and "Scripts" navigatio…" at bounding box center [294, 559] width 477 height 171
click at [147, 602] on textarea "Replace the "Dashboard", "Find Coaches", "My Sessions", and "Scripts" navigatio…" at bounding box center [294, 559] width 477 height 171
click at [201, 637] on textarea "Replace the "Dashboard", "Find Coaches", "My Sessions", and "Scripts" navigatio…" at bounding box center [294, 559] width 477 height 171
click at [513, 665] on img "button" at bounding box center [515, 663] width 14 height 14
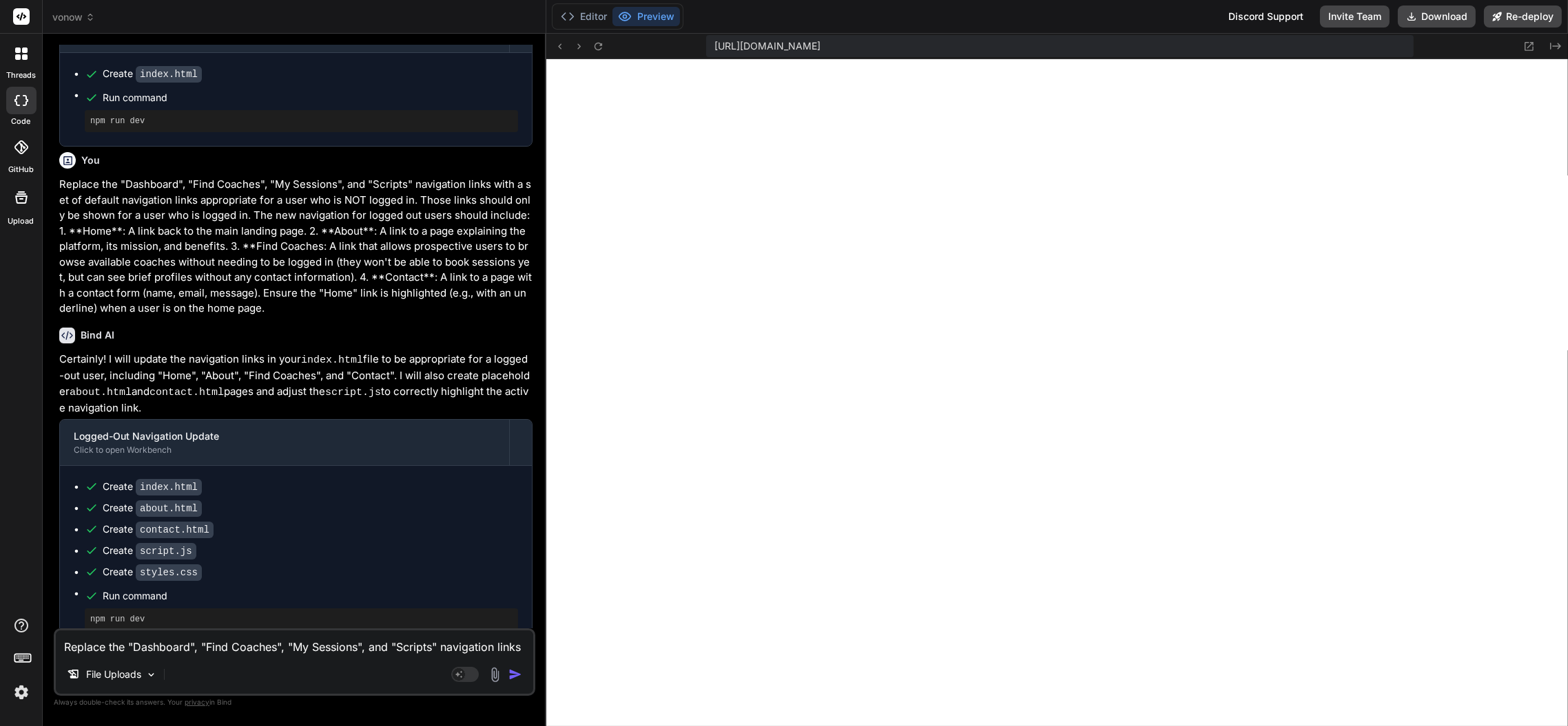
scroll to position [1069, 0]
click at [331, 641] on textarea "Replace the "Dashboard", "Find Coaches", "My Sessions", and "Scripts" navigatio…" at bounding box center [294, 642] width 477 height 24
click at [244, 648] on textarea "Add two tiles for two more genres between "E-Learning" and "Animation"" at bounding box center [294, 642] width 477 height 24
drag, startPoint x: 519, startPoint y: 645, endPoint x: 239, endPoint y: 640, distance: 280.0
click at [239, 640] on textarea "Add two tiles for two more genres ("Corporate", between "E-Learning" and "Anima…" at bounding box center [294, 642] width 477 height 24
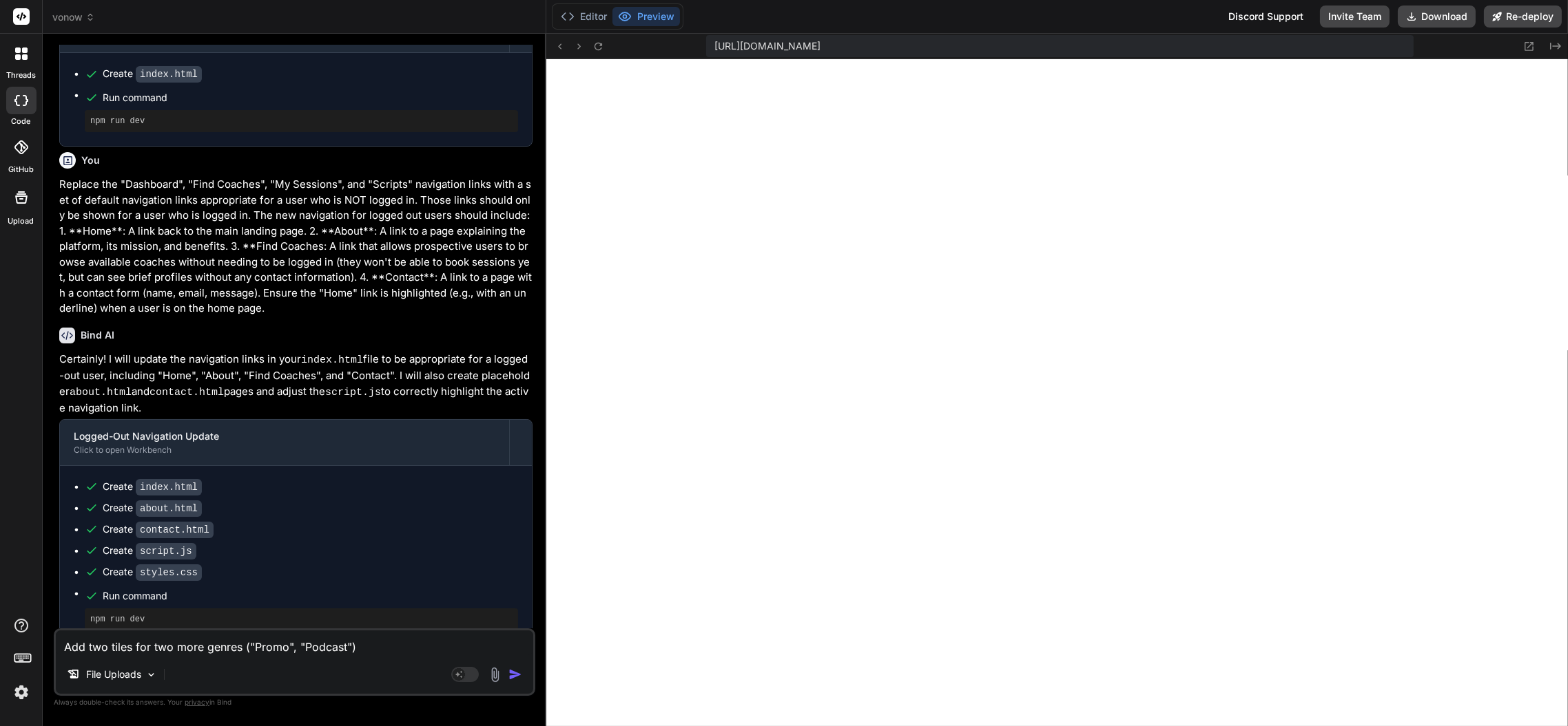
click at [412, 640] on textarea "Add two tiles for two more genres ("Promo", "Podcast")" at bounding box center [294, 642] width 477 height 24
click at [395, 646] on textarea "Add two tiles for two more genres ("Promo", "Podcast") next to IVR/Telephony. C…" at bounding box center [294, 634] width 477 height 41
paste textarea "he spacing between genre tiles could be tighter. Right now it looks a bit airy …"
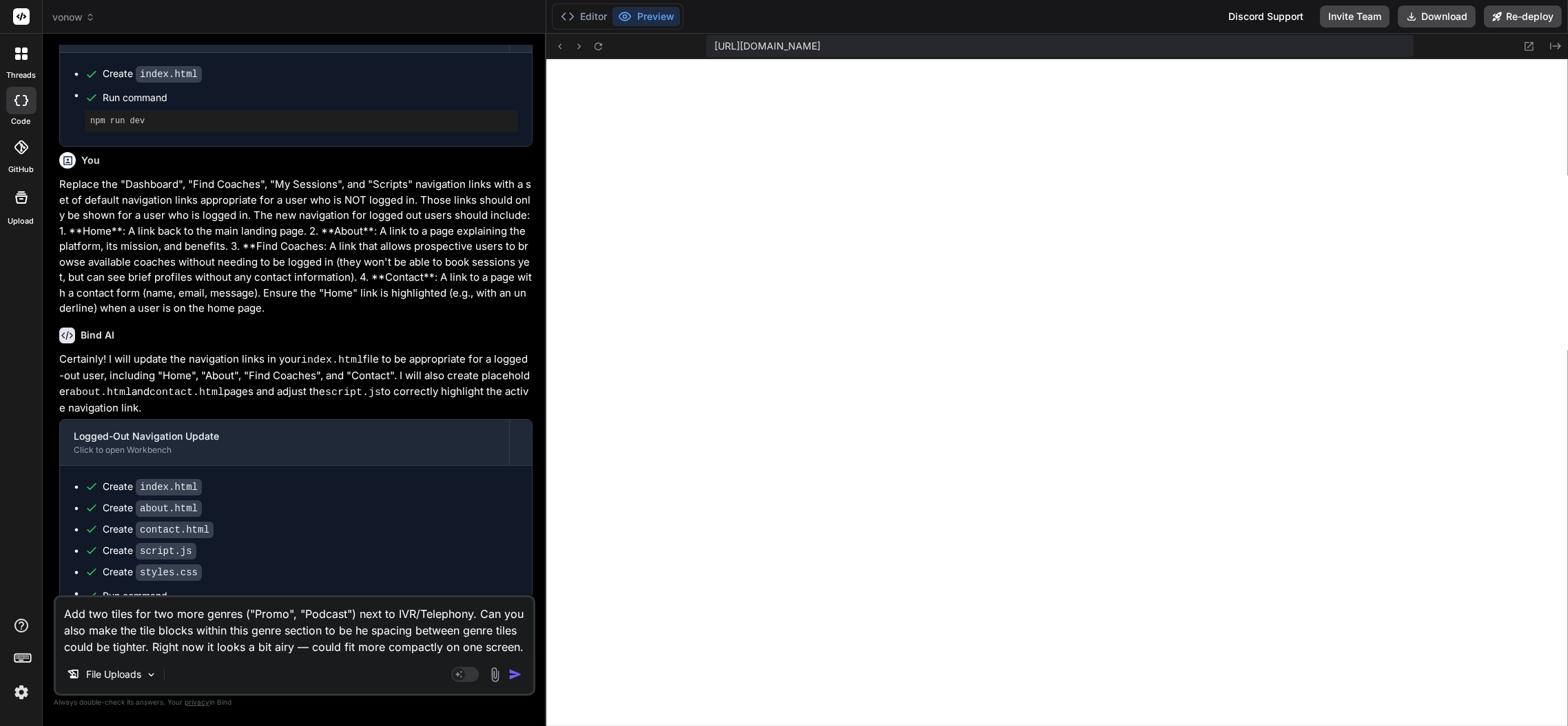
scroll to position [15, 0]
click at [405, 614] on textarea "Add two tiles for two more genres ("Promo", "Podcast") next to IVR/Telephony. C…" at bounding box center [294, 627] width 477 height 58
click at [395, 613] on textarea "Add two tiles for two more genres ("Promo", "Podcast") next to IVR/Telephony. C…" at bounding box center [294, 627] width 477 height 58
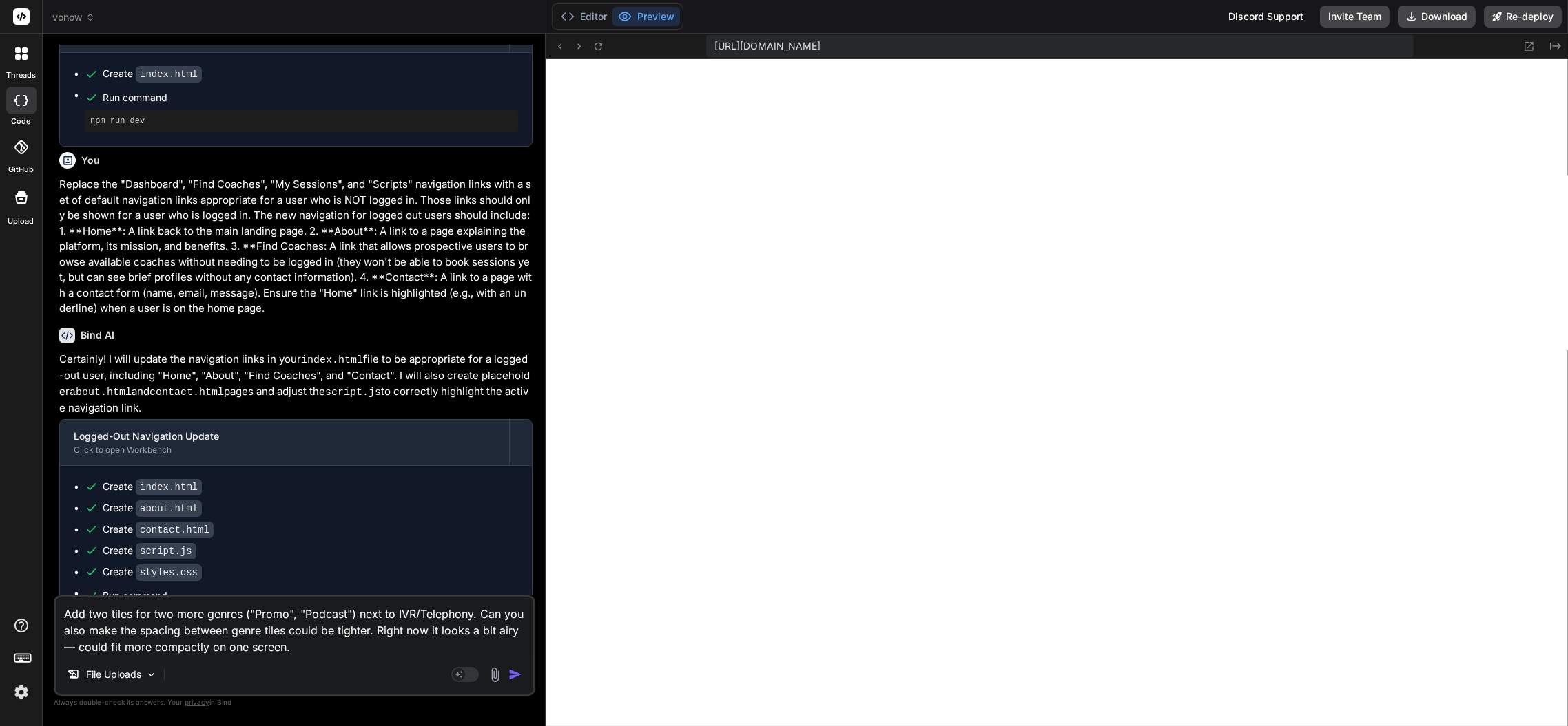
click at [369, 631] on textarea "Add two tiles for two more genres ("Promo", "Podcast") next to IVR/Telephony. C…" at bounding box center [294, 627] width 477 height 58
click at [474, 611] on textarea "Add two tiles for two more genres ("Promo", "Podcast") next to IVR/Telephony. C…" at bounding box center [294, 627] width 477 height 58
click at [433, 651] on textarea "Add two tiles for two more genres ("Promo", "Podcast") next to IVR/Telephony. F…" at bounding box center [294, 627] width 477 height 58
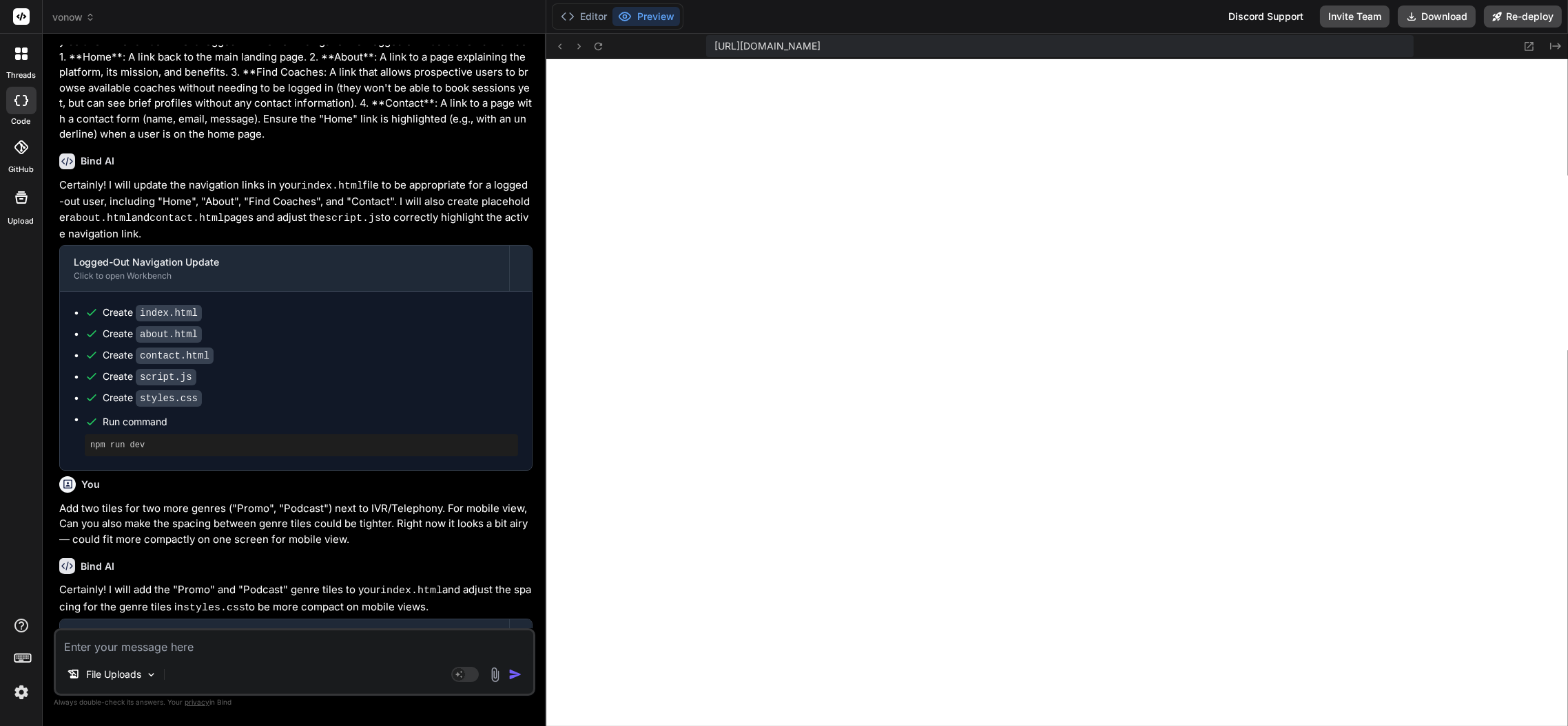
scroll to position [1972, 0]
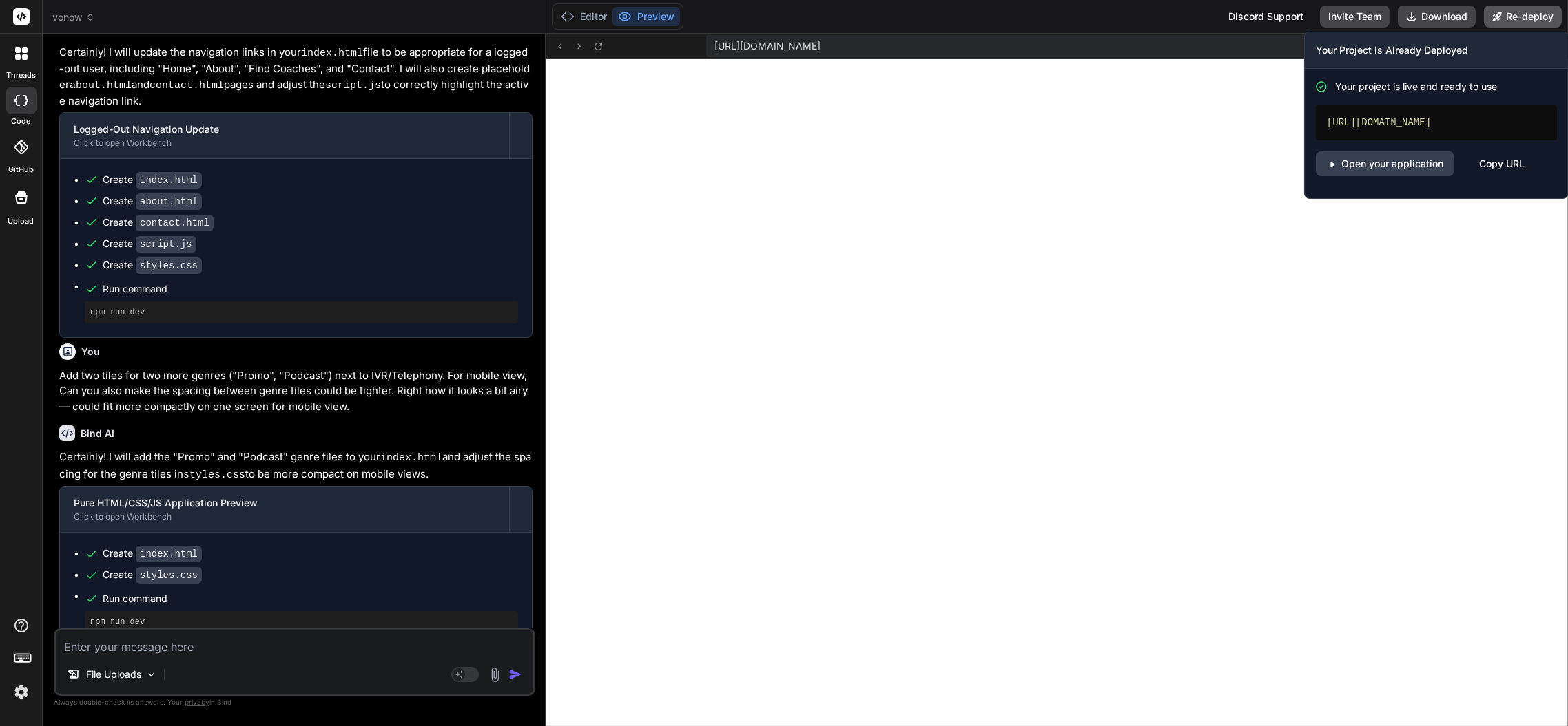
click at [1506, 15] on button "Re-deploy" at bounding box center [1522, 16] width 78 height 22
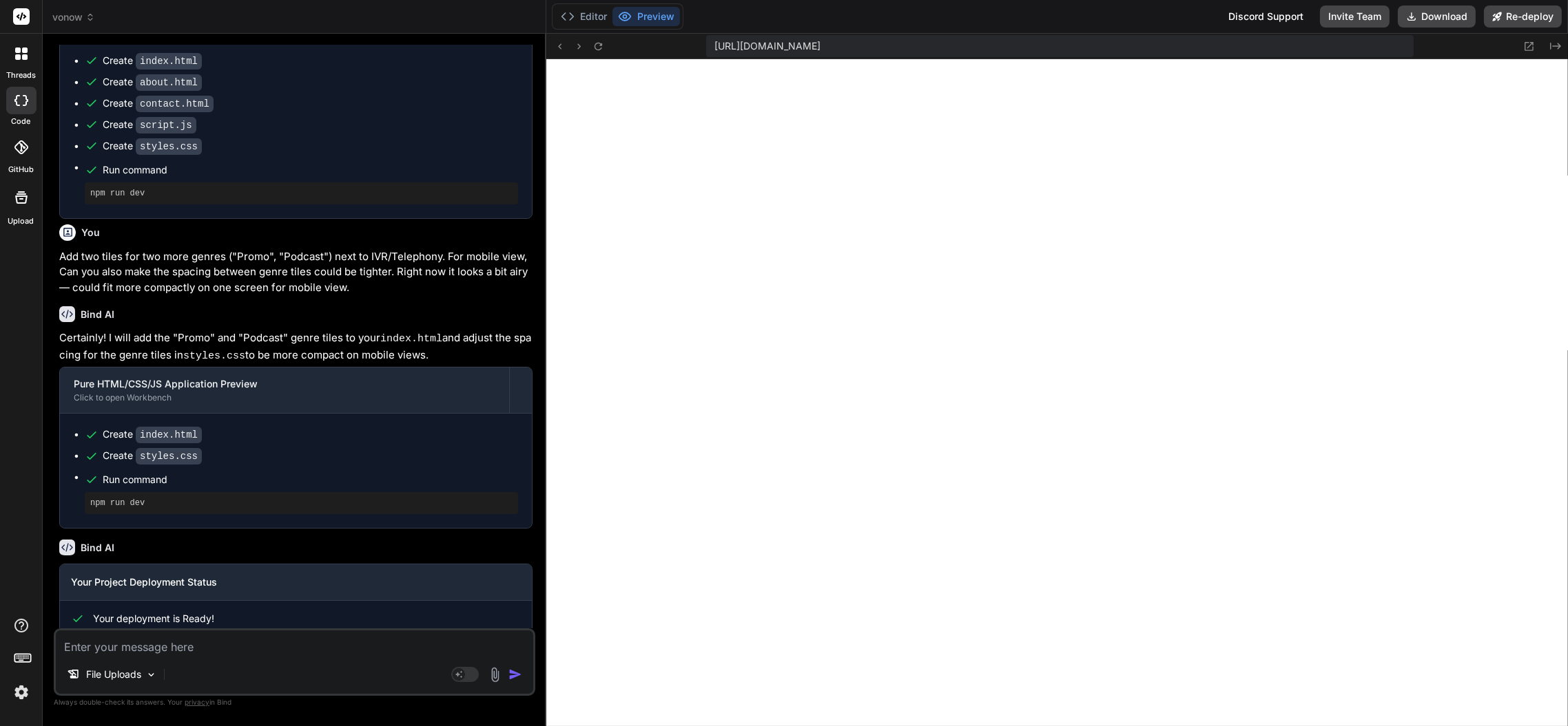
scroll to position [2283, 0]
click at [290, 648] on textarea at bounding box center [294, 642] width 477 height 24
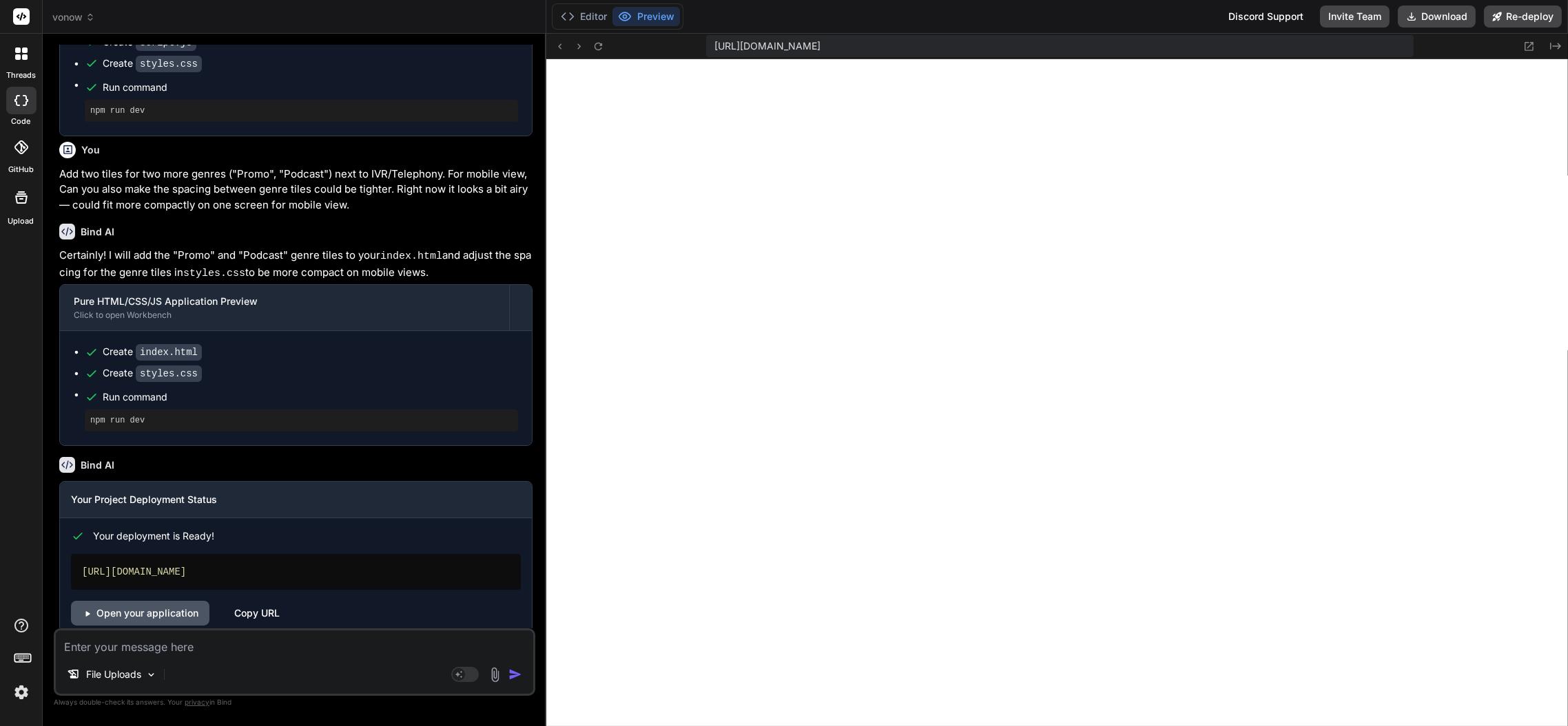
click at [156, 600] on link "Open your application" at bounding box center [140, 613] width 139 height 24
click at [222, 637] on textarea at bounding box center [294, 642] width 477 height 24
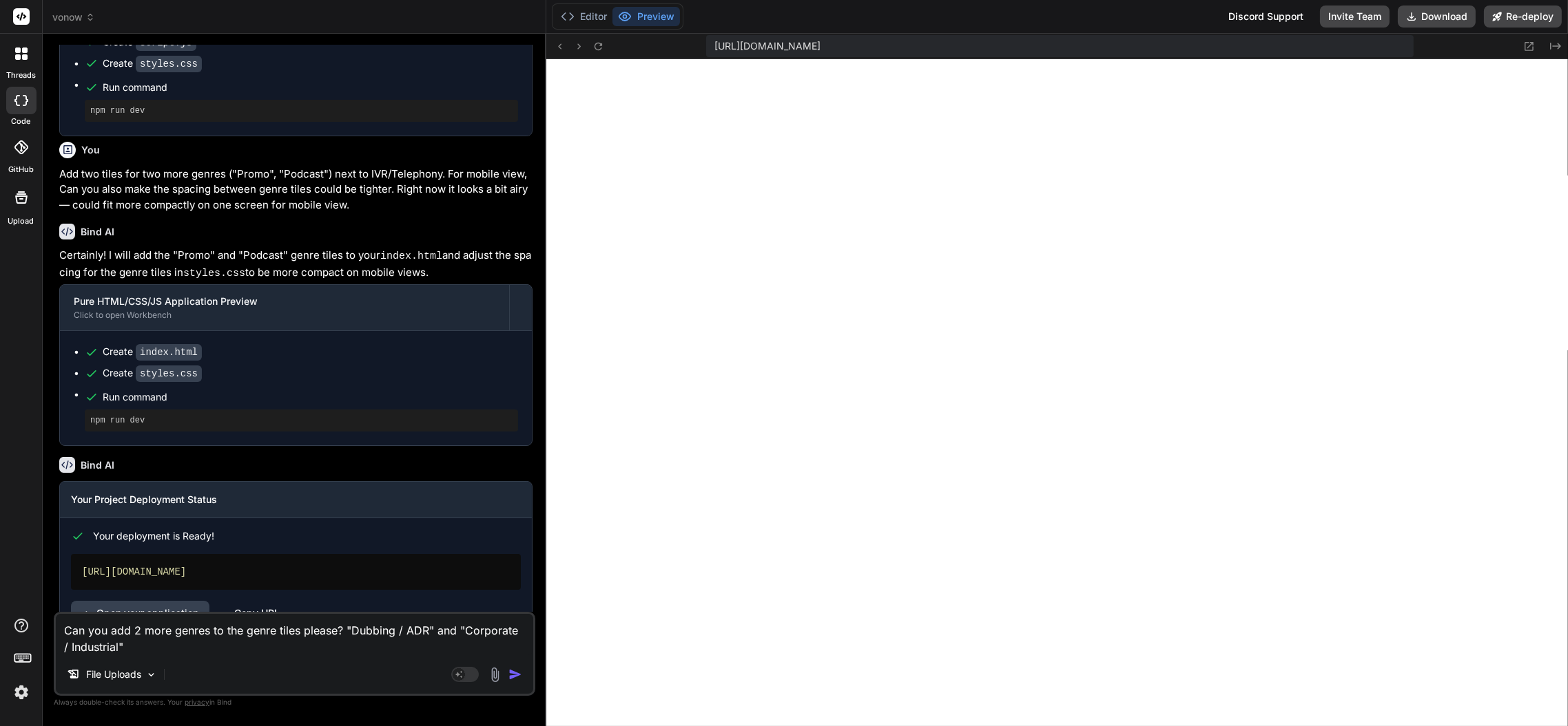
click at [516, 678] on img "button" at bounding box center [515, 675] width 14 height 14
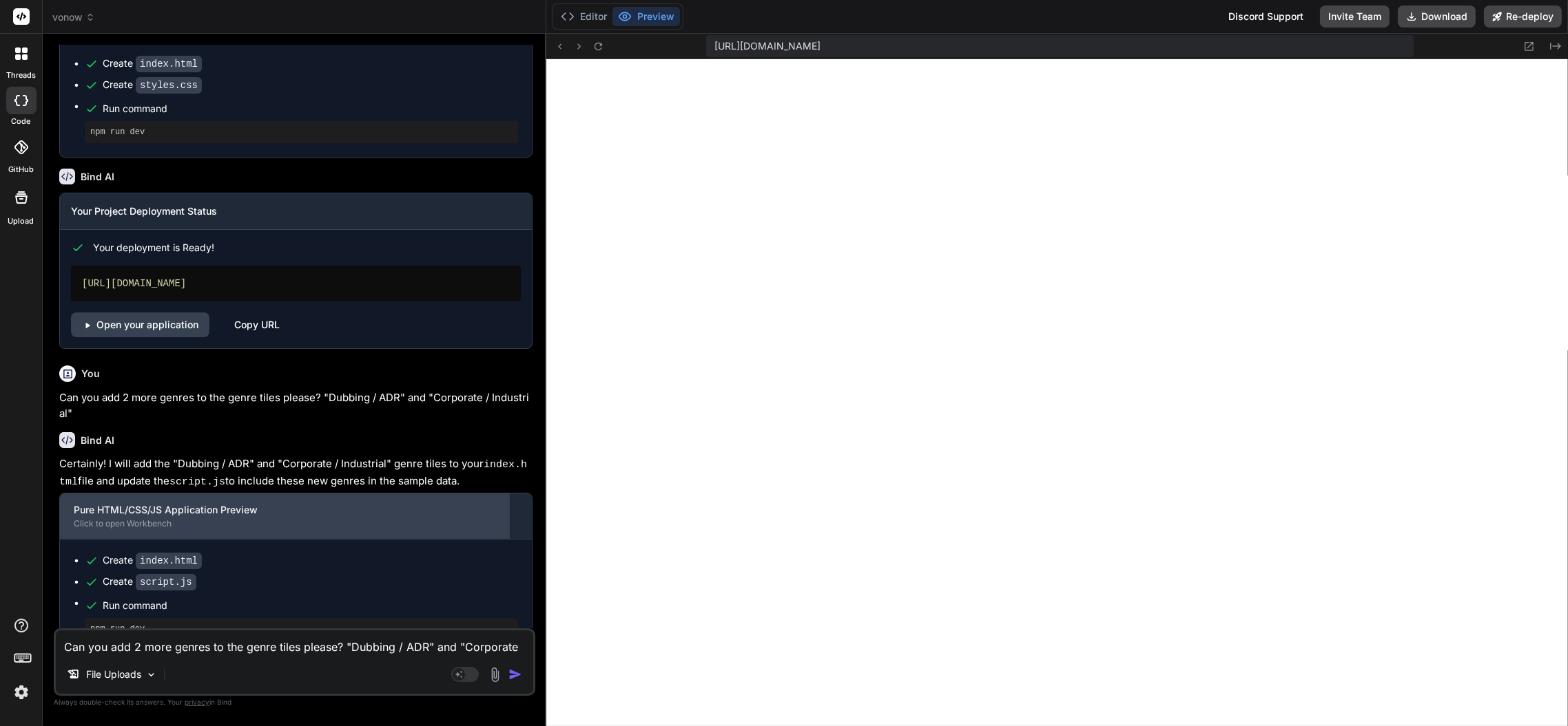
scroll to position [2465, 0]
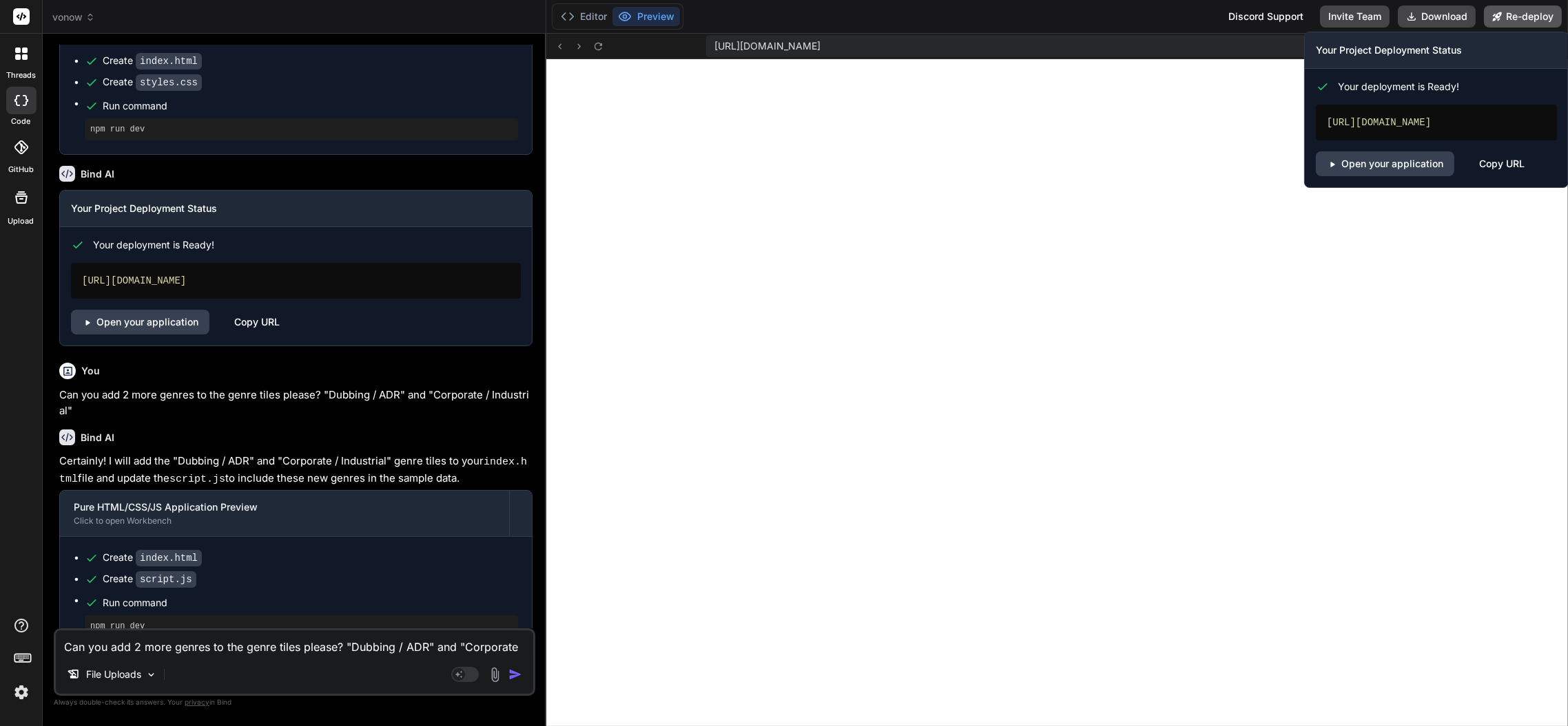
click at [1513, 21] on button "Re-deploy" at bounding box center [1522, 16] width 78 height 22
click at [1514, 12] on button "Re-deploy" at bounding box center [1522, 16] width 78 height 22
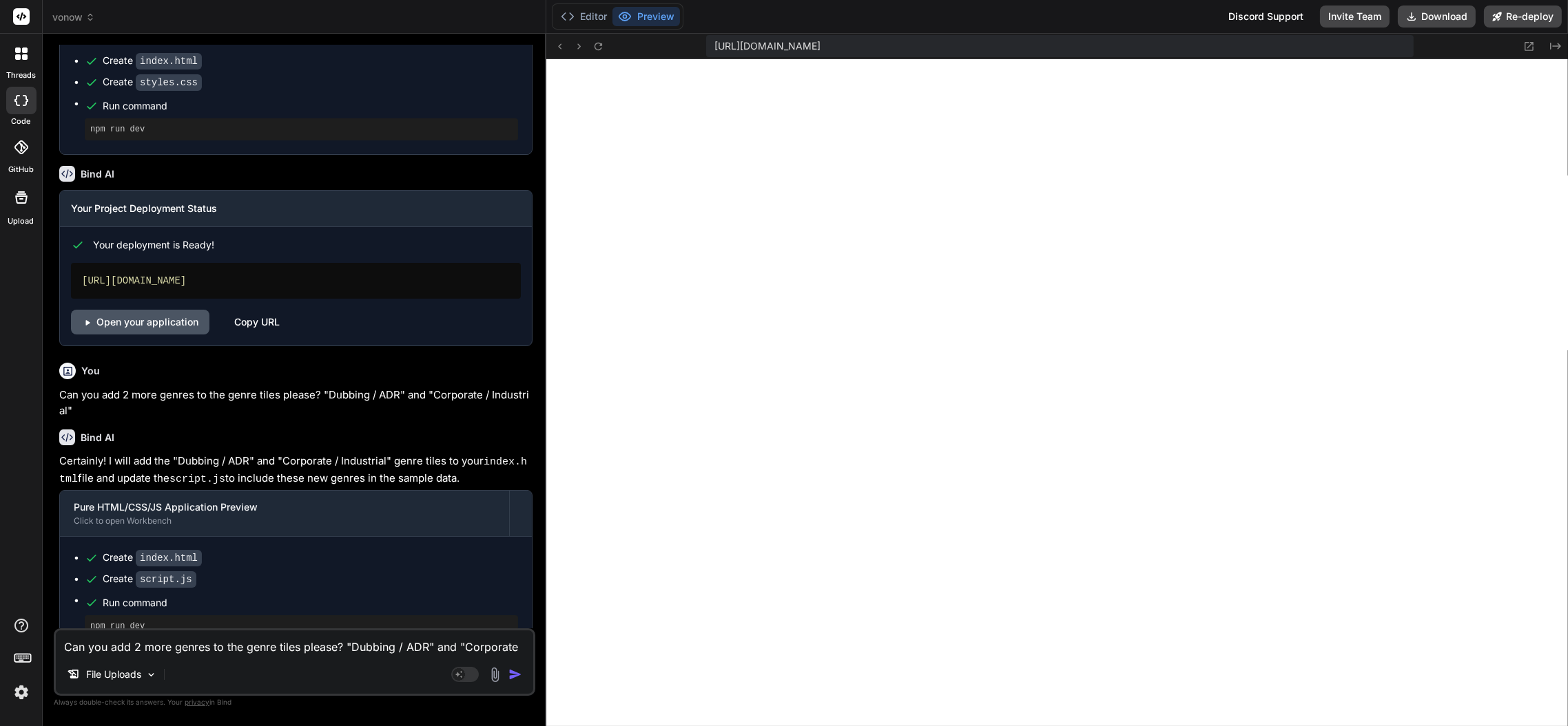
click at [158, 309] on link "Open your application" at bounding box center [140, 322] width 139 height 24
